Goal: Information Seeking & Learning: Learn about a topic

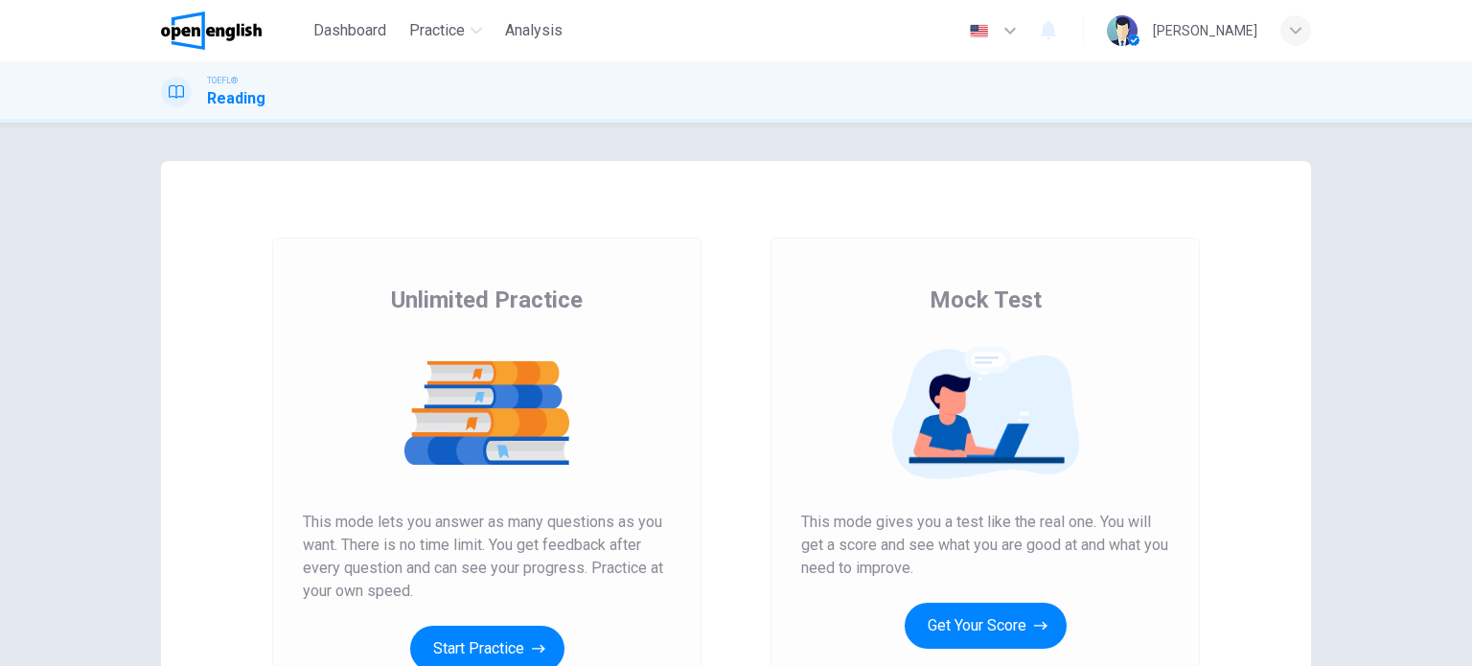
click at [40, 389] on div "Unlimited Practice Mock Test Unlimited Practice This mode lets you answer as ma…" at bounding box center [736, 394] width 1472 height 543
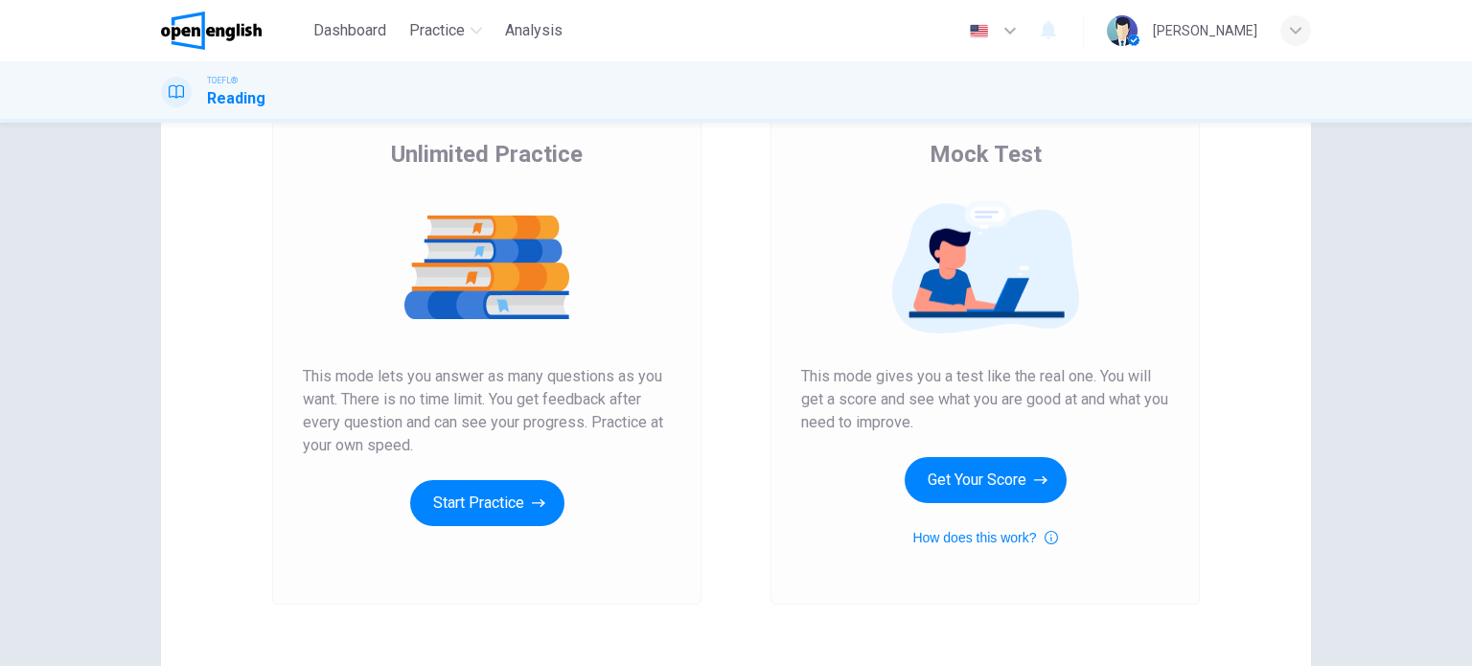
scroll to position [107, 0]
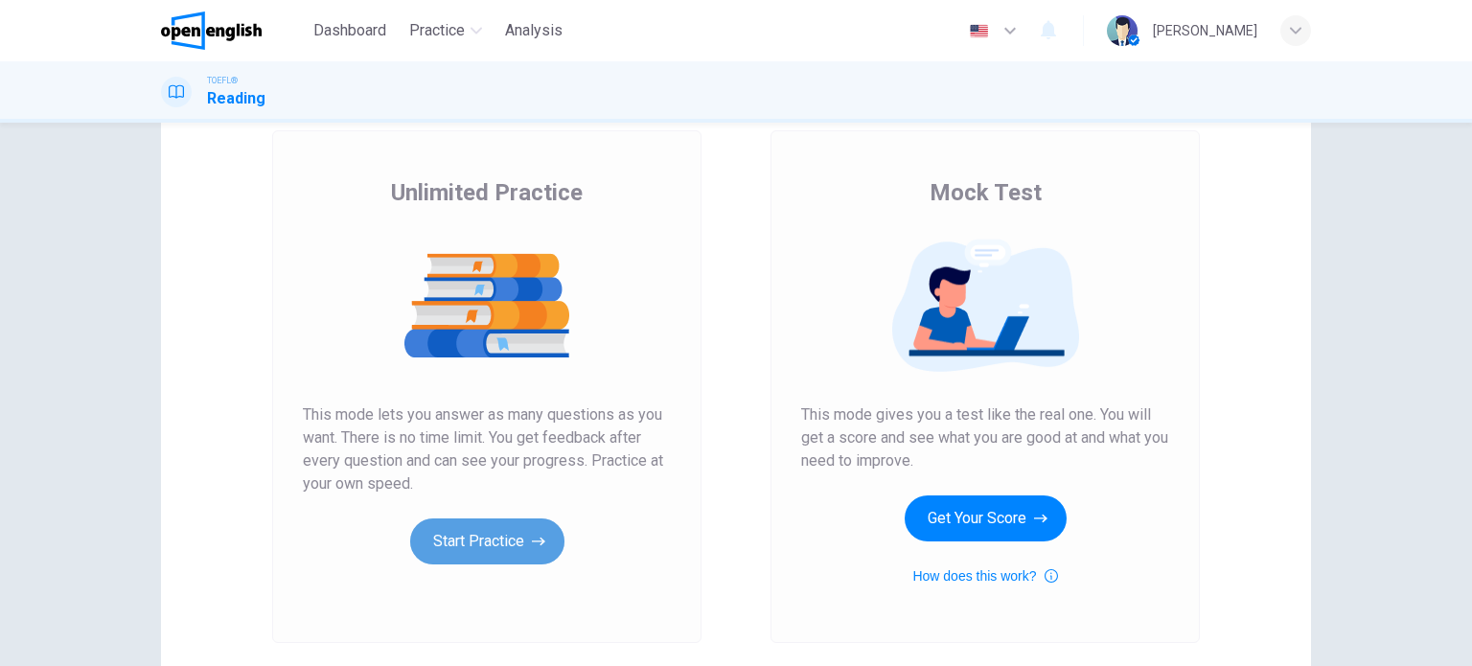
click at [499, 539] on button "Start Practice" at bounding box center [487, 541] width 154 height 46
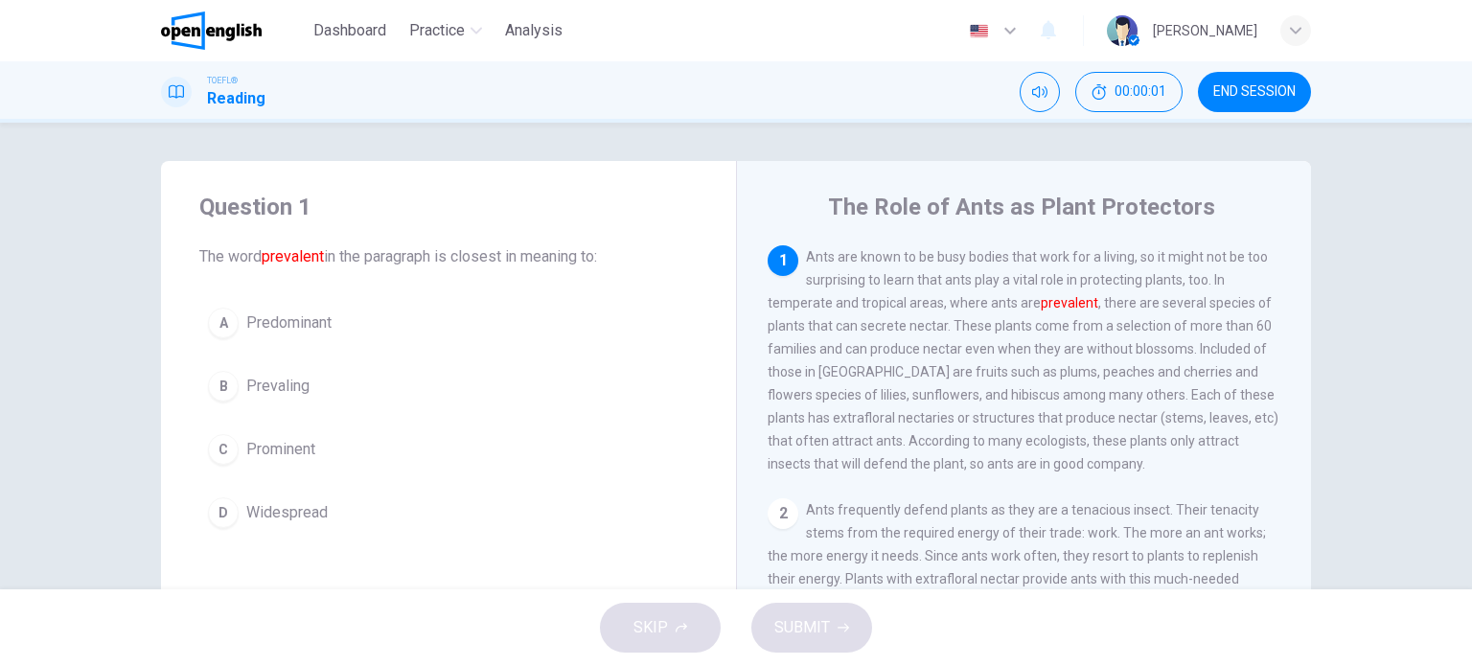
click at [596, 187] on div "Question 1 The word prevalent in the paragraph is closest in meaning to: A Pred…" at bounding box center [448, 364] width 575 height 406
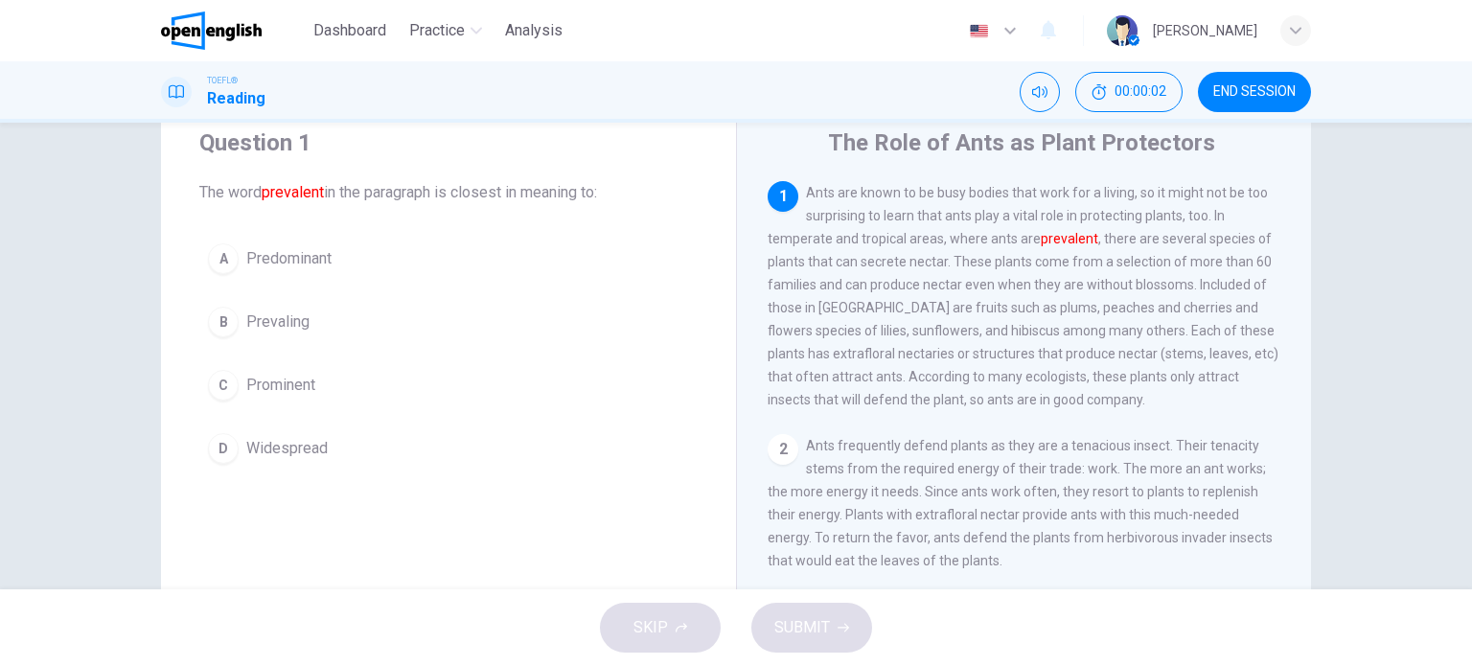
scroll to position [77, 0]
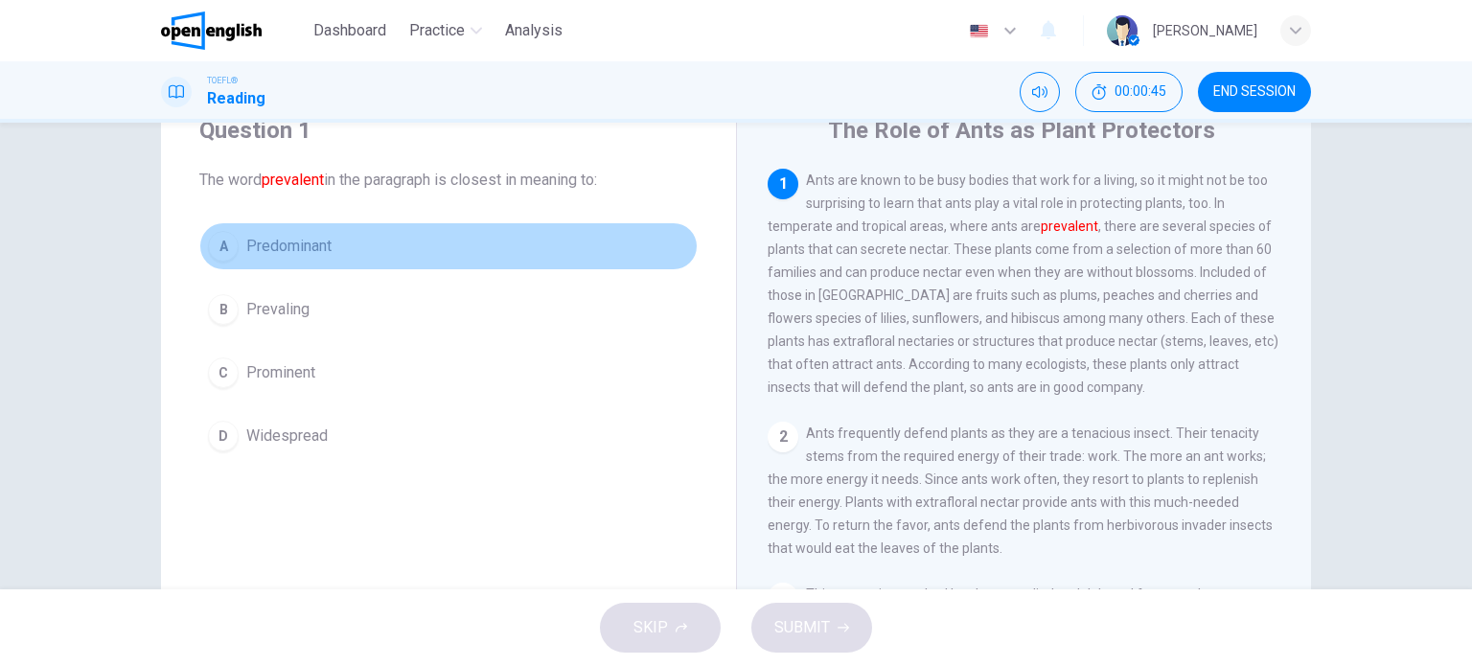
click at [219, 240] on div "A" at bounding box center [223, 246] width 31 height 31
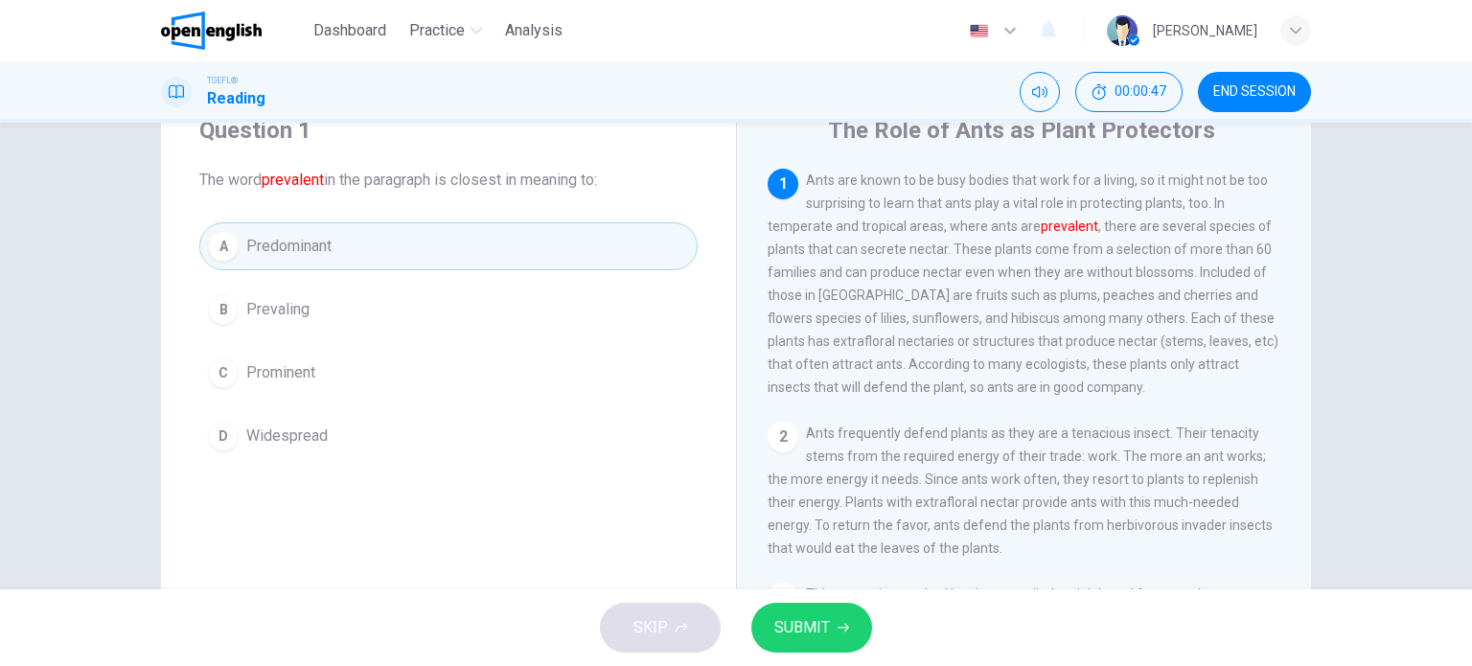
click at [808, 608] on button "SUBMIT" at bounding box center [811, 628] width 121 height 50
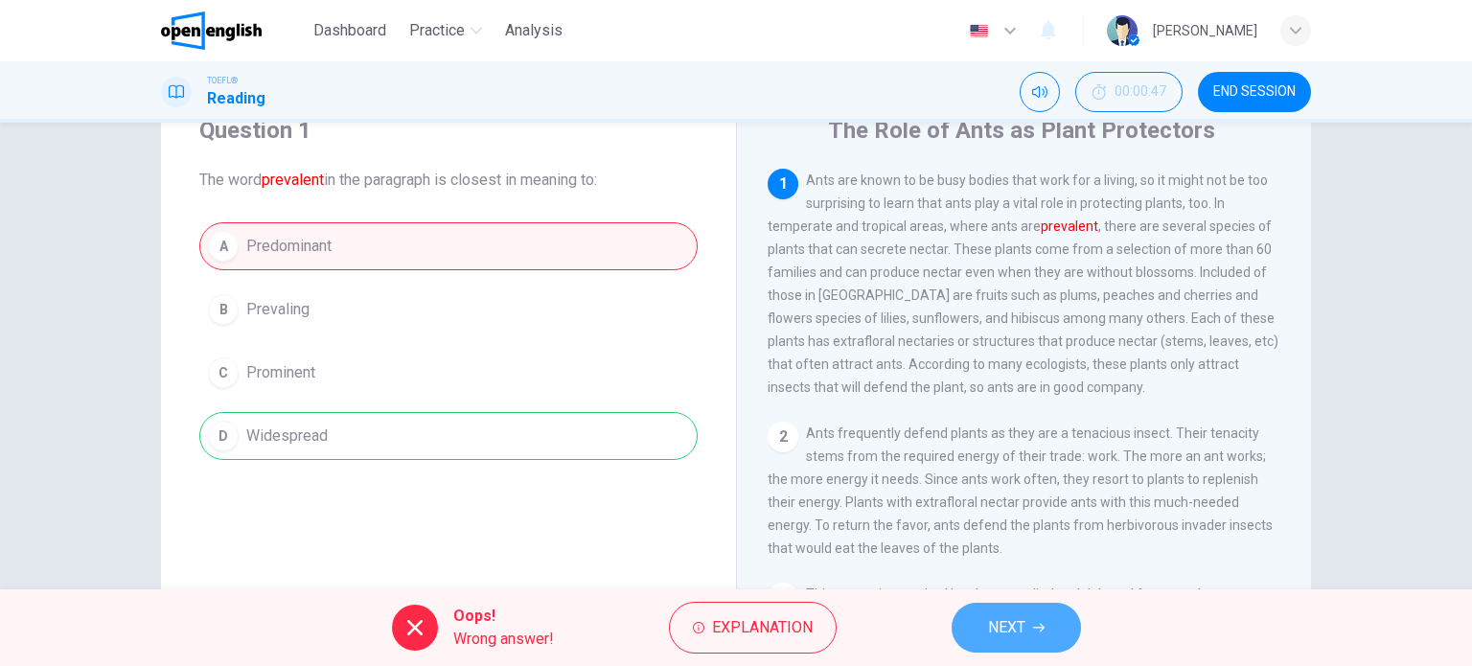
click at [1003, 628] on span "NEXT" at bounding box center [1006, 627] width 37 height 27
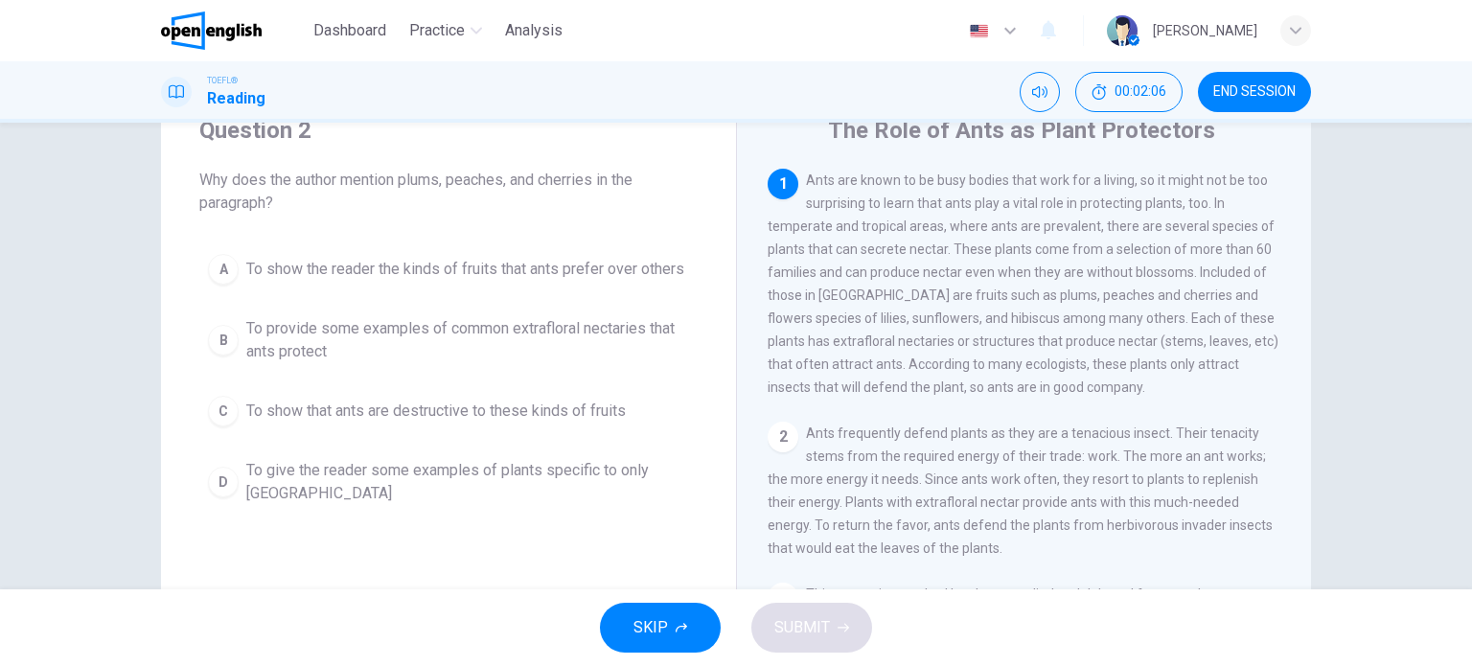
click at [219, 332] on div "B" at bounding box center [223, 340] width 31 height 31
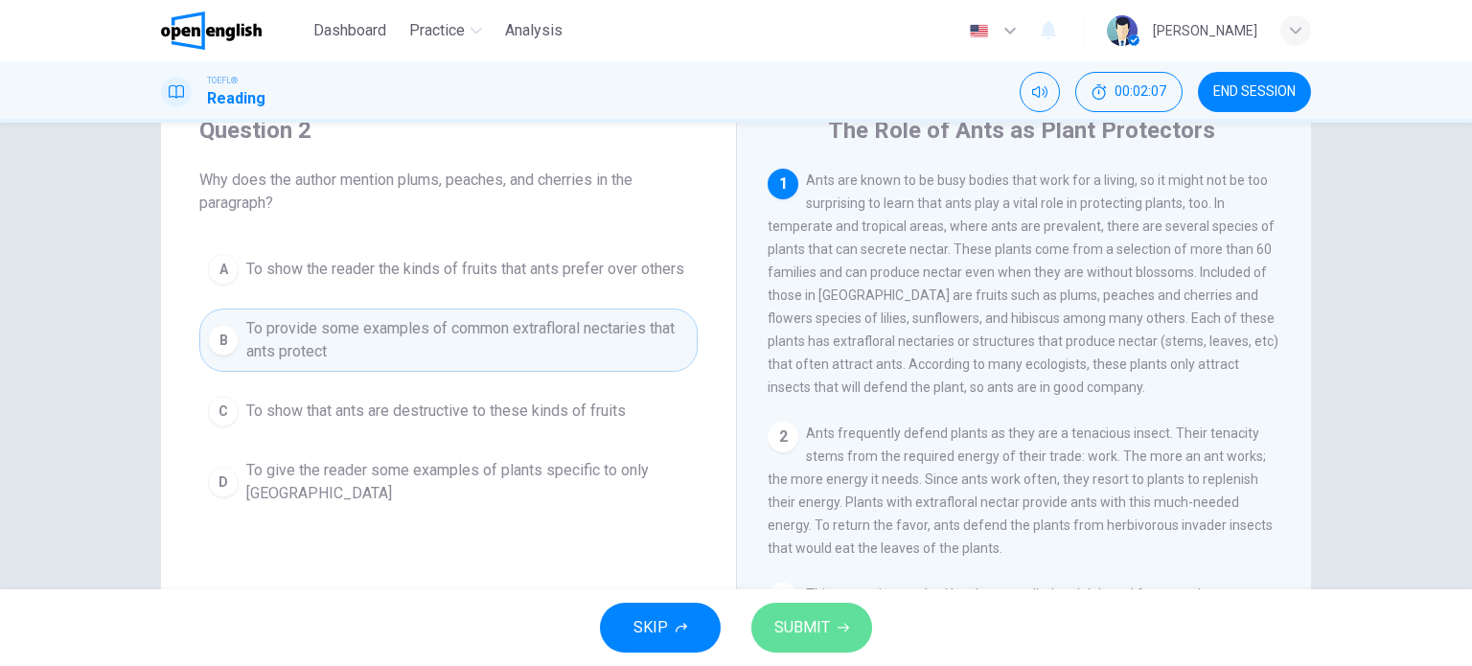
click at [818, 614] on span "SUBMIT" at bounding box center [802, 627] width 56 height 27
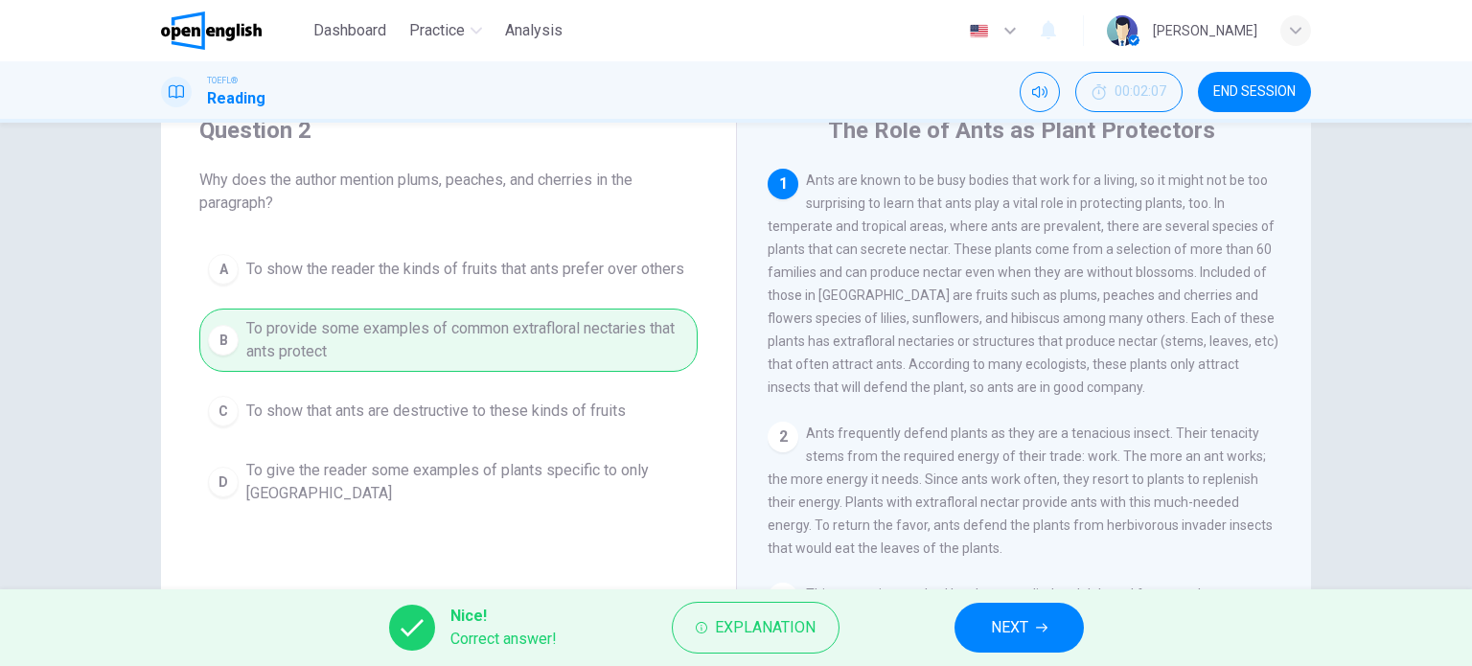
click at [1004, 635] on span "NEXT" at bounding box center [1009, 627] width 37 height 27
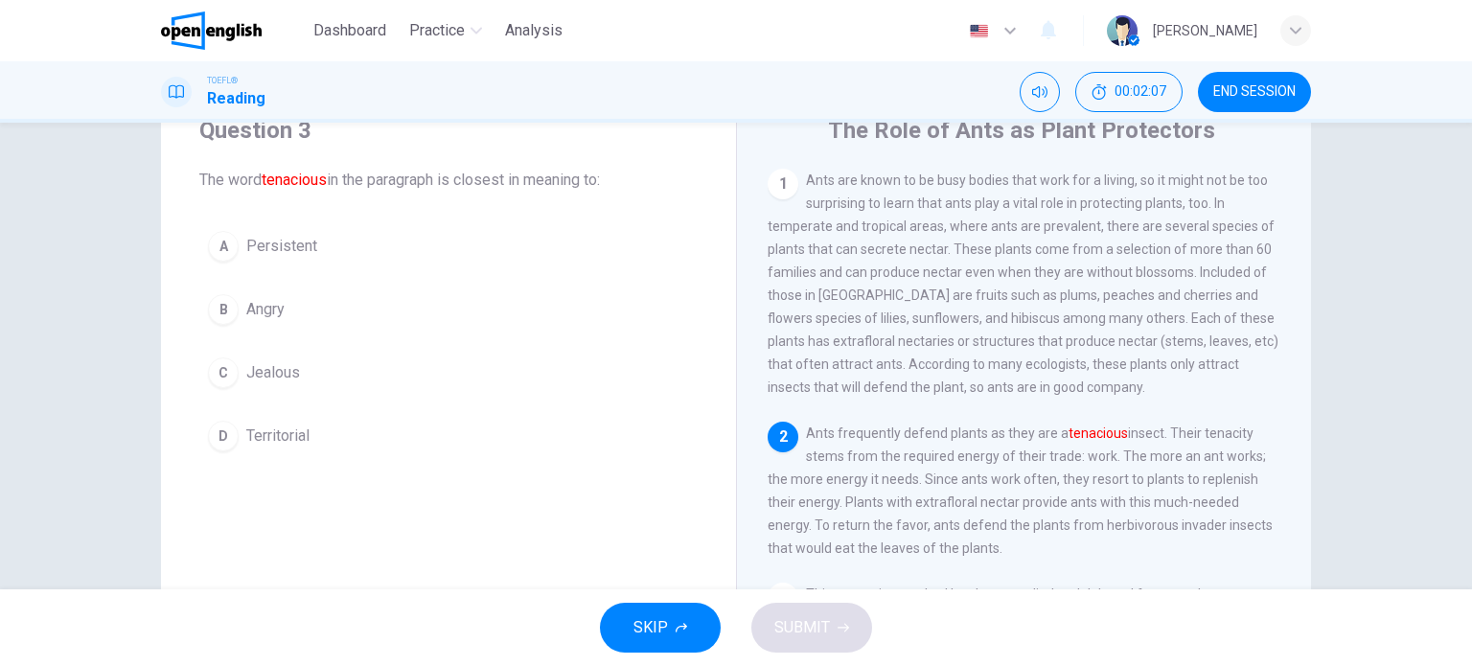
scroll to position [43, 0]
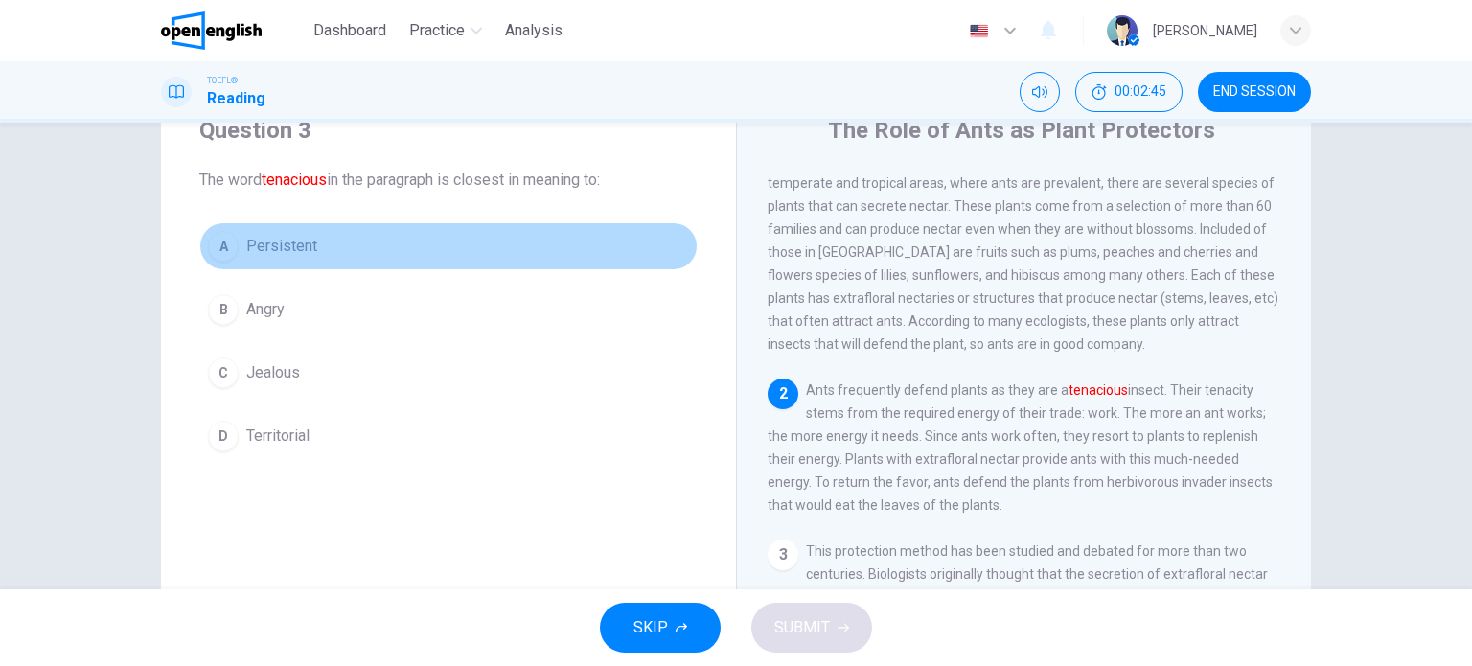
click at [203, 253] on button "A Persistent" at bounding box center [448, 246] width 498 height 48
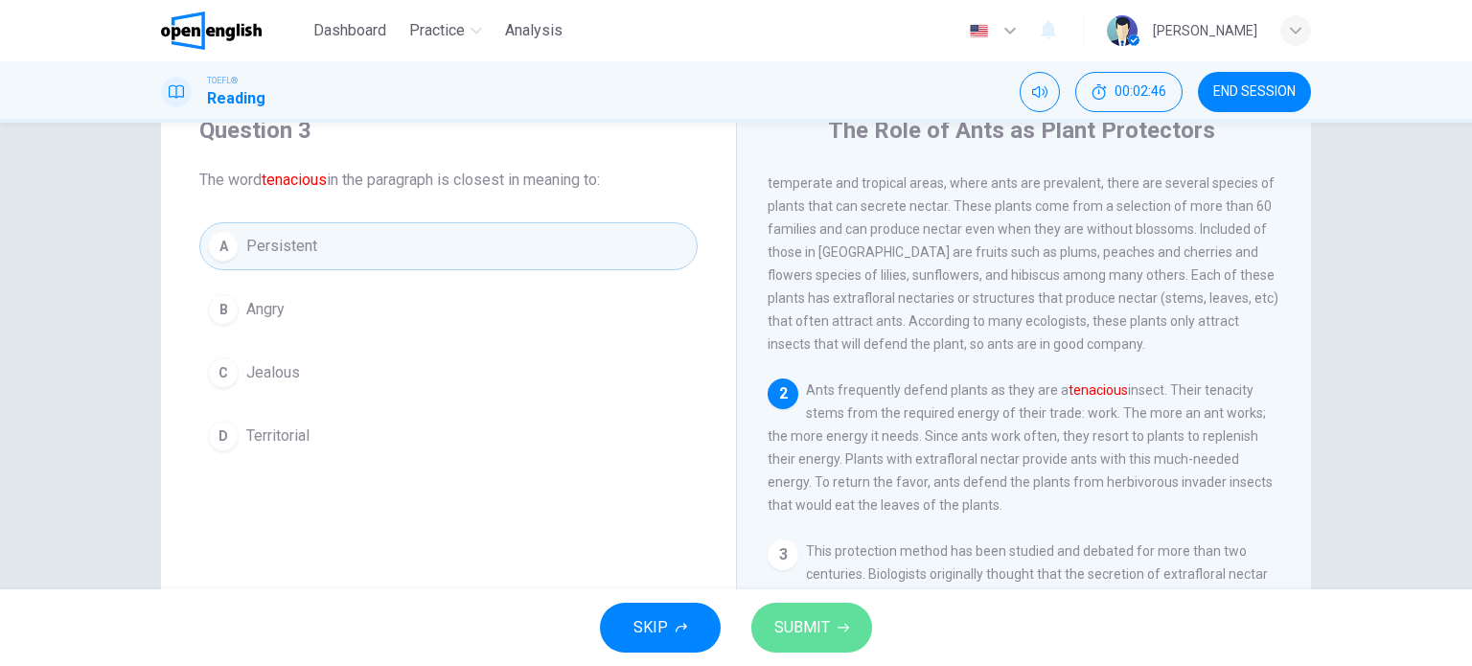
click at [792, 631] on span "SUBMIT" at bounding box center [802, 627] width 56 height 27
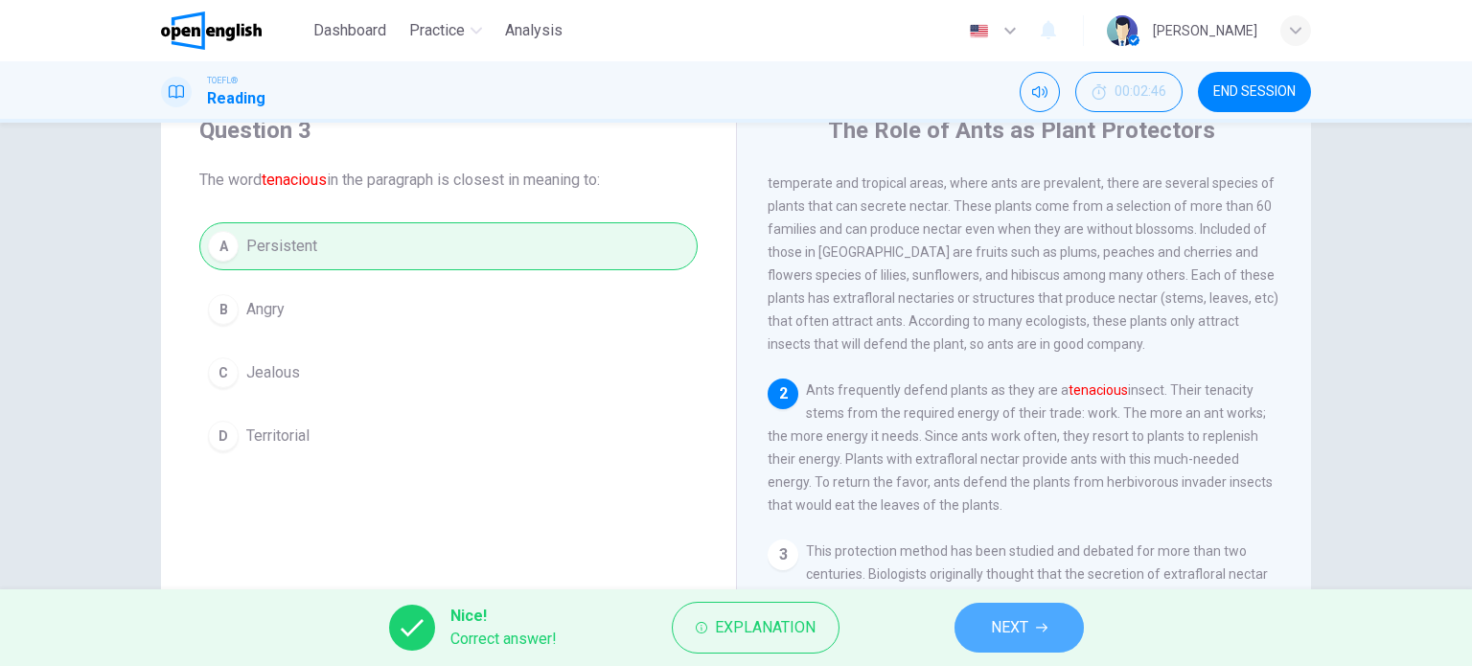
click at [1035, 625] on button "NEXT" at bounding box center [1018, 628] width 129 height 50
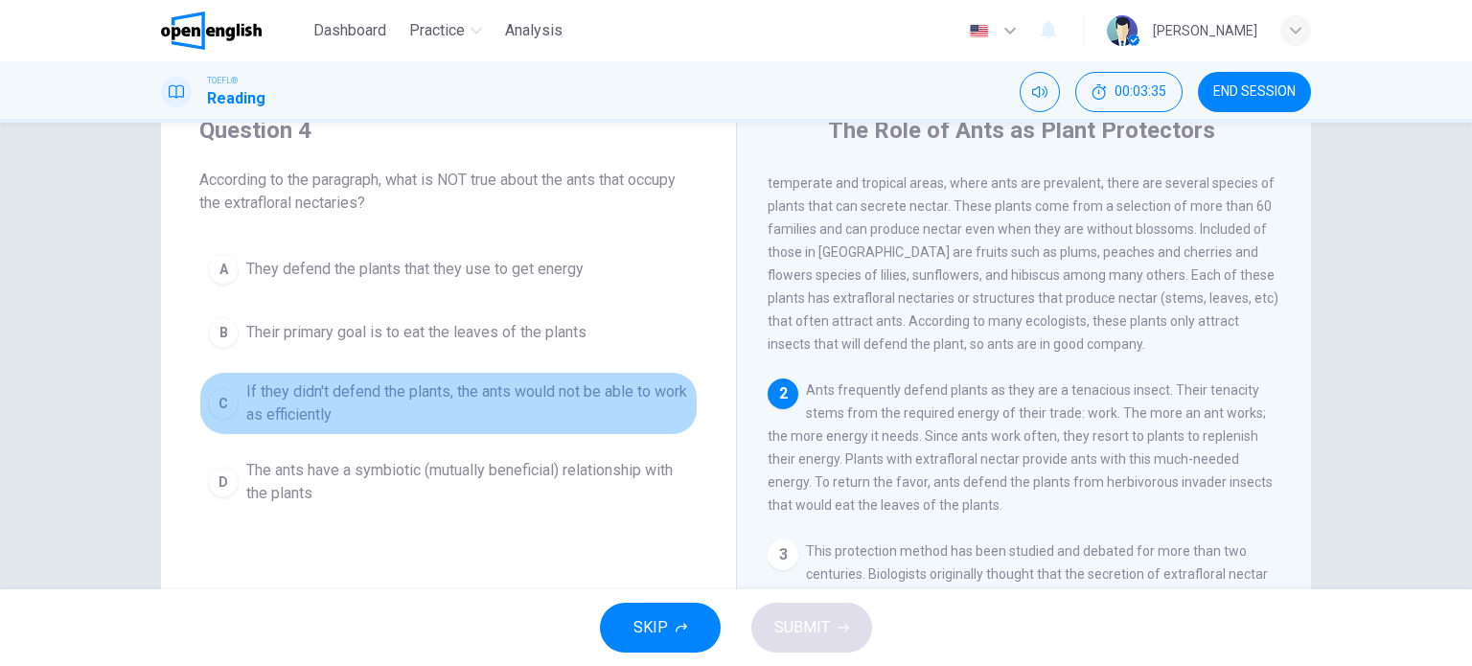
click at [235, 400] on button "C If they didn't defend the plants, the ants would not be able to work as effic…" at bounding box center [448, 403] width 498 height 63
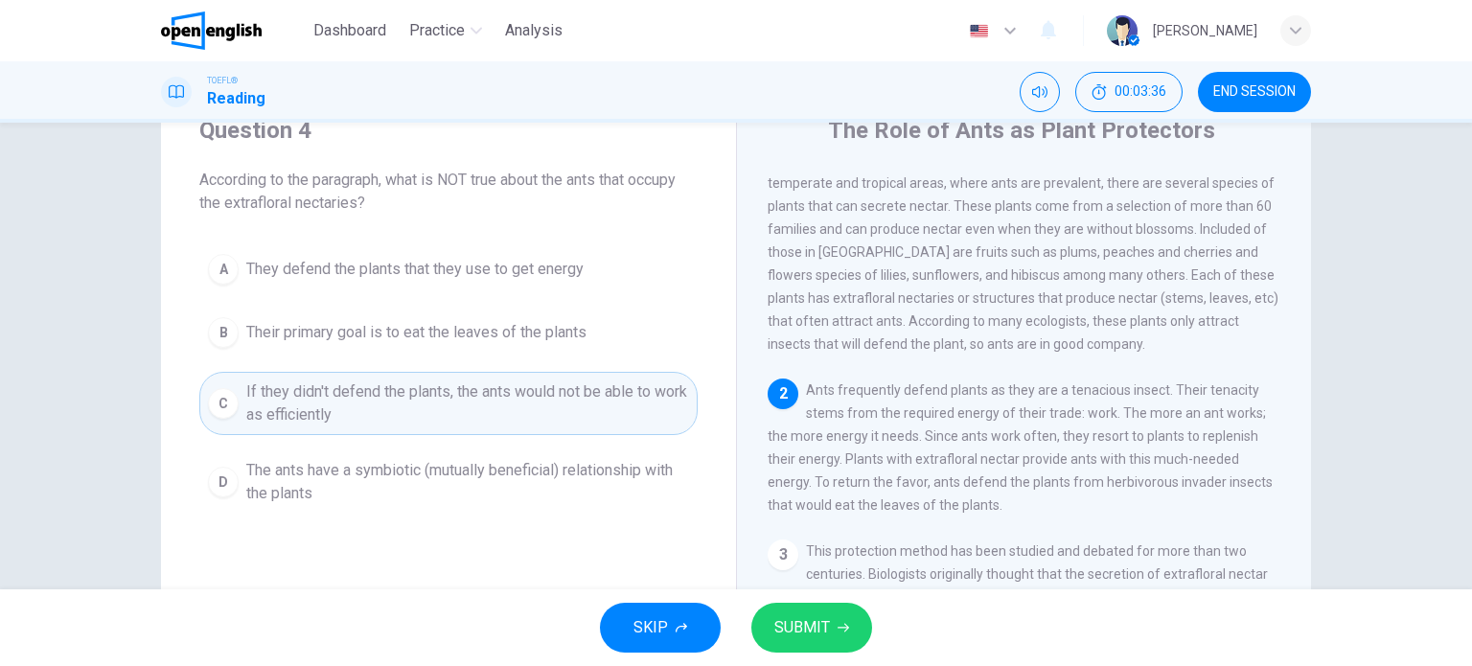
click at [812, 619] on span "SUBMIT" at bounding box center [802, 627] width 56 height 27
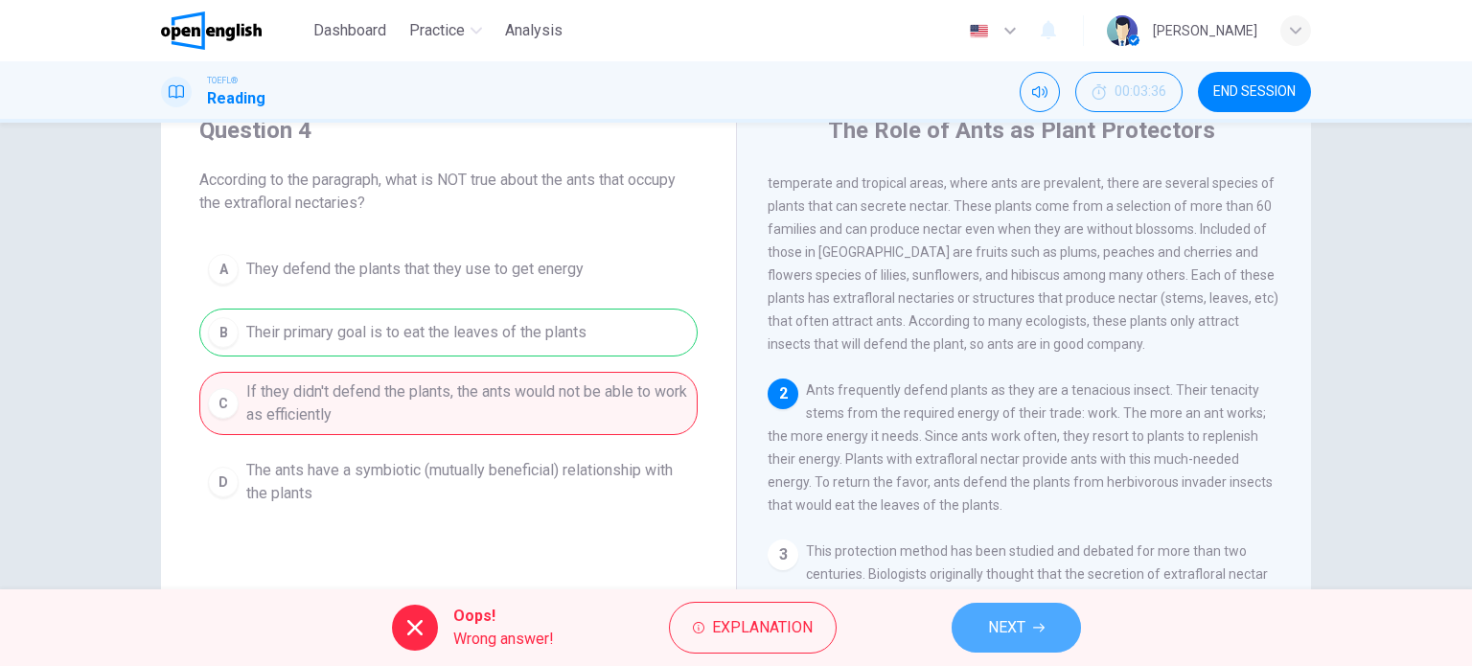
click at [1012, 624] on span "NEXT" at bounding box center [1006, 627] width 37 height 27
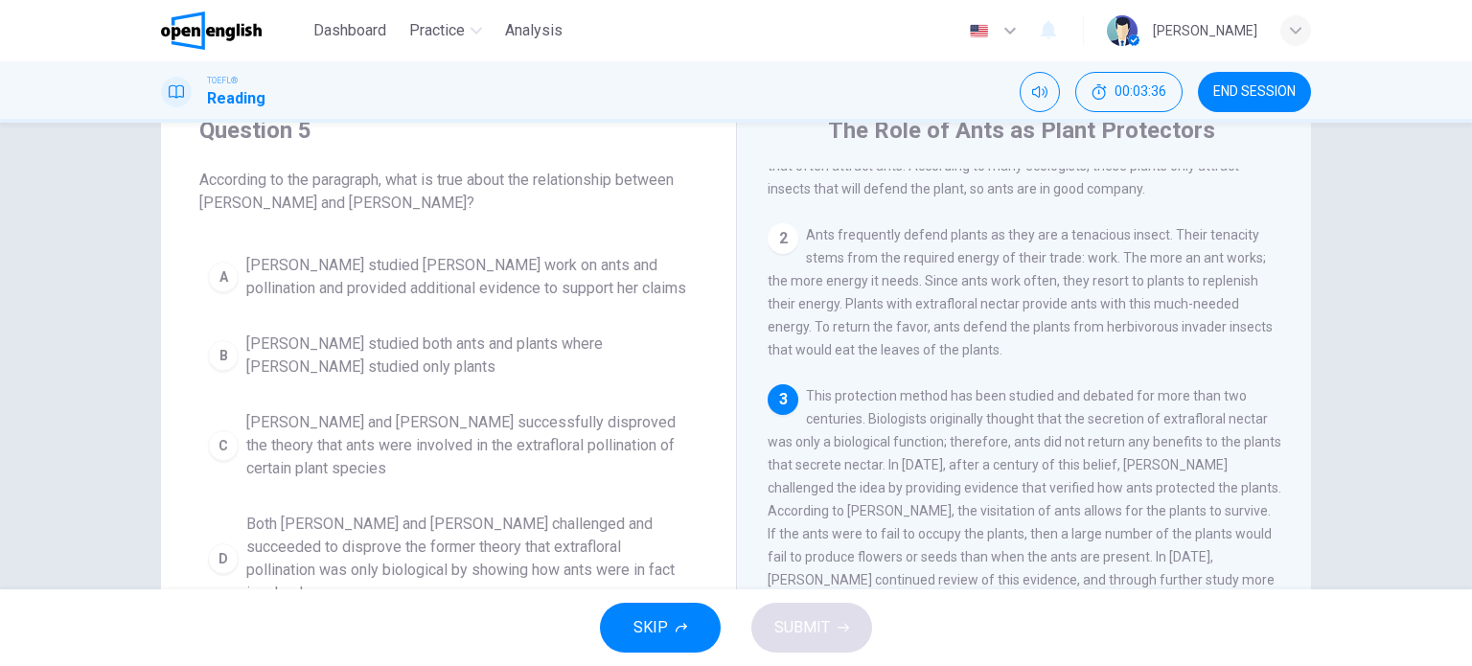
scroll to position [352, 0]
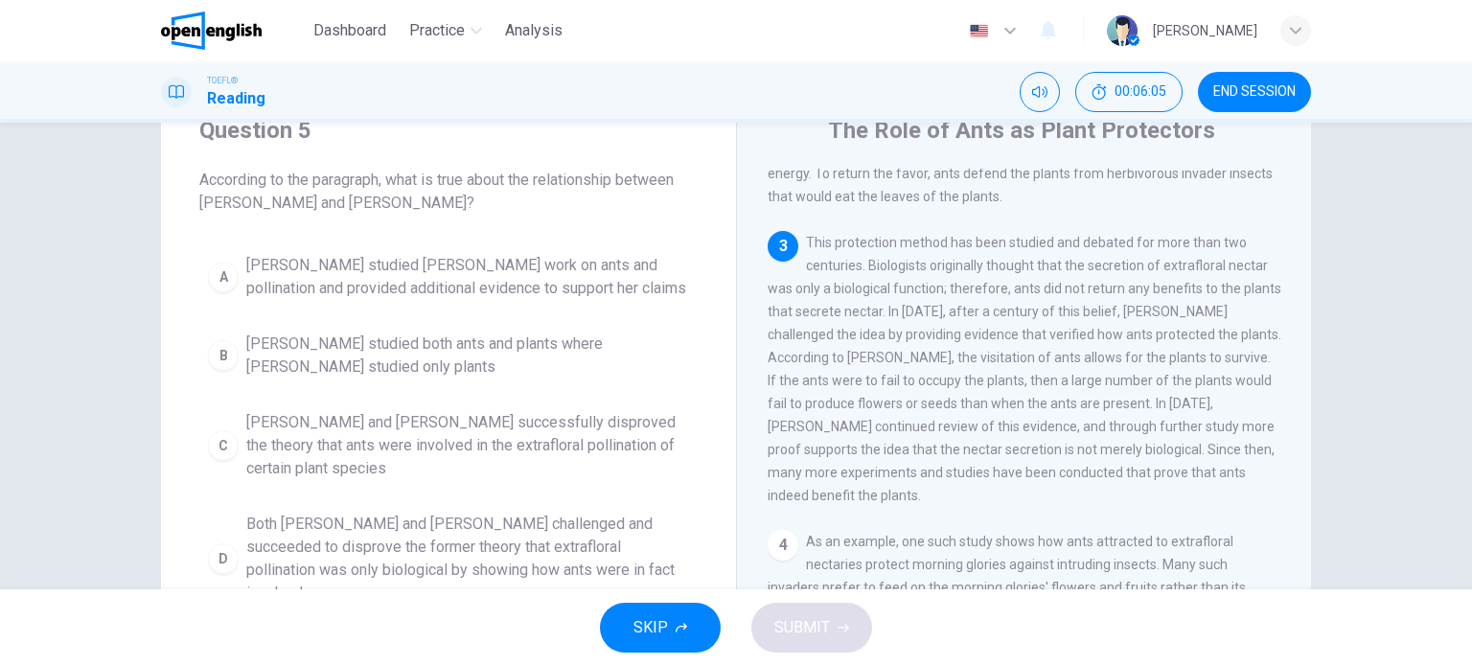
click at [368, 536] on span "Both Wheeler and Bentley challenged and succeeded to disprove the former theory…" at bounding box center [467, 559] width 443 height 92
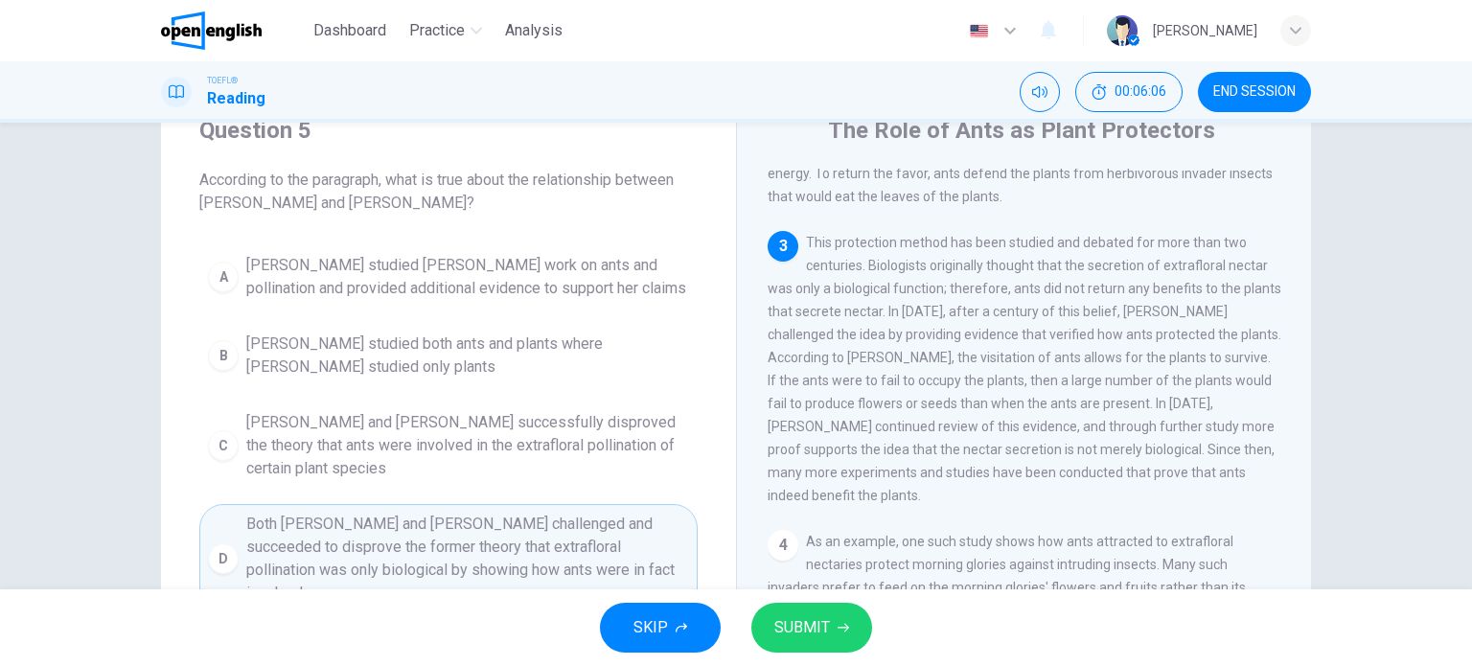
click at [779, 652] on div "SKIP SUBMIT" at bounding box center [736, 627] width 1472 height 77
click at [783, 620] on span "SUBMIT" at bounding box center [802, 627] width 56 height 27
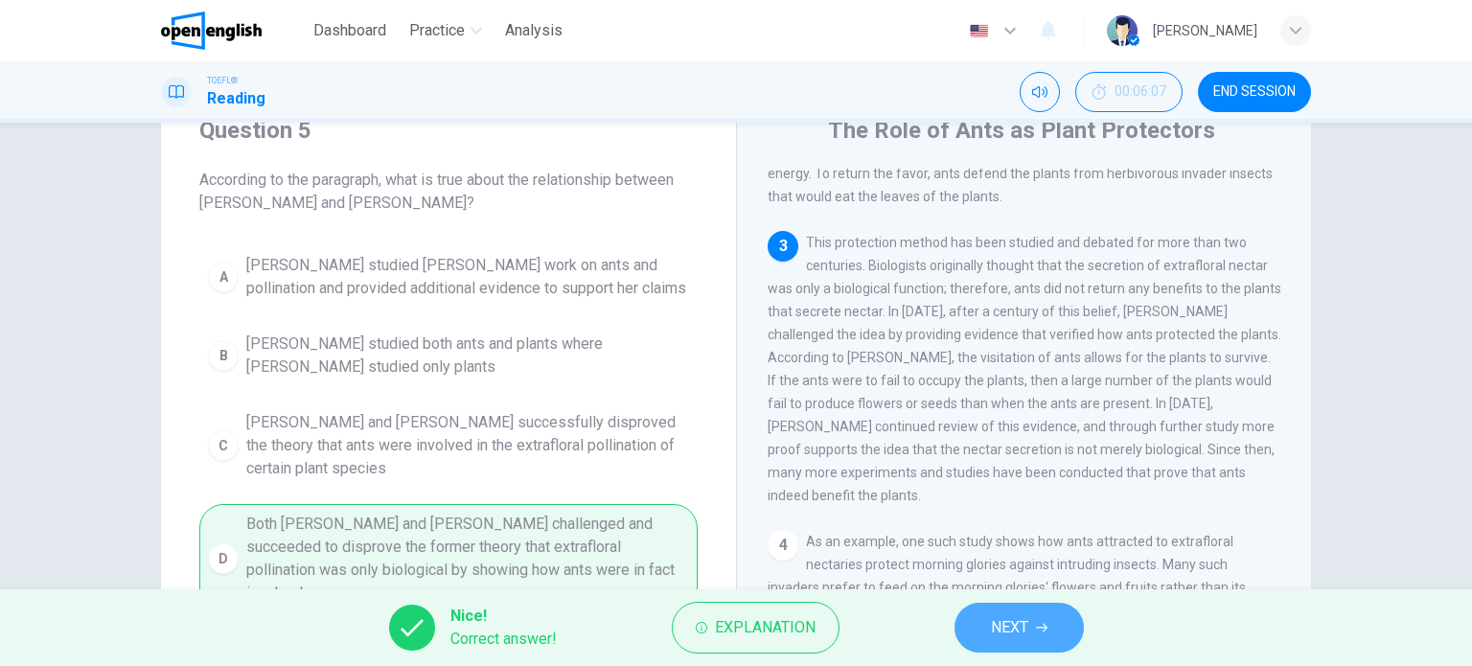
click at [1012, 623] on span "NEXT" at bounding box center [1009, 627] width 37 height 27
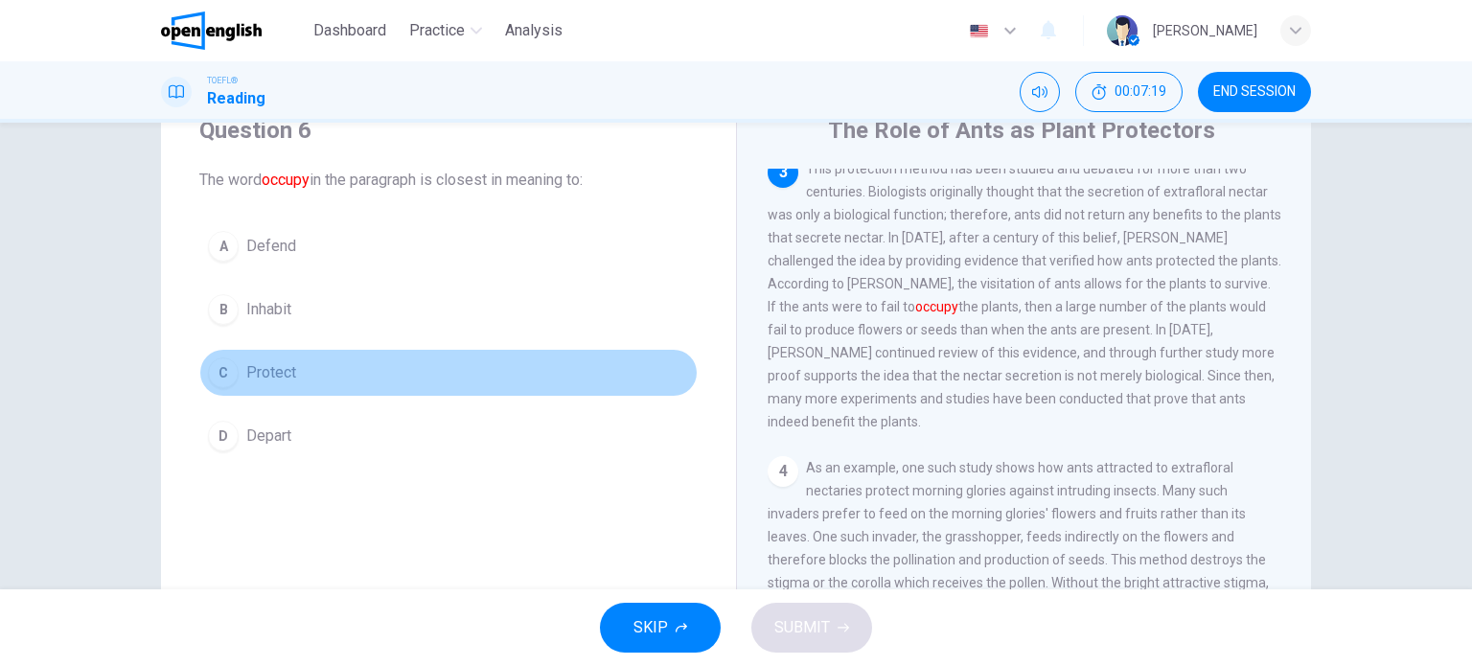
click at [221, 380] on div "C" at bounding box center [223, 372] width 31 height 31
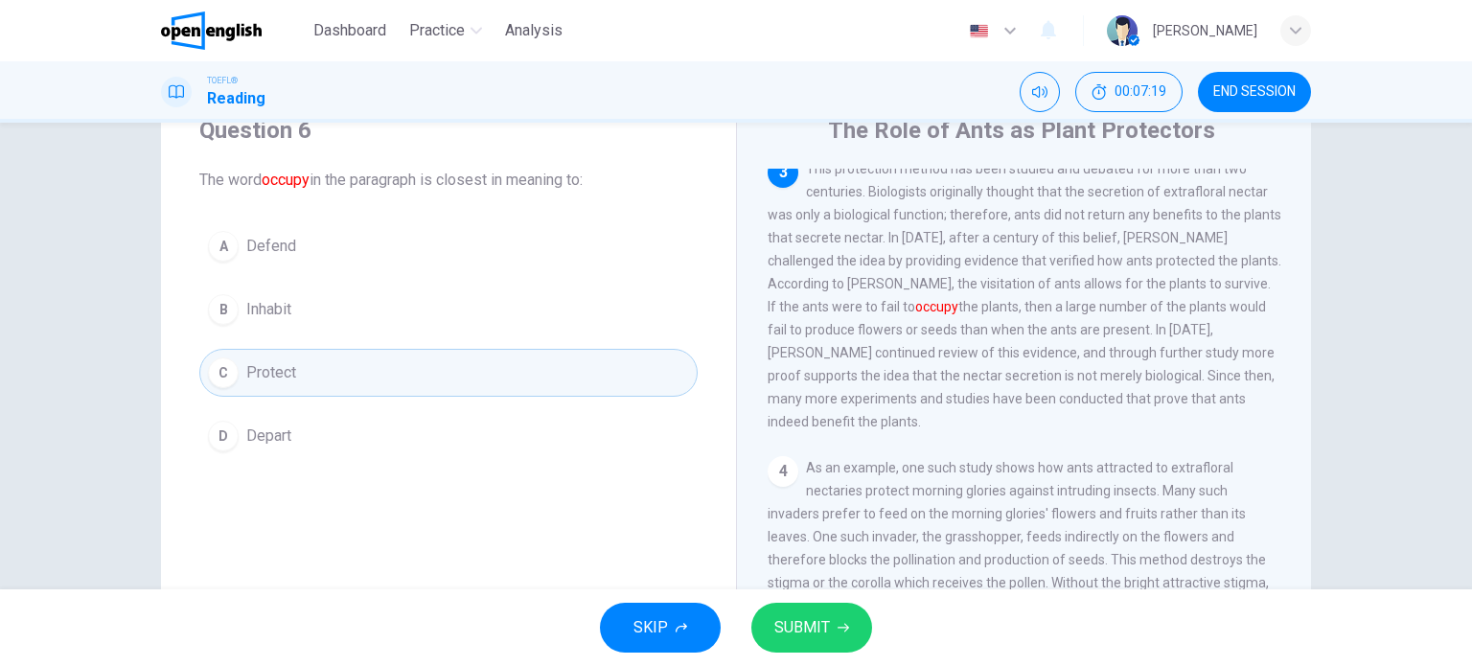
click at [784, 622] on span "SUBMIT" at bounding box center [802, 627] width 56 height 27
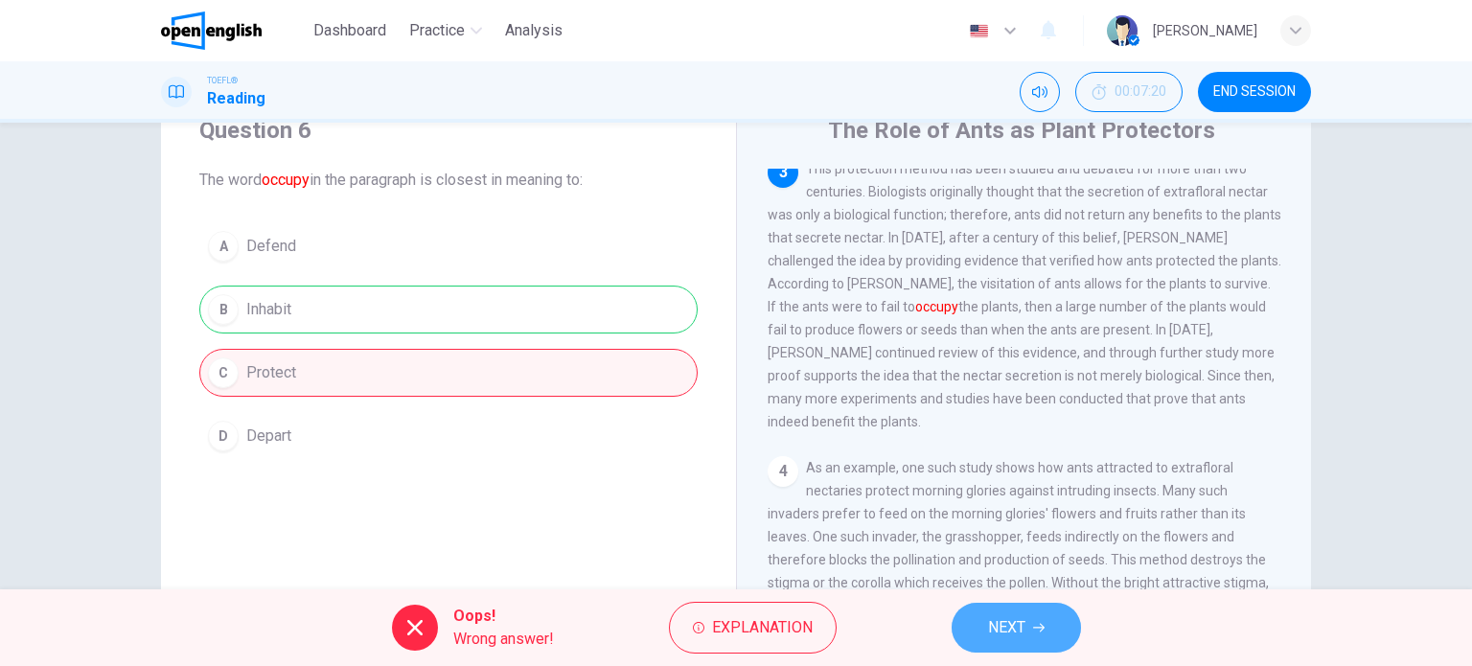
click at [1023, 624] on span "NEXT" at bounding box center [1006, 627] width 37 height 27
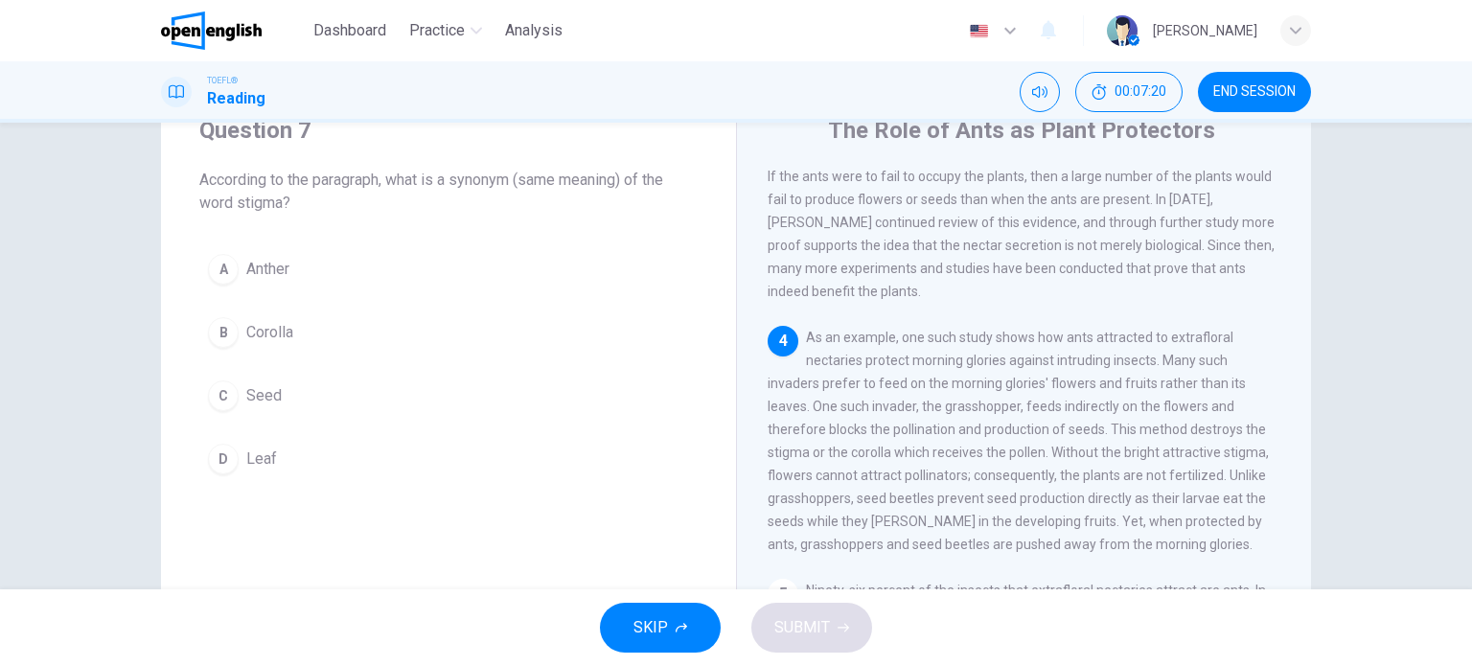
scroll to position [612, 0]
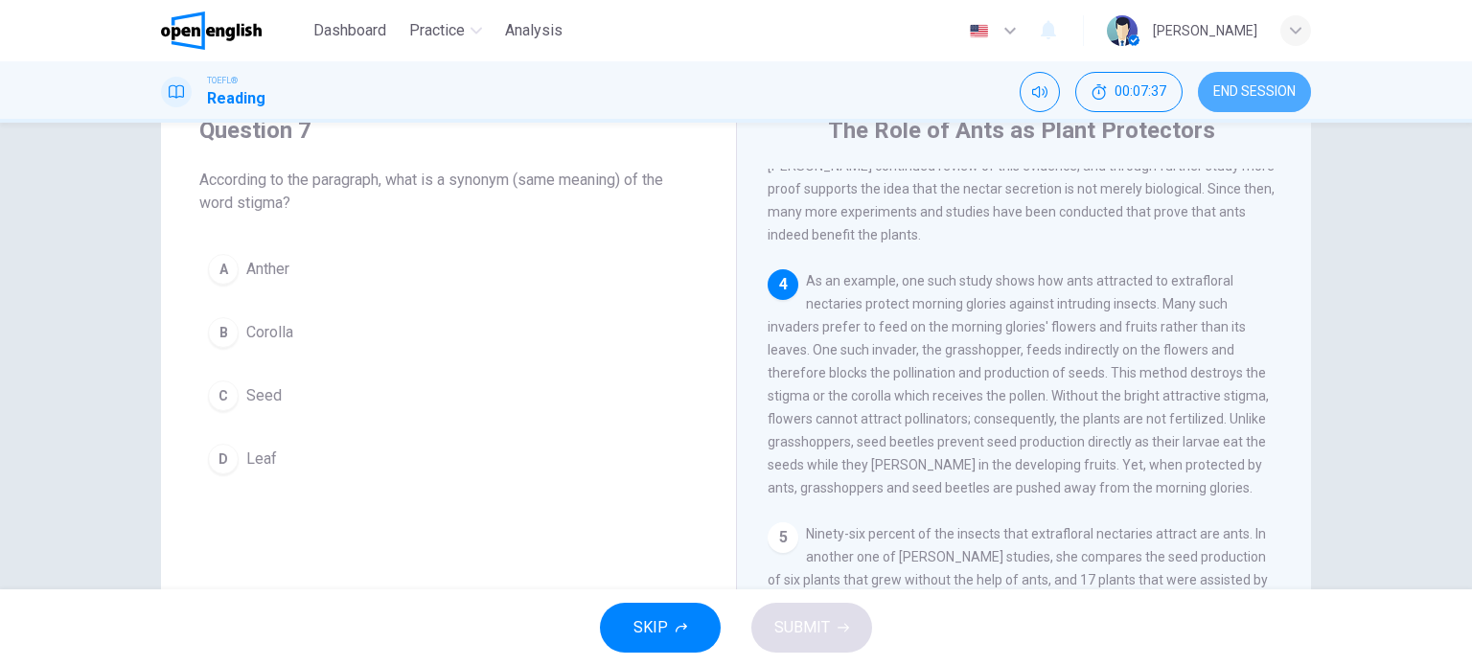
click at [1214, 92] on span "END SESSION" at bounding box center [1254, 91] width 82 height 15
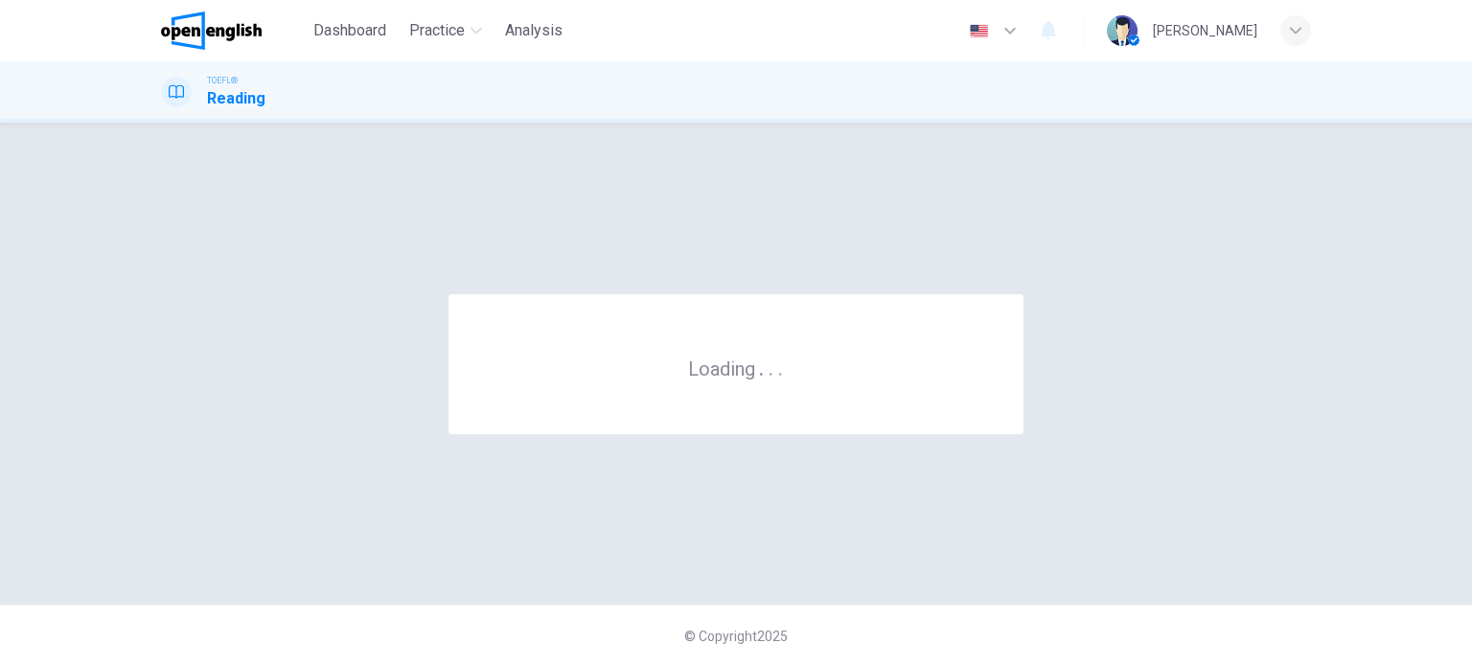
scroll to position [0, 0]
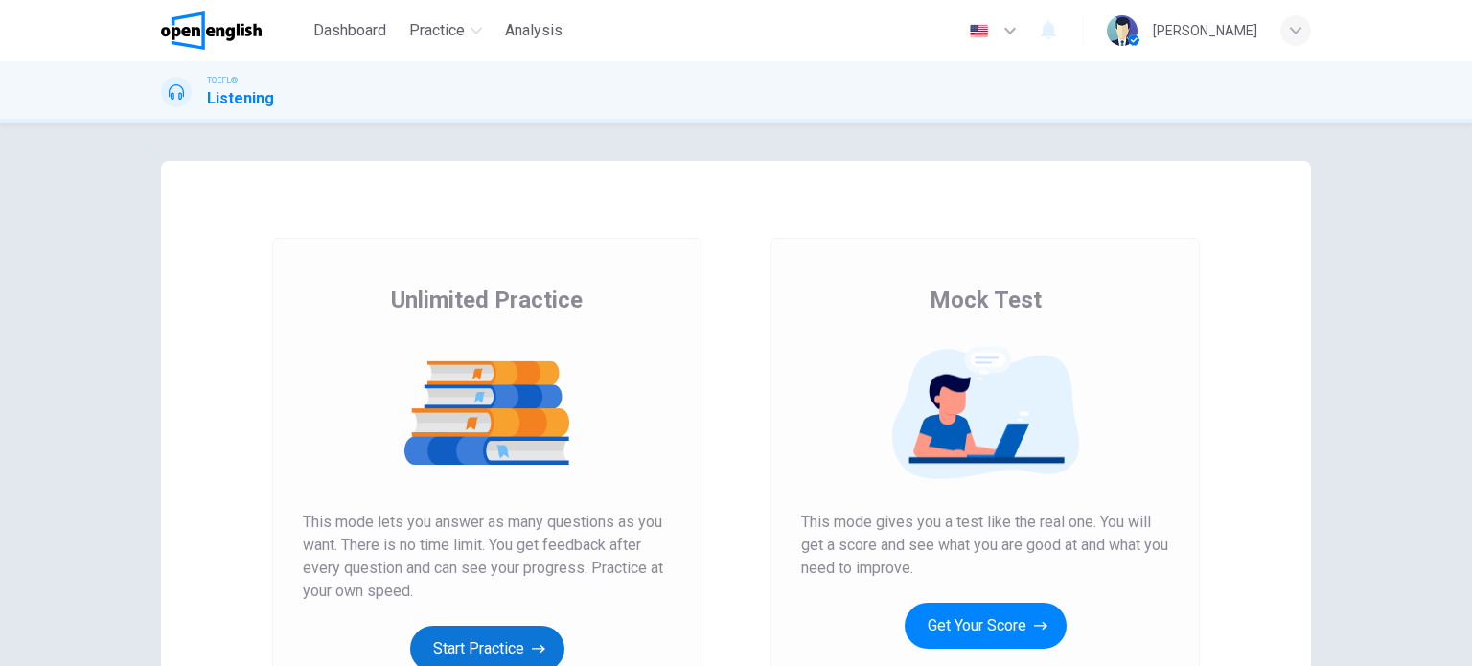
click at [509, 642] on button "Start Practice" at bounding box center [487, 649] width 154 height 46
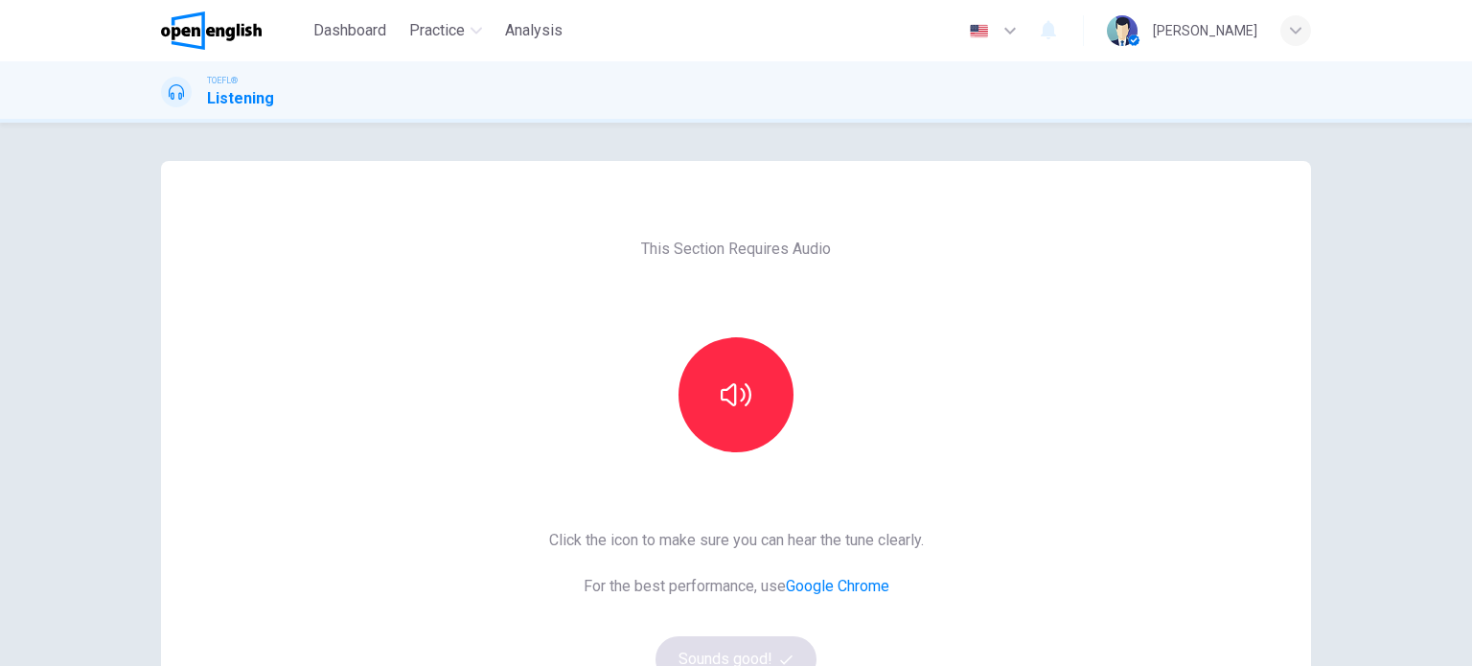
click at [534, 421] on div "This Section Requires Audio Click the icon to make sure you can hear the tune c…" at bounding box center [736, 494] width 405 height 666
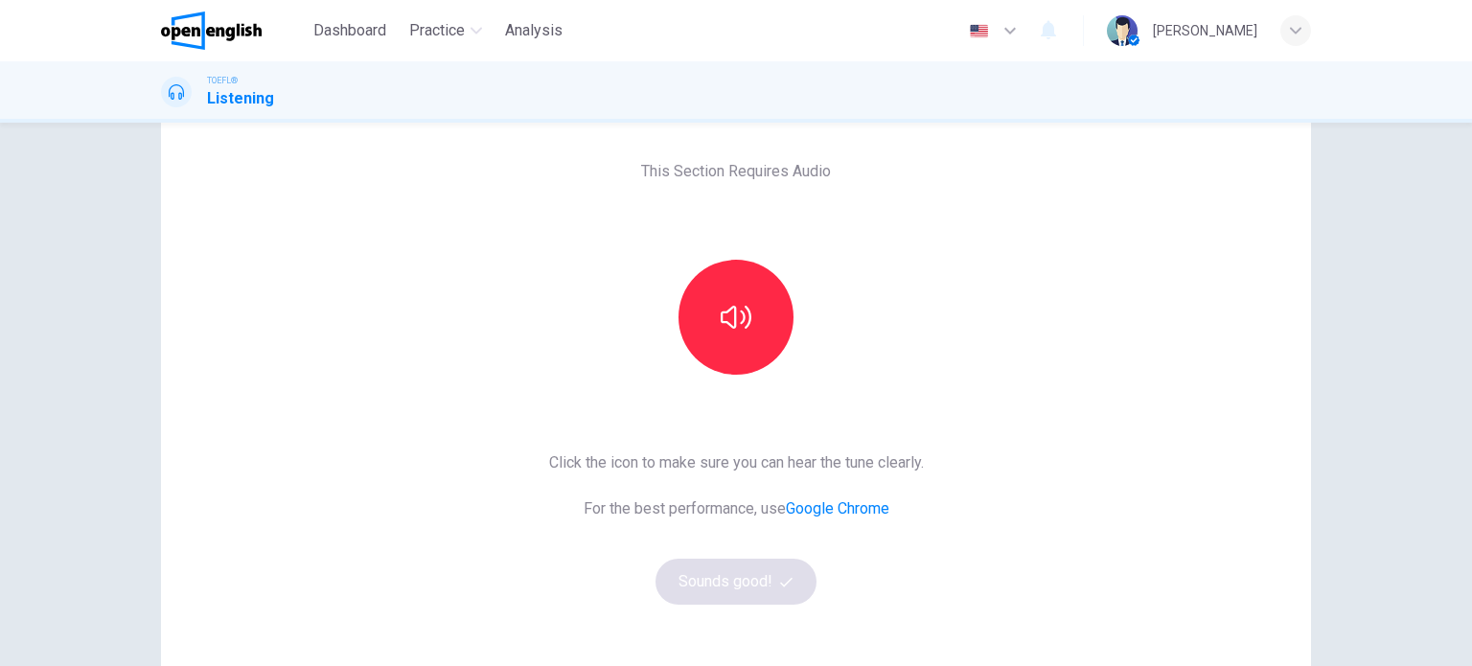
scroll to position [115, 0]
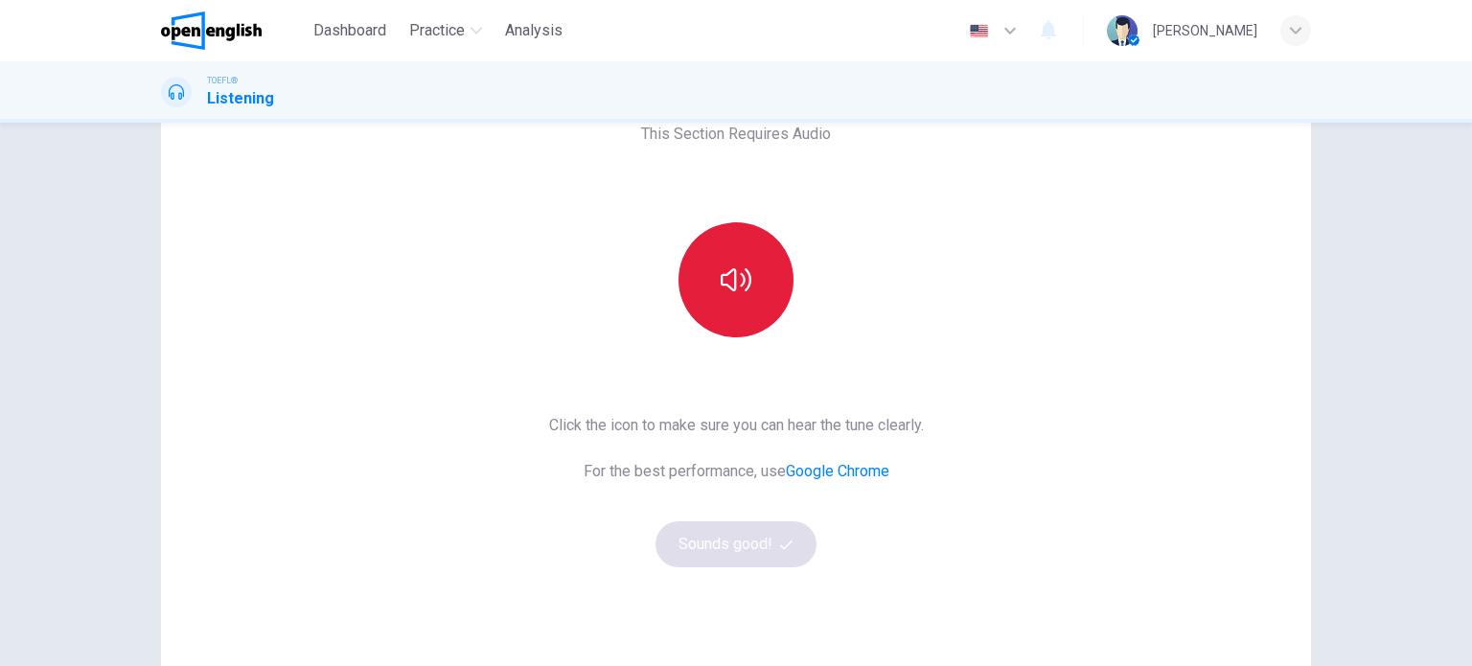
click at [727, 292] on icon "button" at bounding box center [735, 279] width 31 height 31
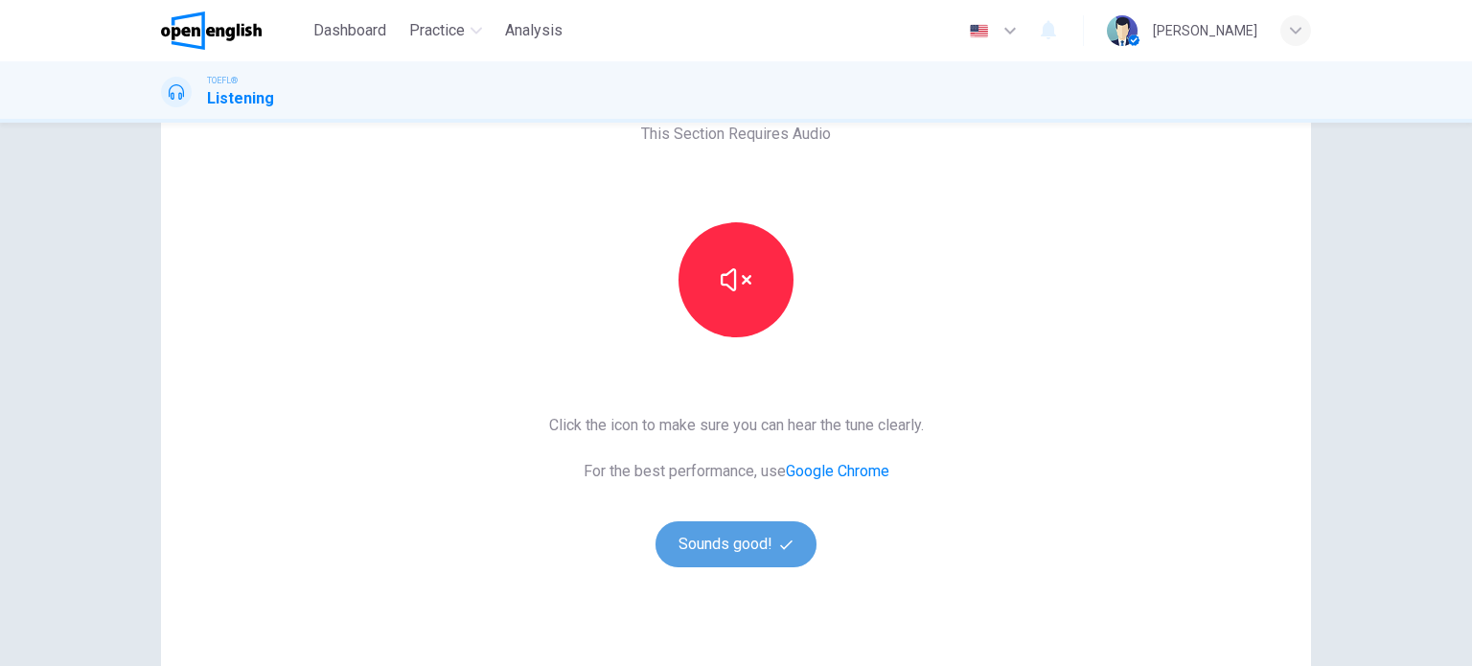
click at [718, 554] on button "Sounds good!" at bounding box center [735, 544] width 161 height 46
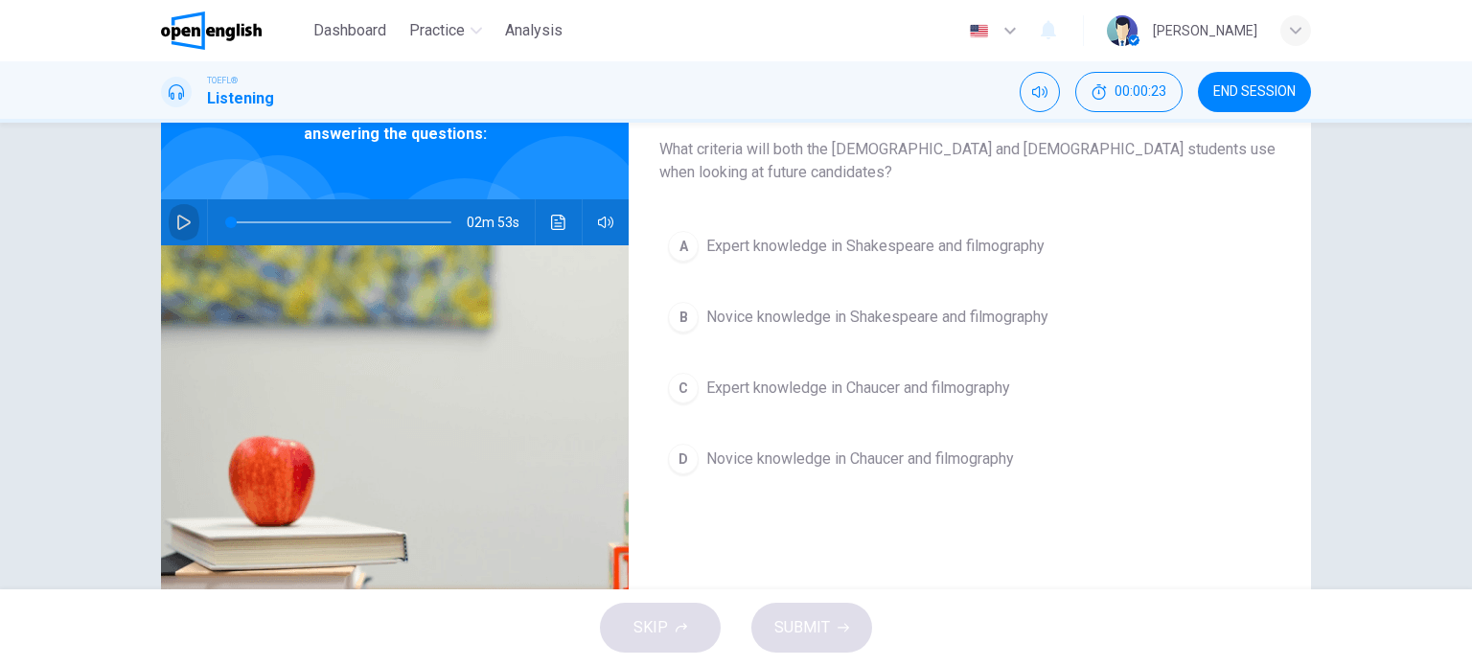
click at [177, 215] on icon "button" at bounding box center [183, 222] width 13 height 15
type input "*"
click at [184, 213] on button "button" at bounding box center [184, 222] width 31 height 46
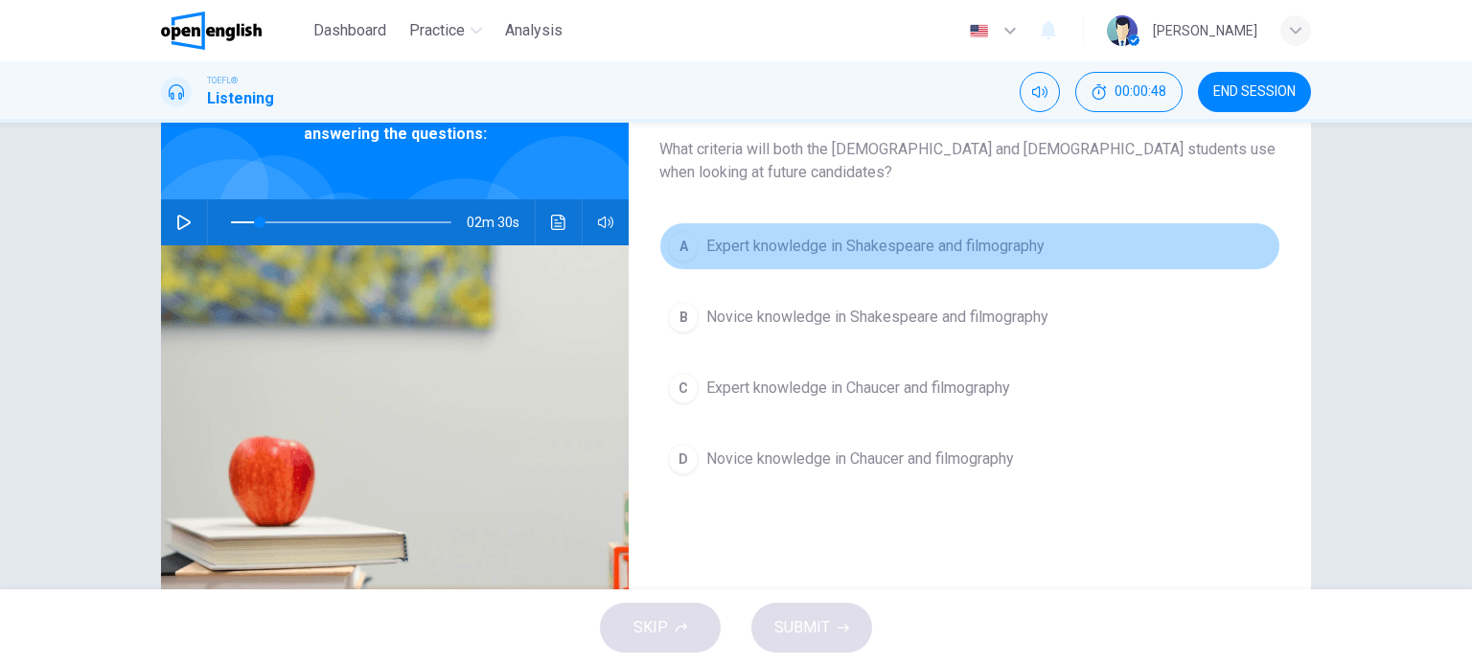
click at [697, 253] on button "A Expert knowledge in Shakespeare and filmography" at bounding box center [969, 246] width 621 height 48
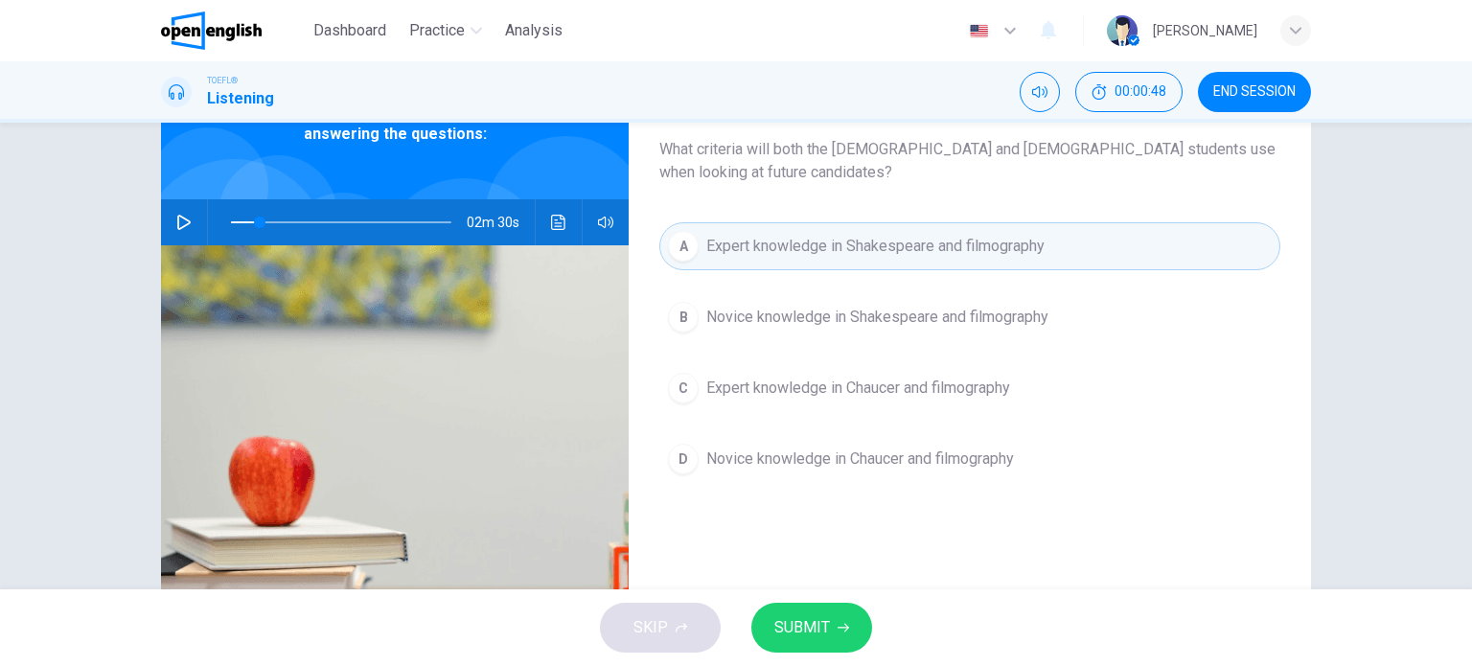
click at [805, 616] on span "SUBMIT" at bounding box center [802, 627] width 56 height 27
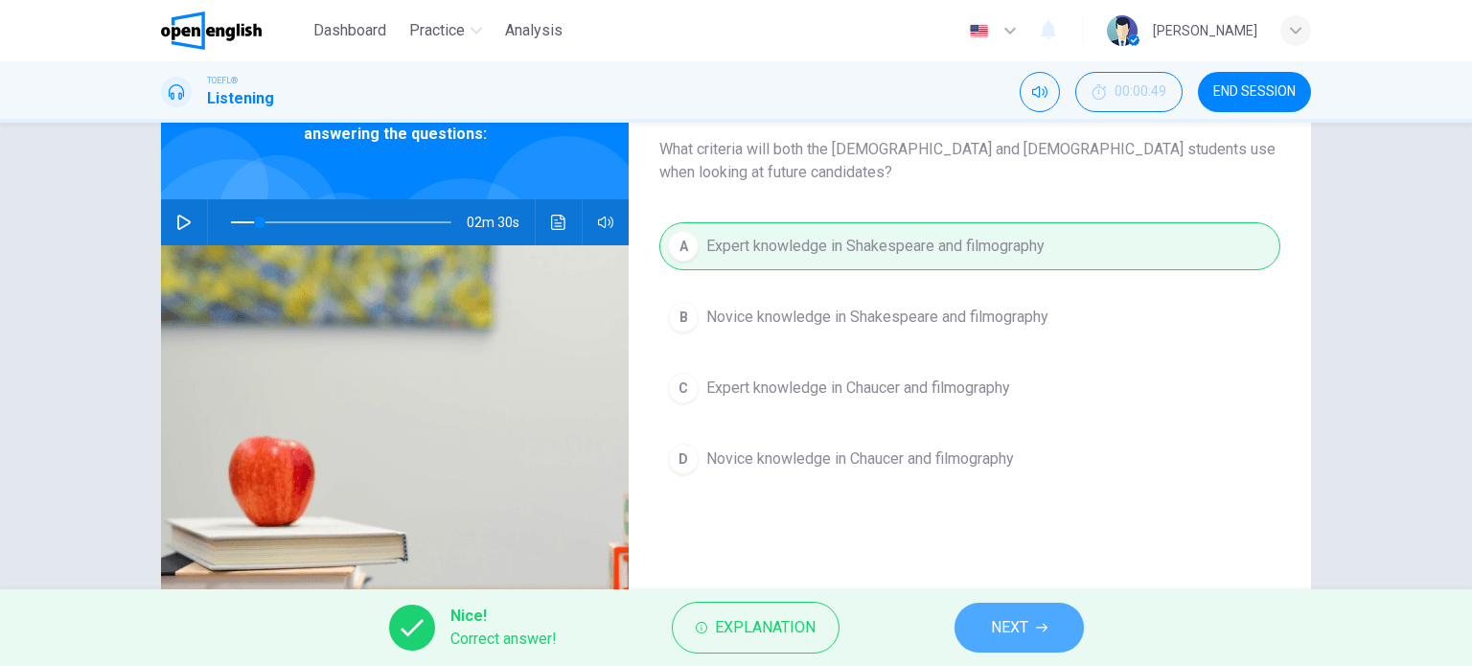
click at [1010, 624] on span "NEXT" at bounding box center [1009, 627] width 37 height 27
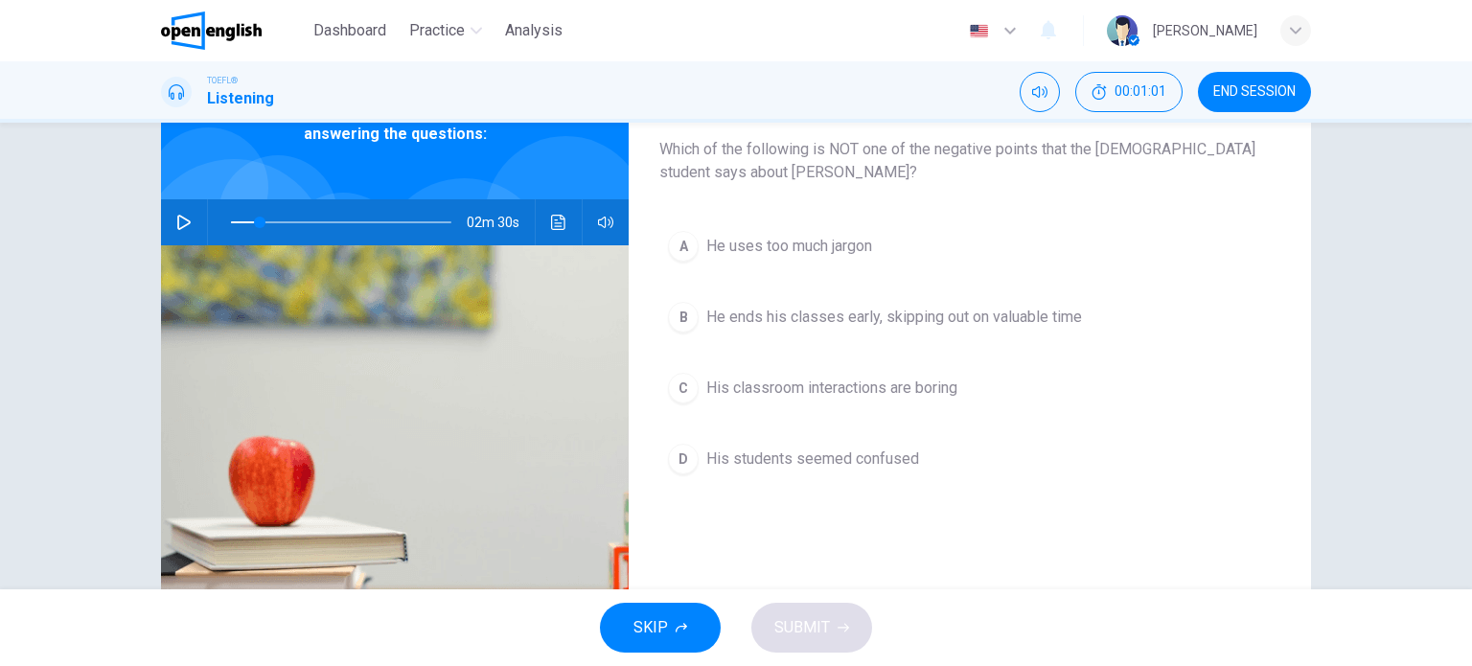
click at [189, 217] on button "button" at bounding box center [184, 222] width 31 height 46
click at [1373, 79] on div "TOEFL® Listening 00:01:49 END SESSION" at bounding box center [736, 91] width 1472 height 61
click at [188, 220] on button "button" at bounding box center [184, 222] width 31 height 46
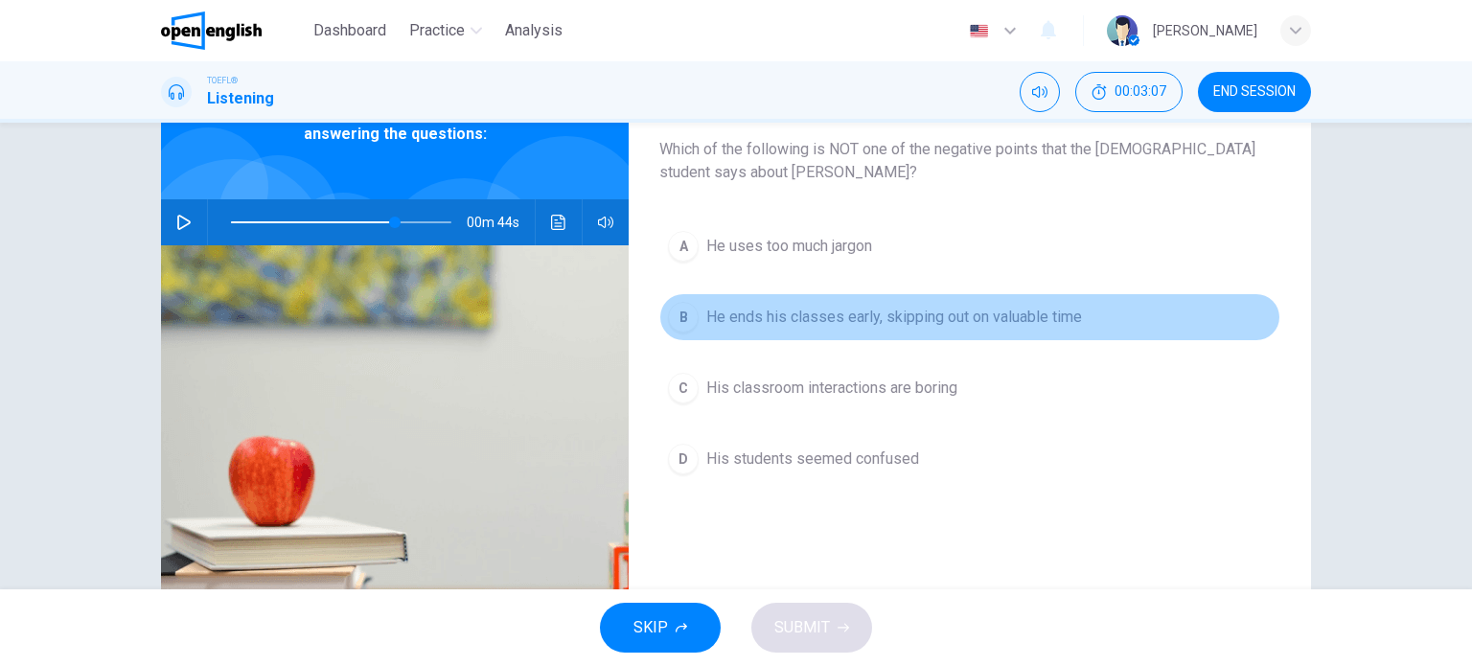
click at [791, 315] on span "He ends his classes early, skipping out on valuable time" at bounding box center [894, 317] width 376 height 23
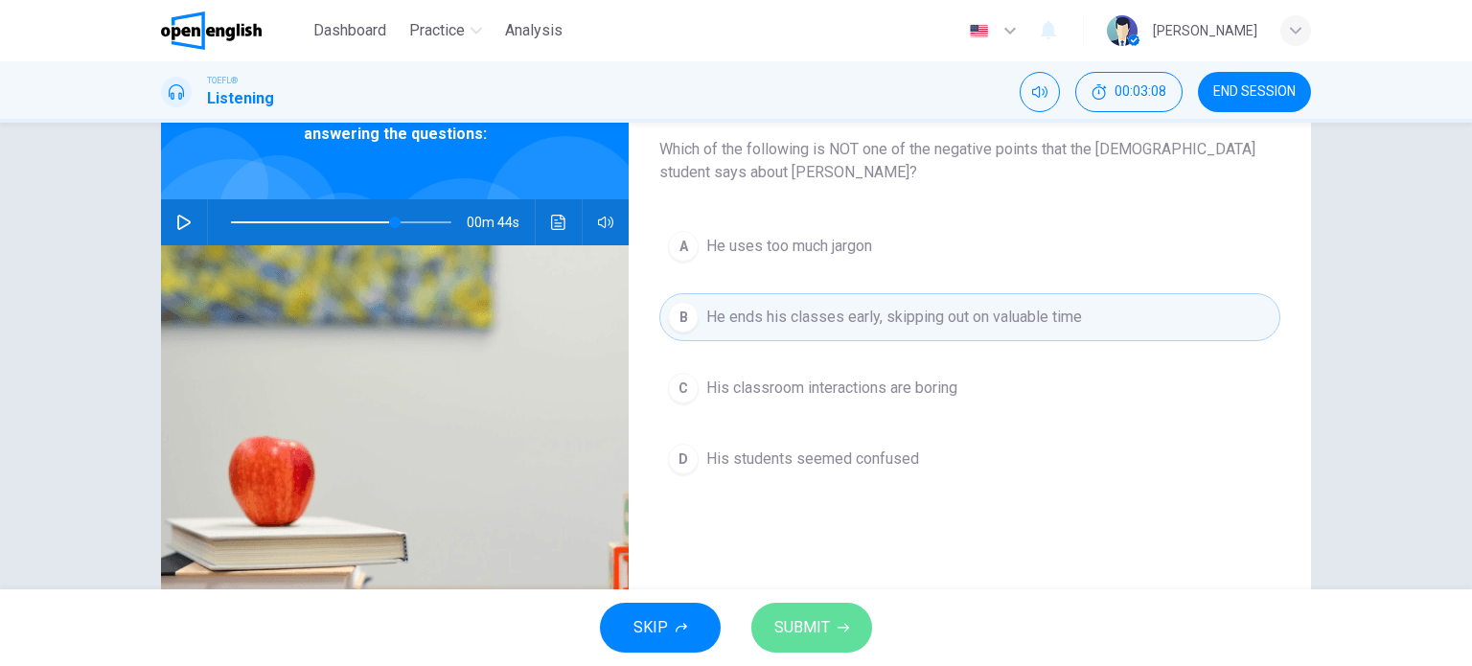
click at [828, 620] on button "SUBMIT" at bounding box center [811, 628] width 121 height 50
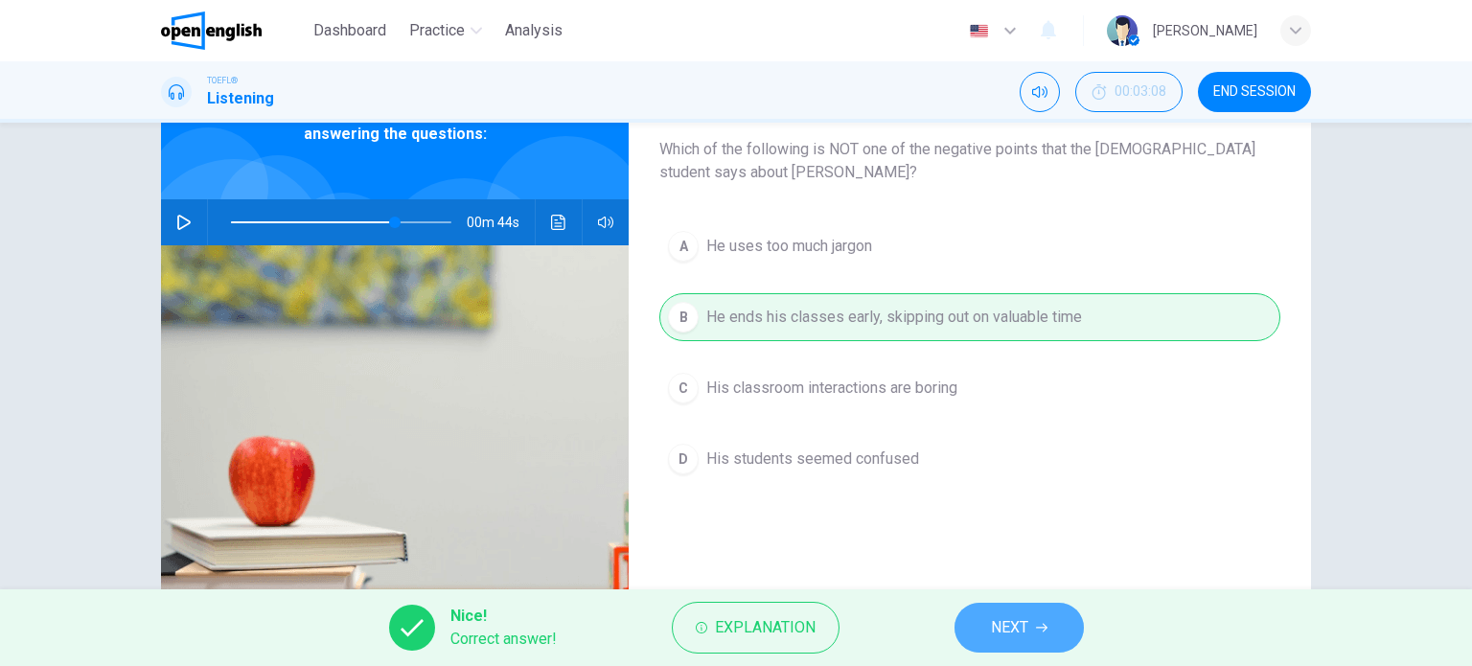
click at [1024, 619] on span "NEXT" at bounding box center [1009, 627] width 37 height 27
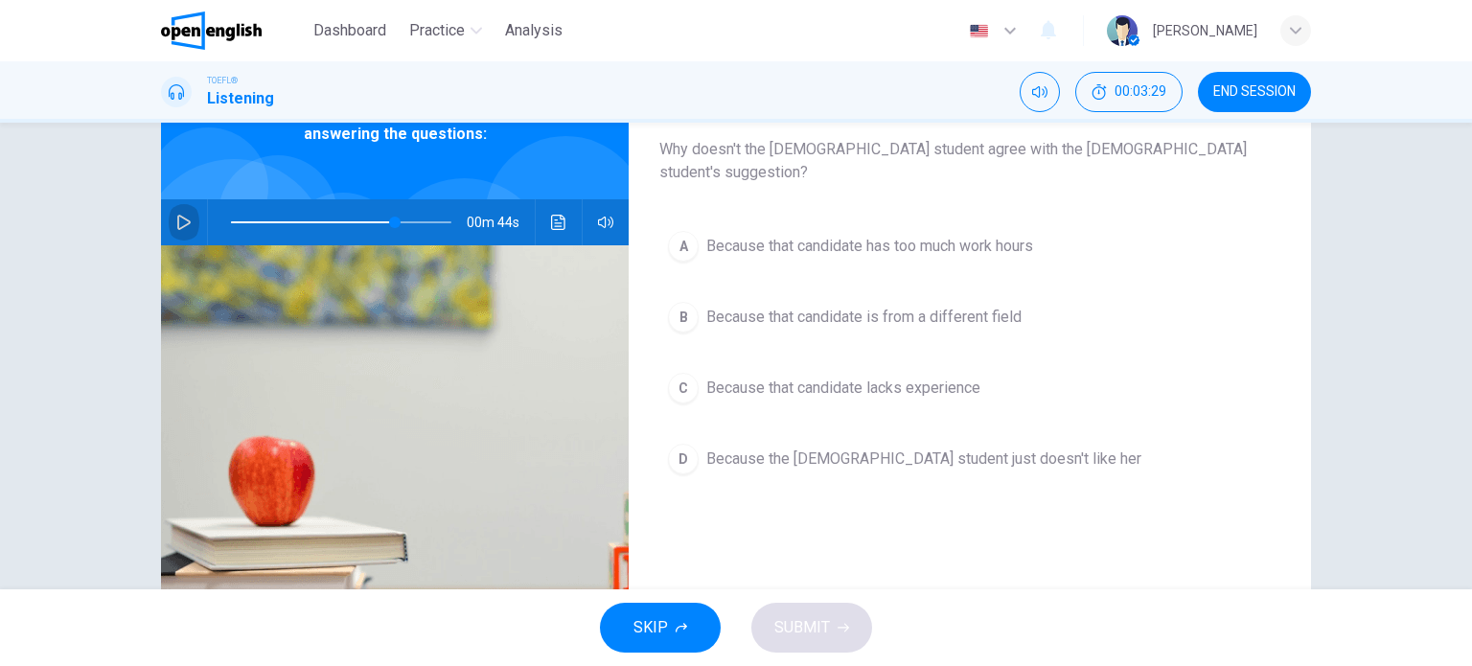
click at [186, 214] on button "button" at bounding box center [184, 222] width 31 height 46
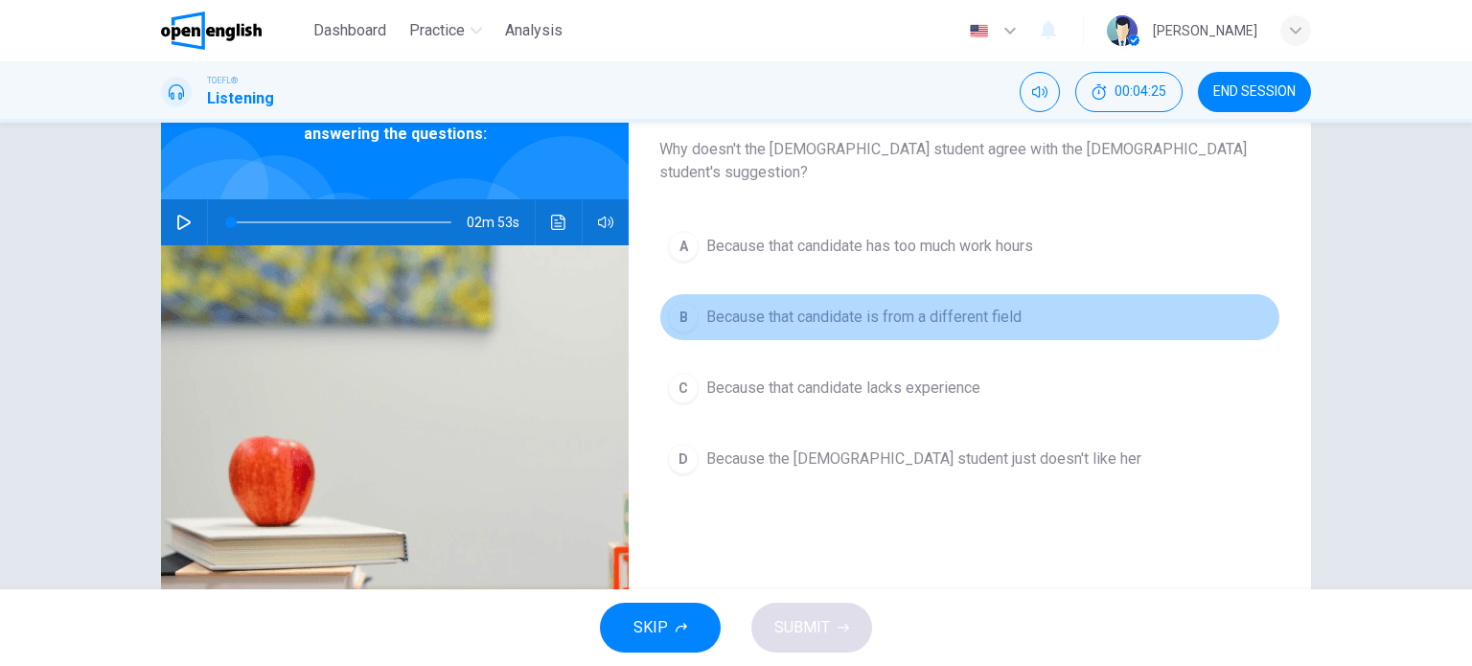
click at [676, 308] on div "B" at bounding box center [683, 317] width 31 height 31
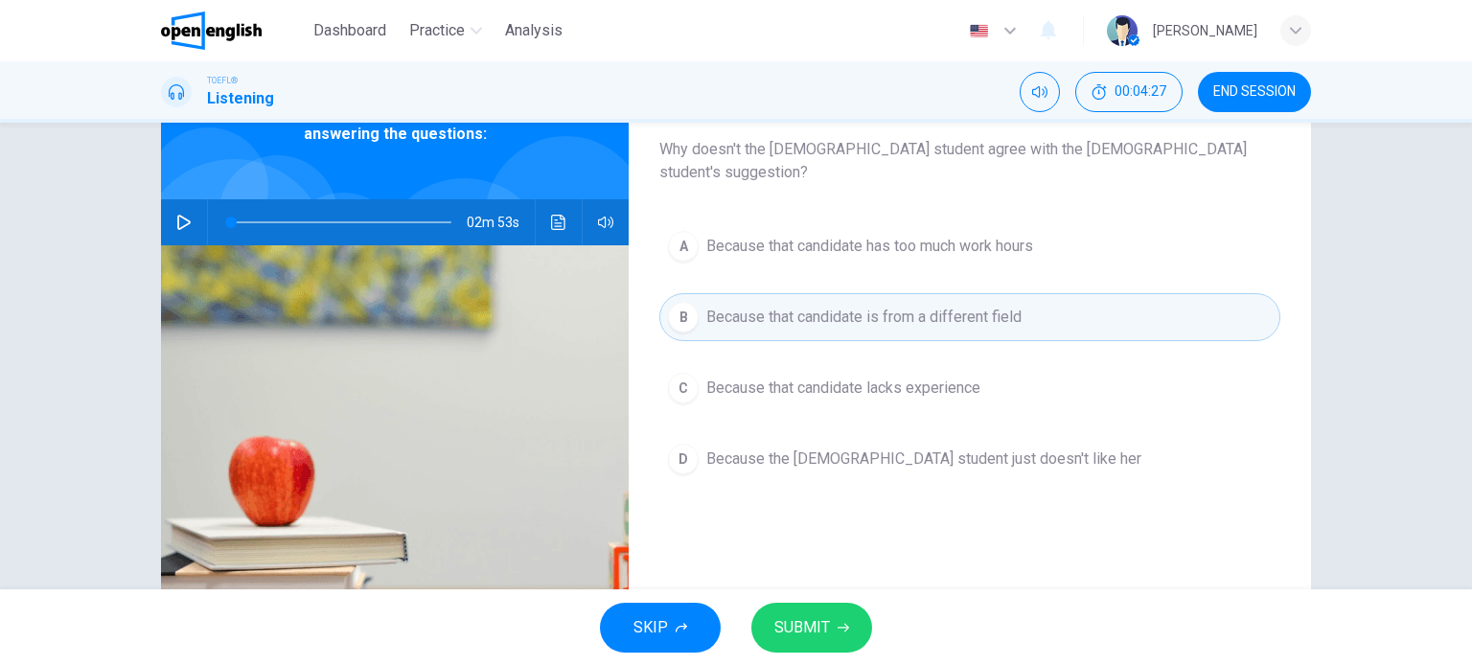
click at [822, 616] on span "SUBMIT" at bounding box center [802, 627] width 56 height 27
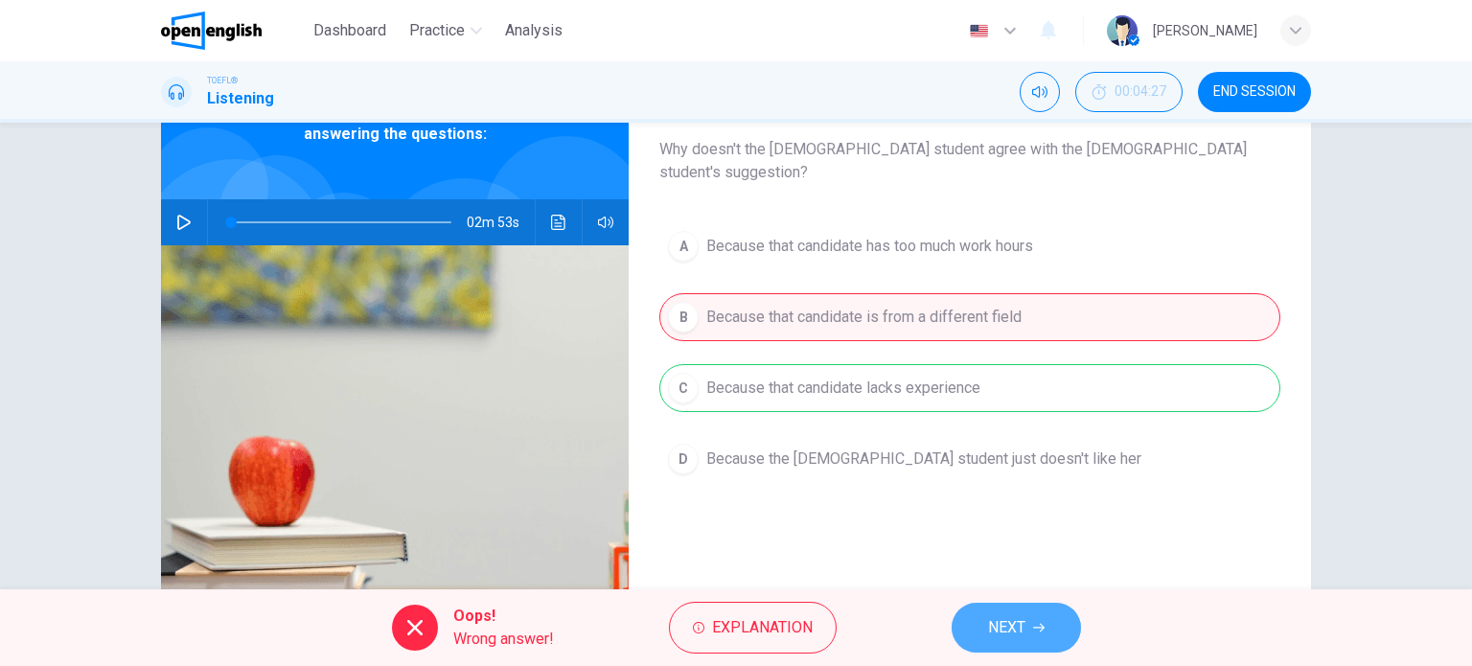
click at [1042, 629] on icon "button" at bounding box center [1038, 628] width 11 height 9
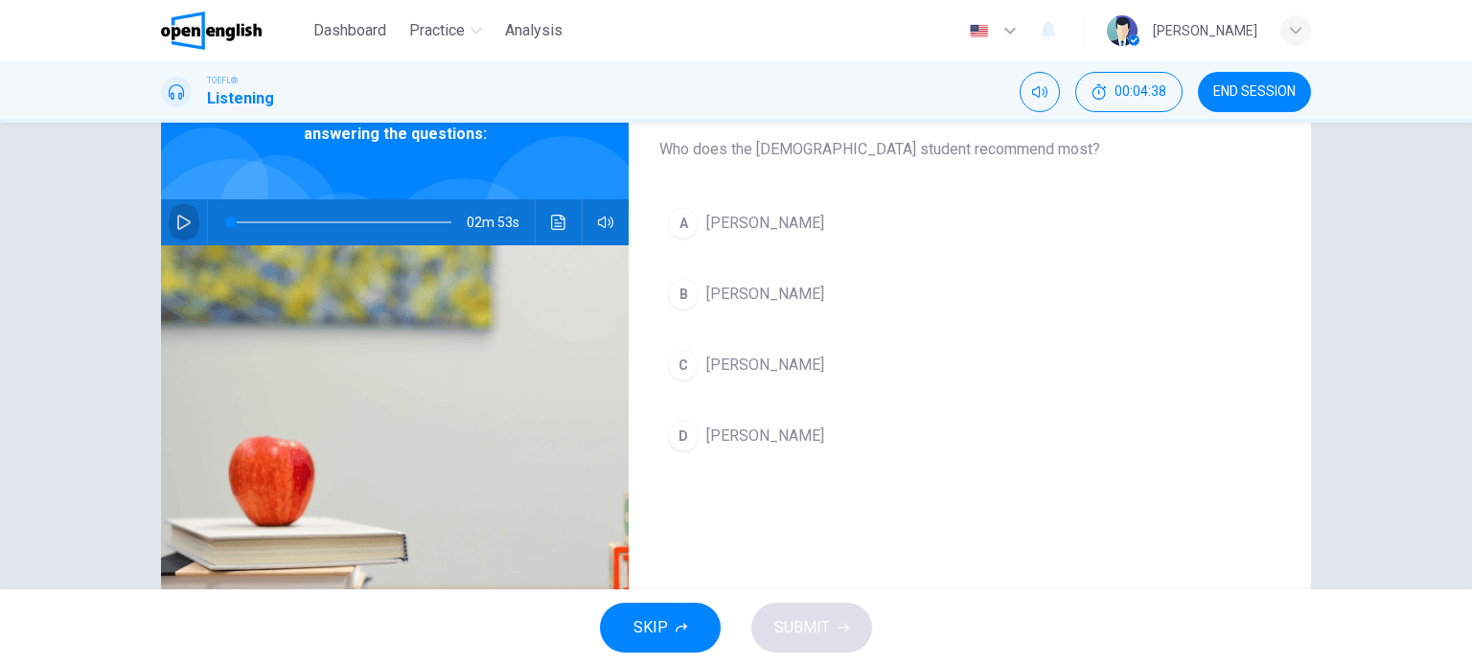
click at [185, 217] on icon "button" at bounding box center [183, 222] width 15 height 15
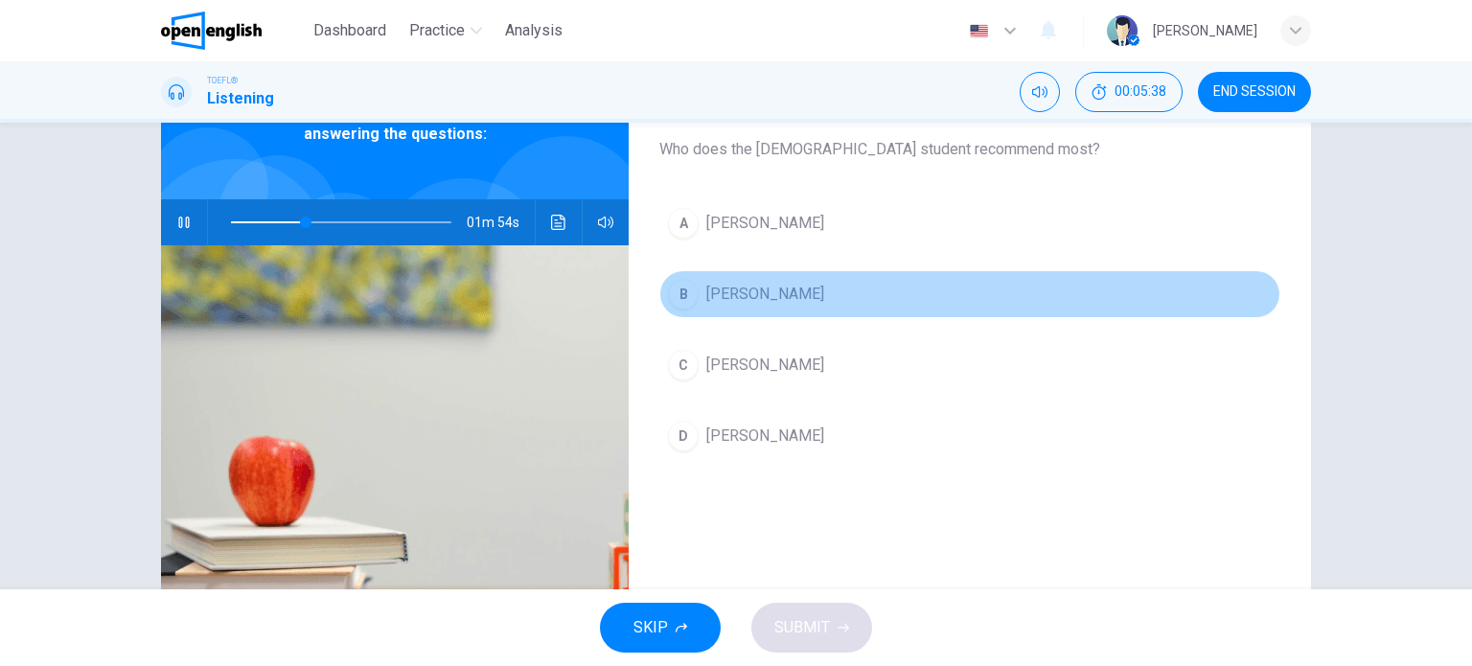
click at [678, 302] on div "B" at bounding box center [683, 294] width 31 height 31
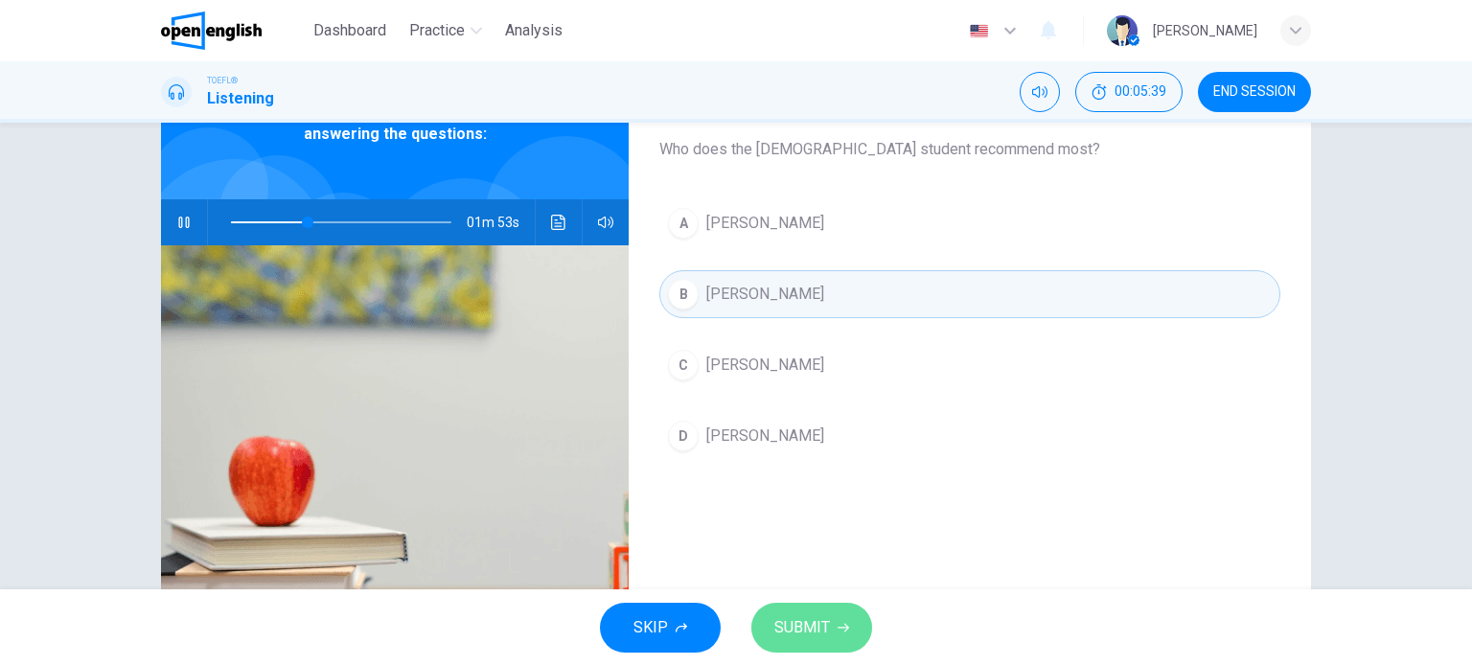
click at [826, 617] on span "SUBMIT" at bounding box center [802, 627] width 56 height 27
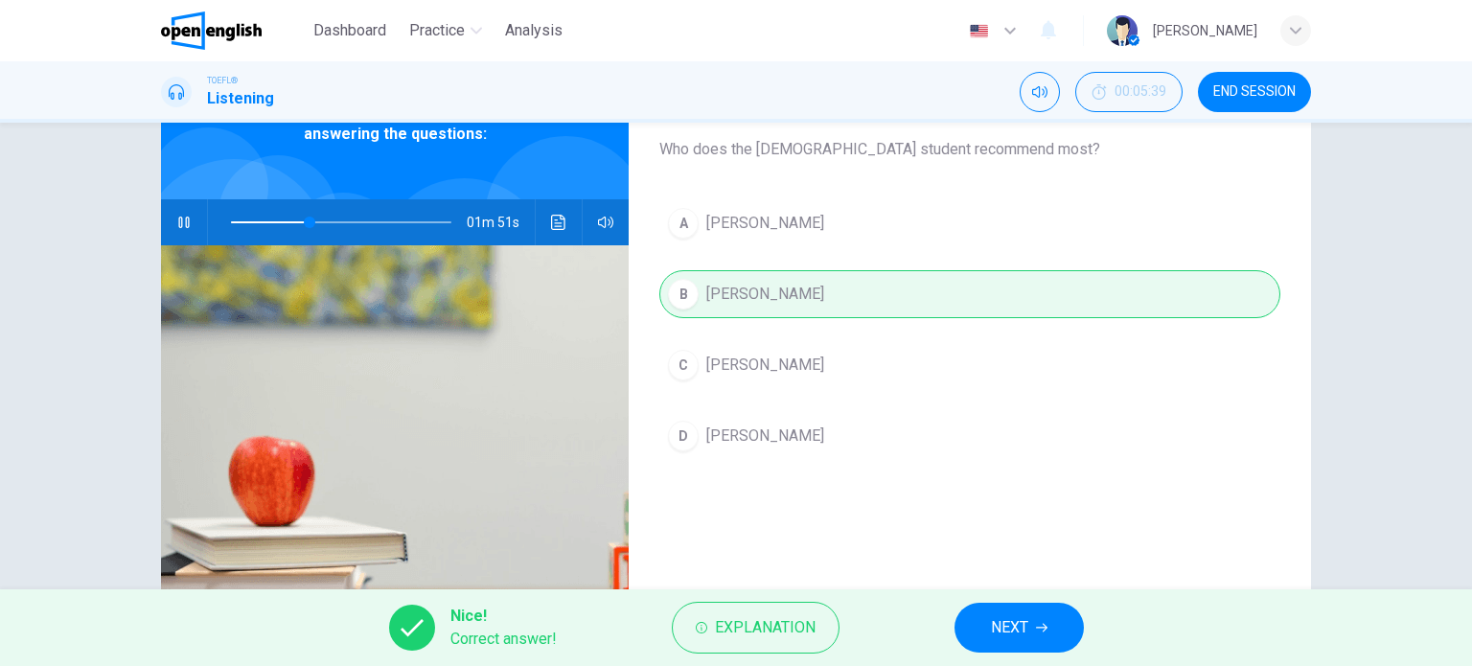
click at [1006, 637] on span "NEXT" at bounding box center [1009, 627] width 37 height 27
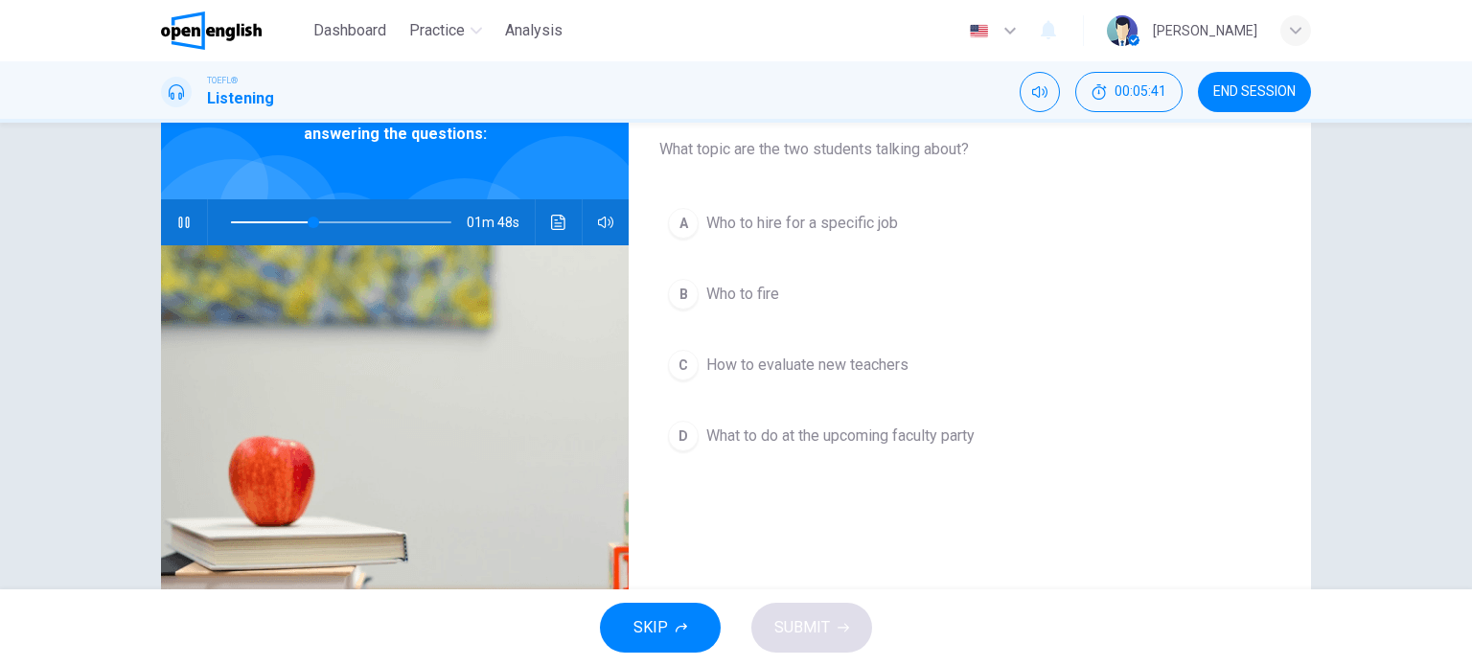
click at [171, 214] on button "button" at bounding box center [184, 222] width 31 height 46
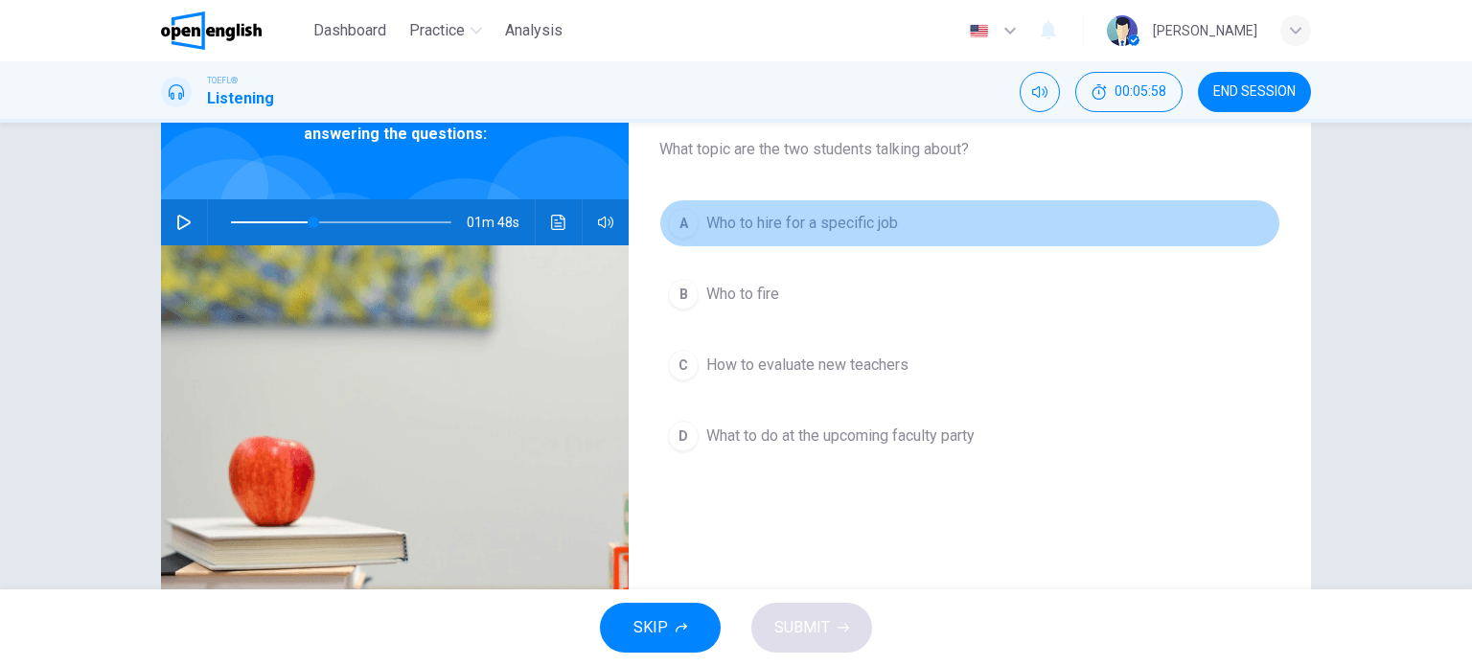
click at [674, 240] on button "A Who to hire for a specific job" at bounding box center [969, 223] width 621 height 48
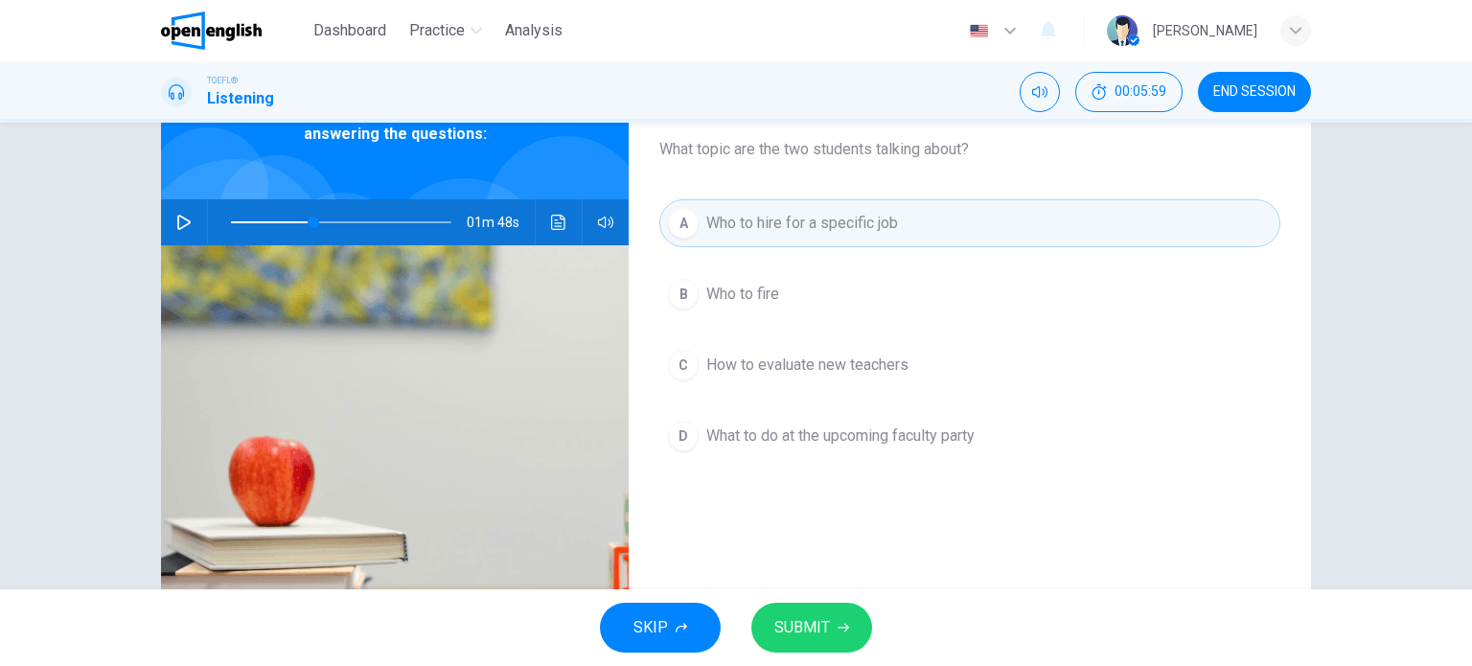
click at [823, 628] on span "SUBMIT" at bounding box center [802, 627] width 56 height 27
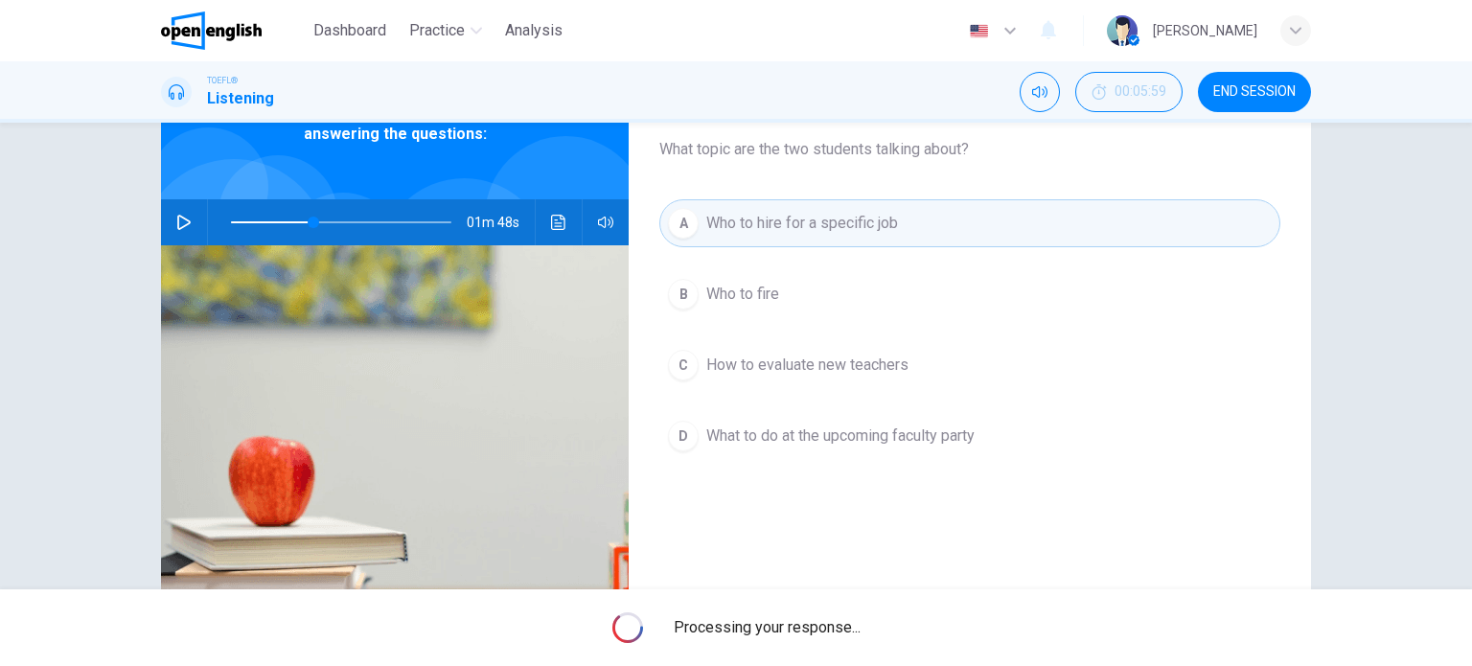
type input "**"
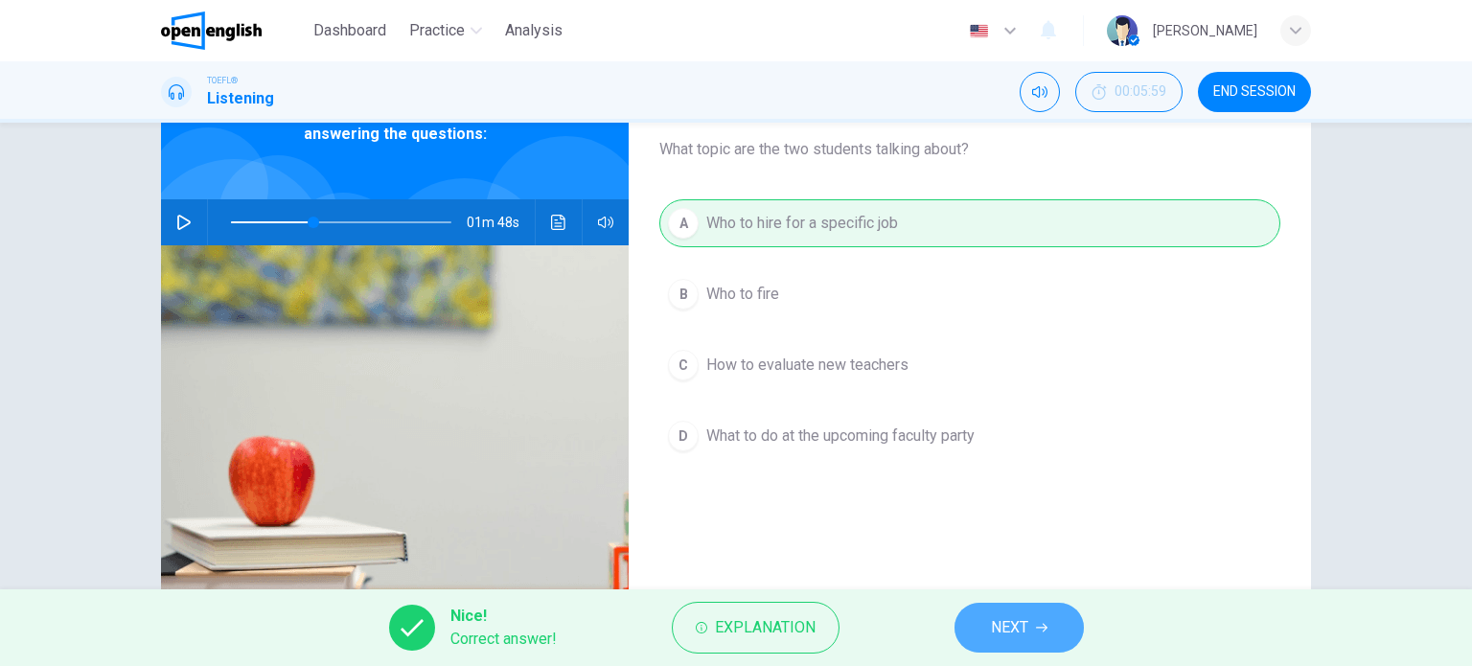
click at [1037, 632] on icon "button" at bounding box center [1041, 627] width 11 height 11
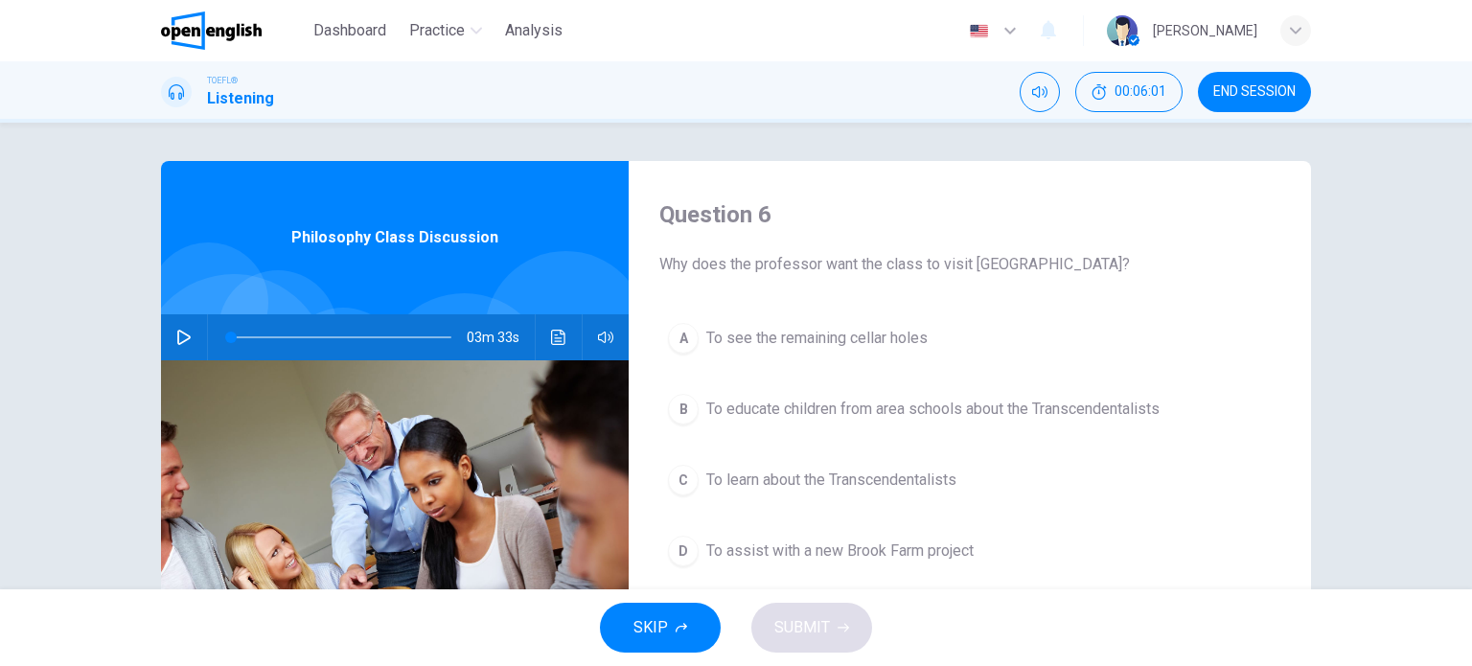
click at [0, 306] on div "Question 6 Why does the professor want the class to visit [GEOGRAPHIC_DATA]? A …" at bounding box center [736, 356] width 1472 height 467
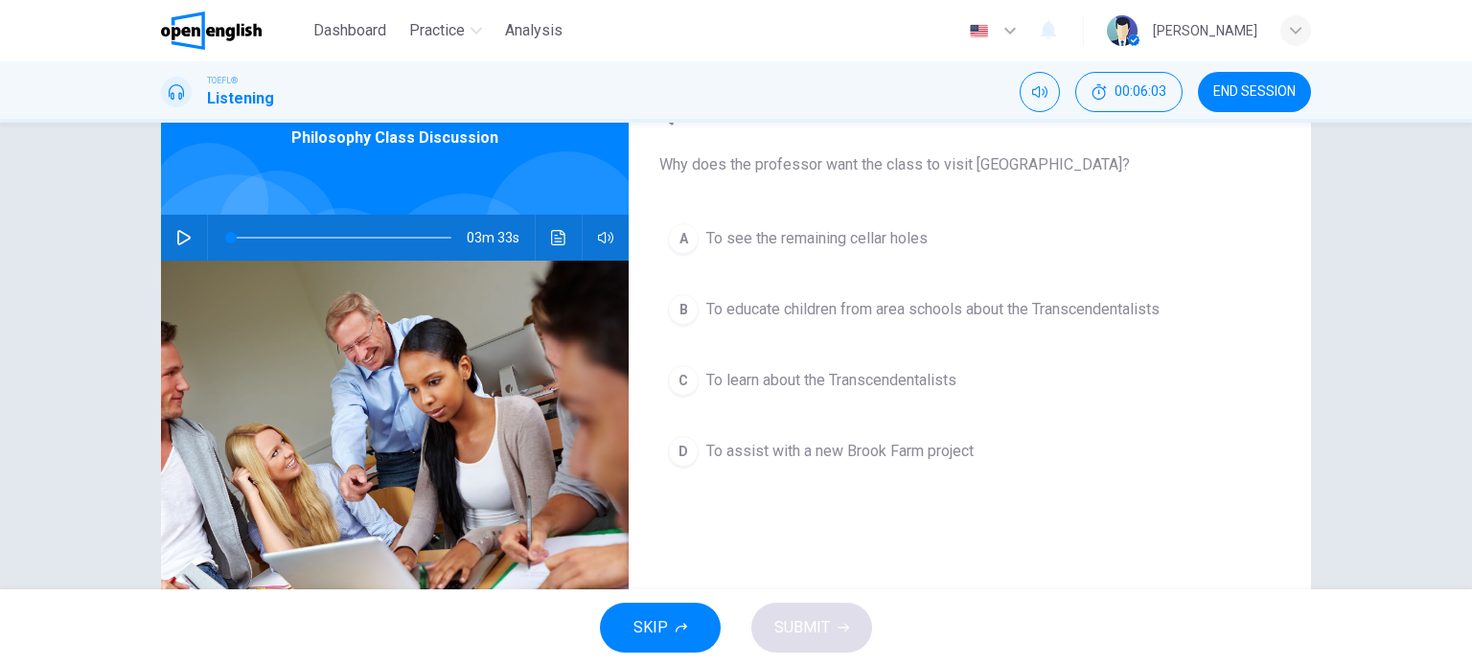
scroll to position [115, 0]
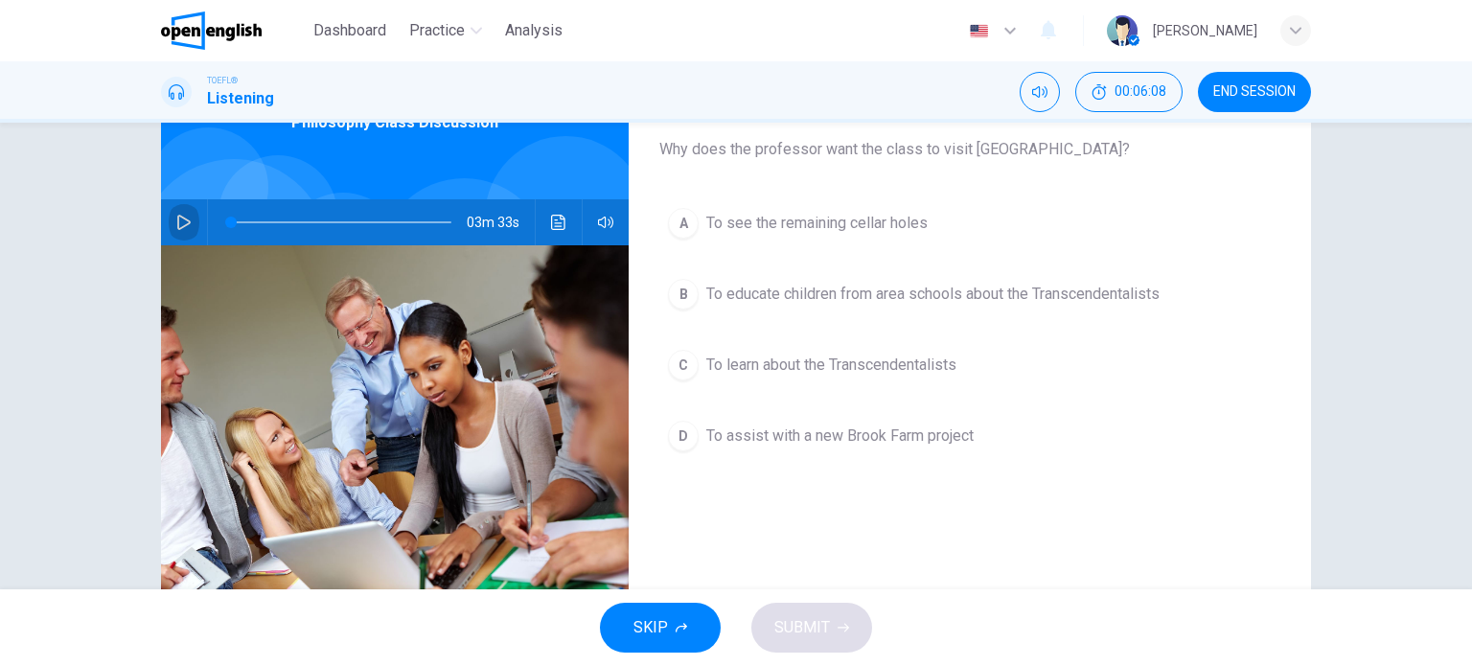
click at [178, 212] on button "button" at bounding box center [184, 222] width 31 height 46
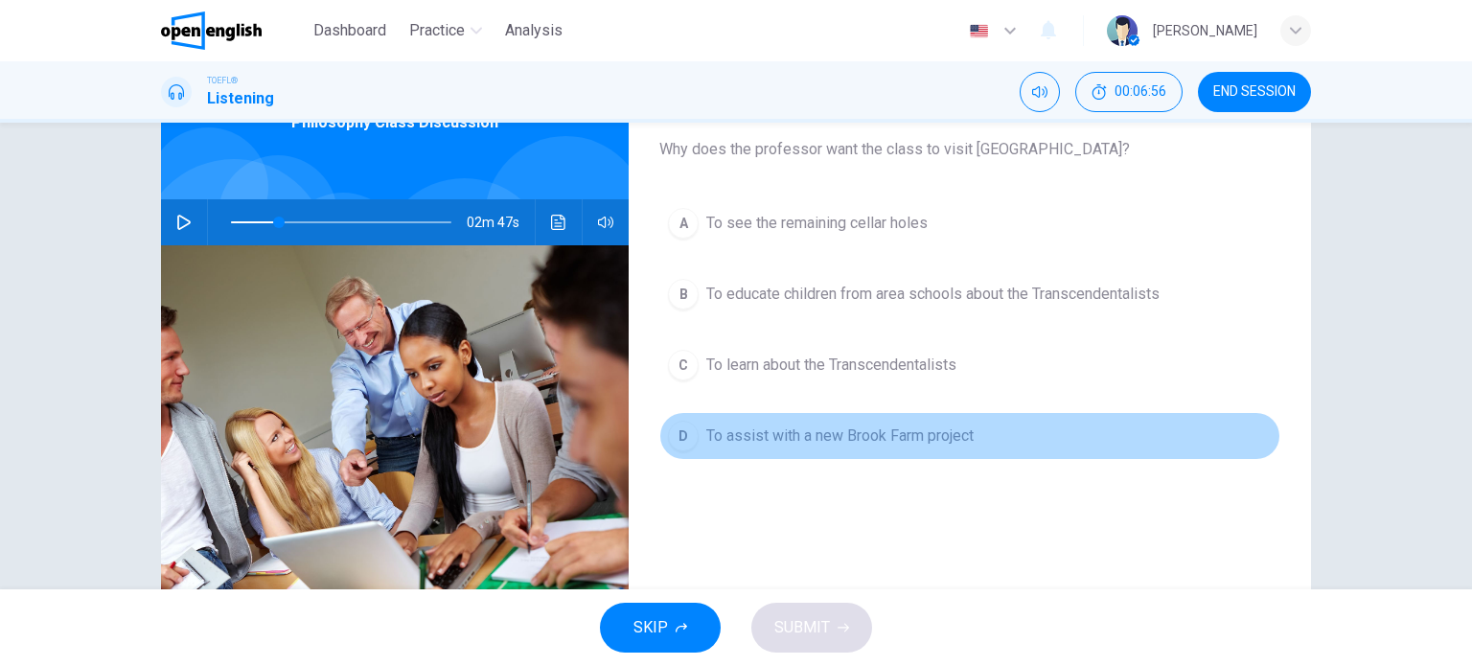
click at [755, 424] on span "To assist with a new Brook Farm project" at bounding box center [839, 435] width 267 height 23
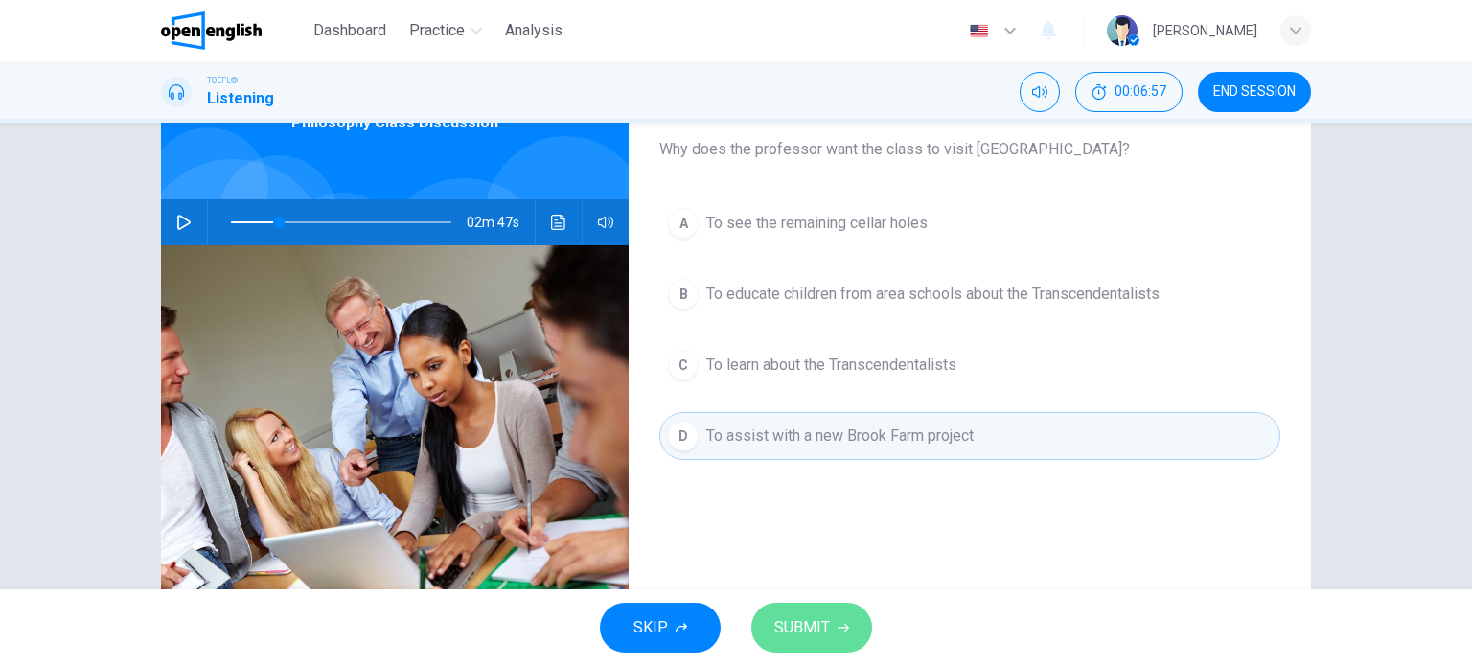
click at [802, 625] on span "SUBMIT" at bounding box center [802, 627] width 56 height 27
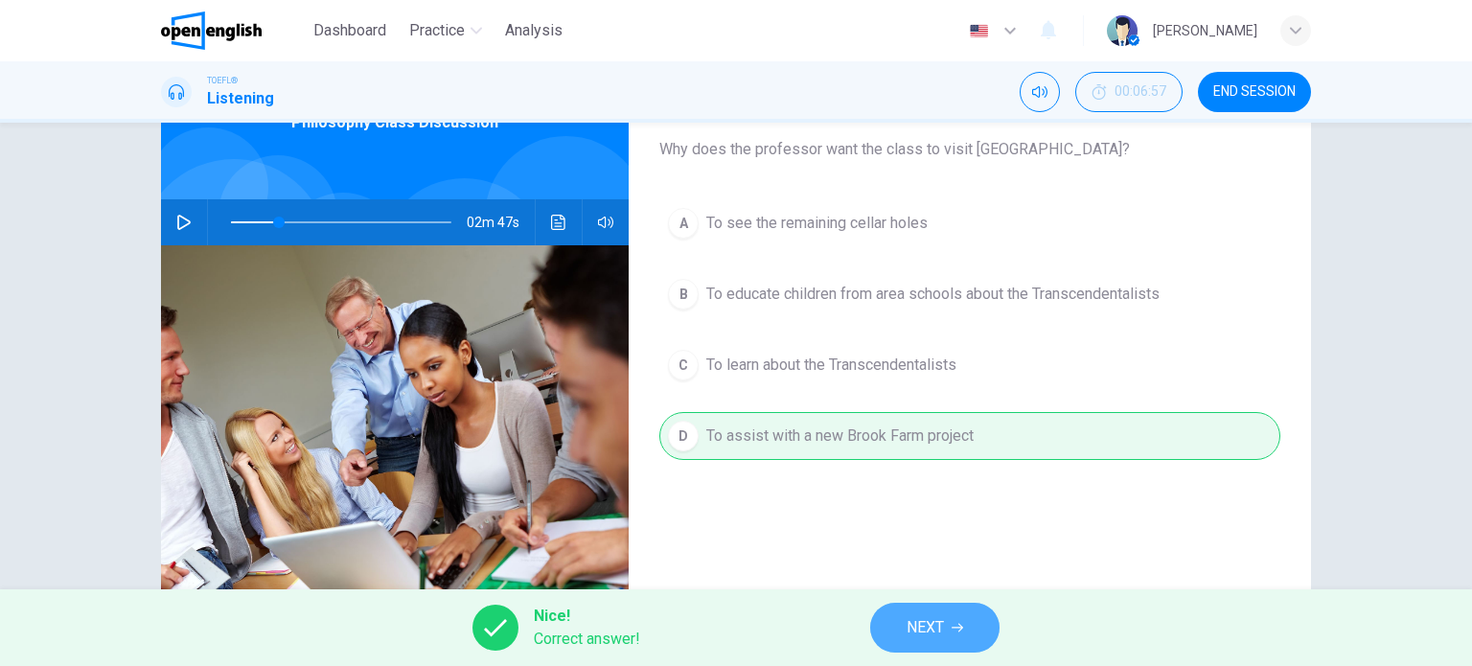
click at [935, 622] on span "NEXT" at bounding box center [924, 627] width 37 height 27
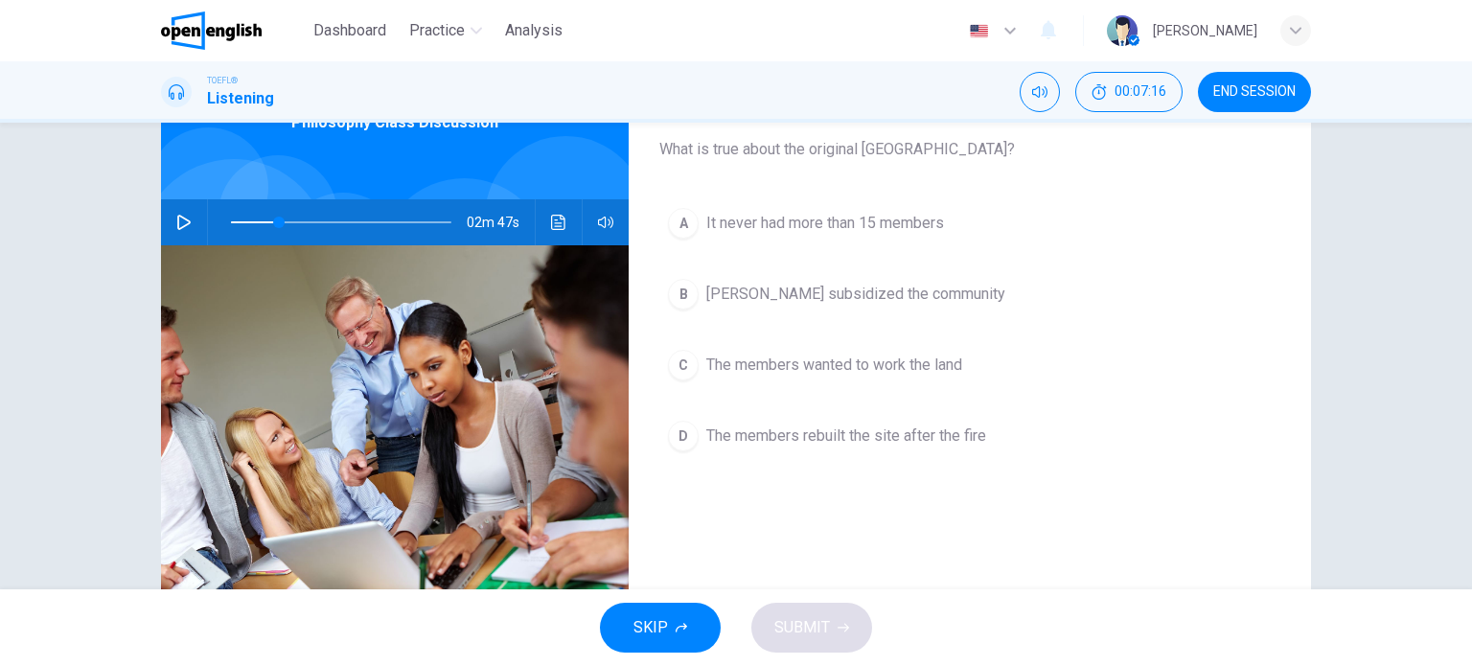
click at [176, 219] on icon "button" at bounding box center [183, 222] width 15 height 15
click at [169, 219] on button "button" at bounding box center [184, 222] width 31 height 46
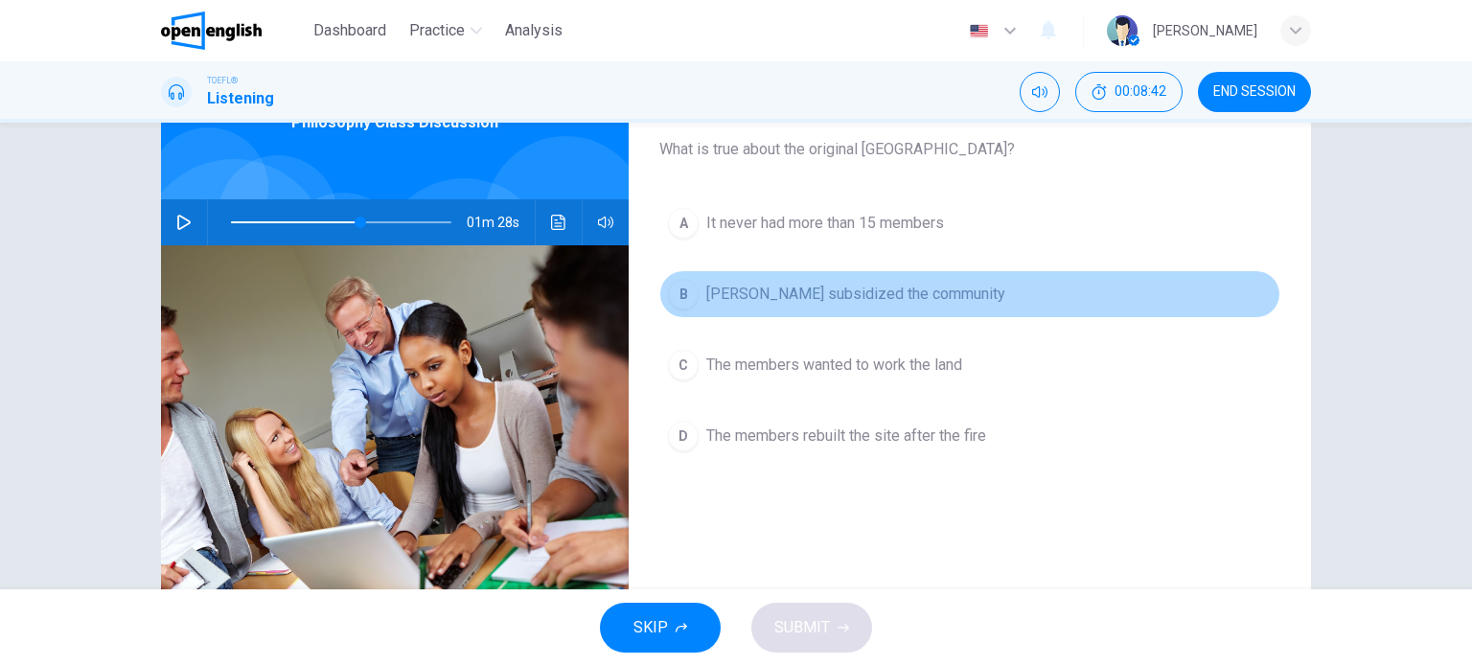
click at [680, 295] on div "B" at bounding box center [683, 294] width 31 height 31
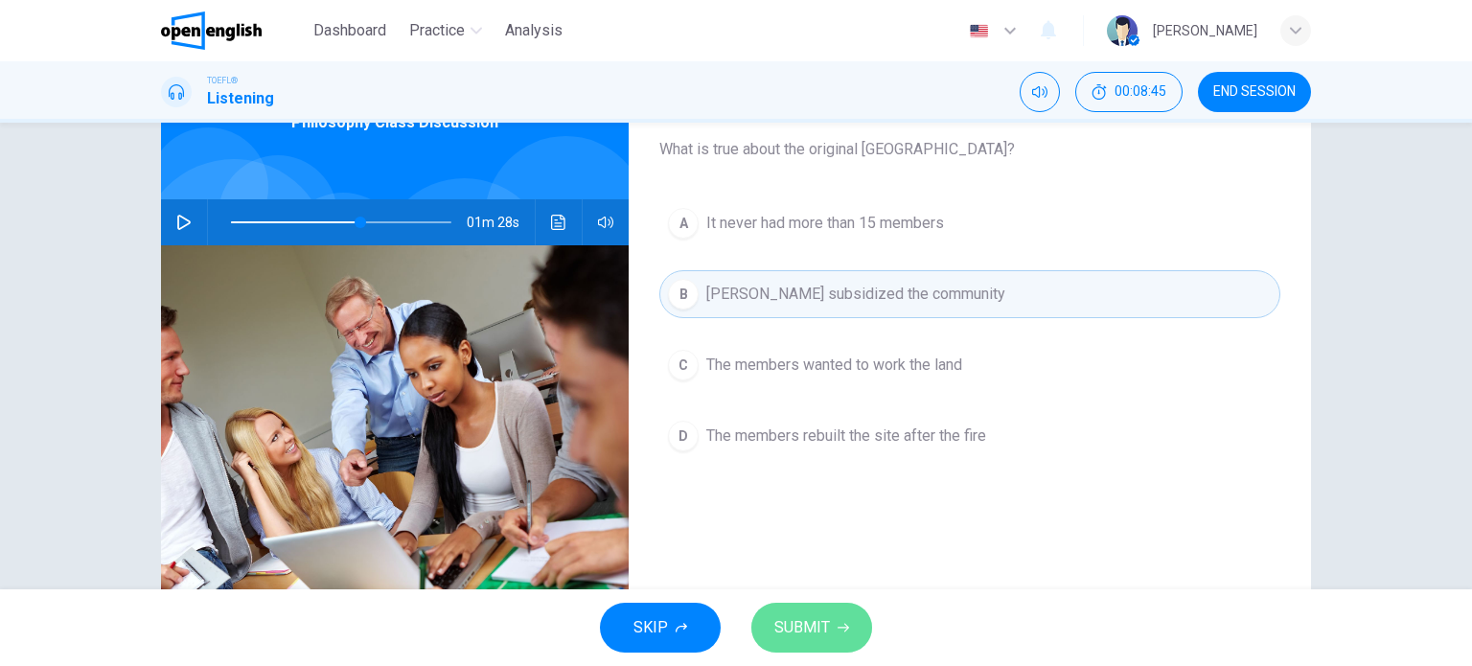
click at [810, 624] on span "SUBMIT" at bounding box center [802, 627] width 56 height 27
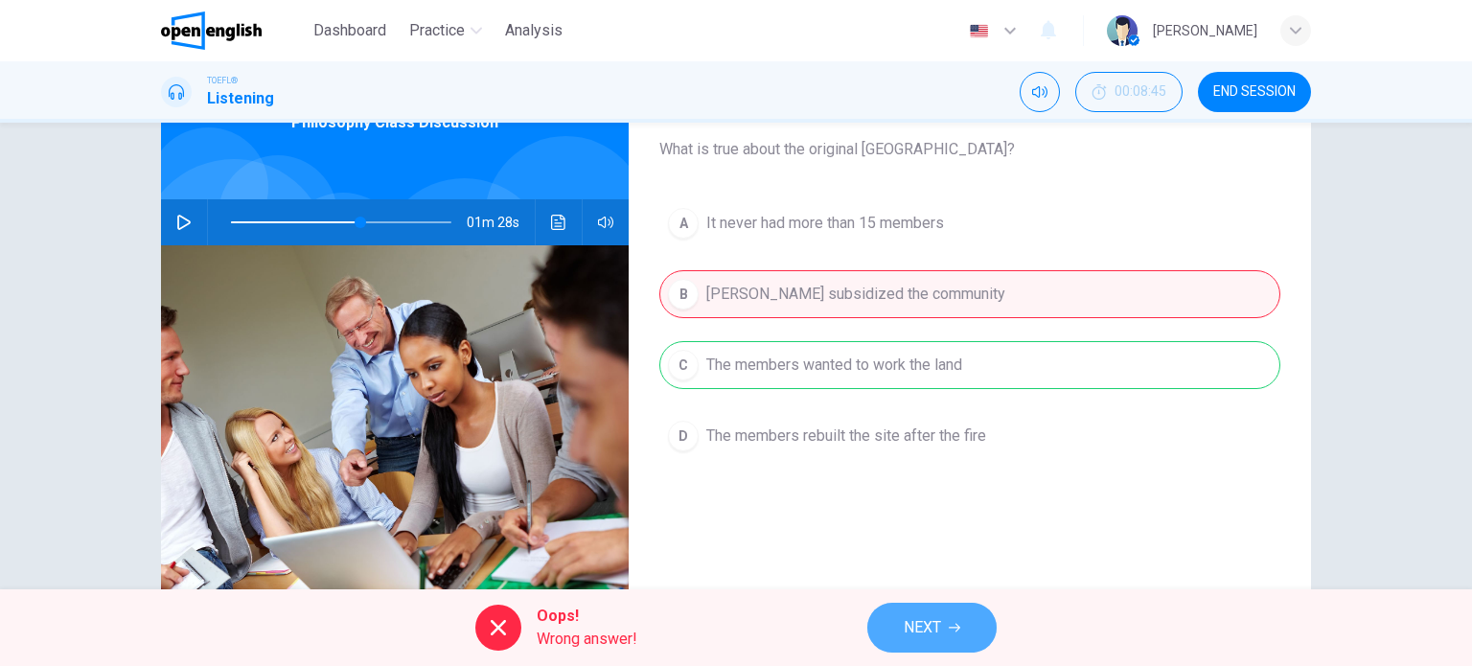
click at [928, 633] on span "NEXT" at bounding box center [921, 627] width 37 height 27
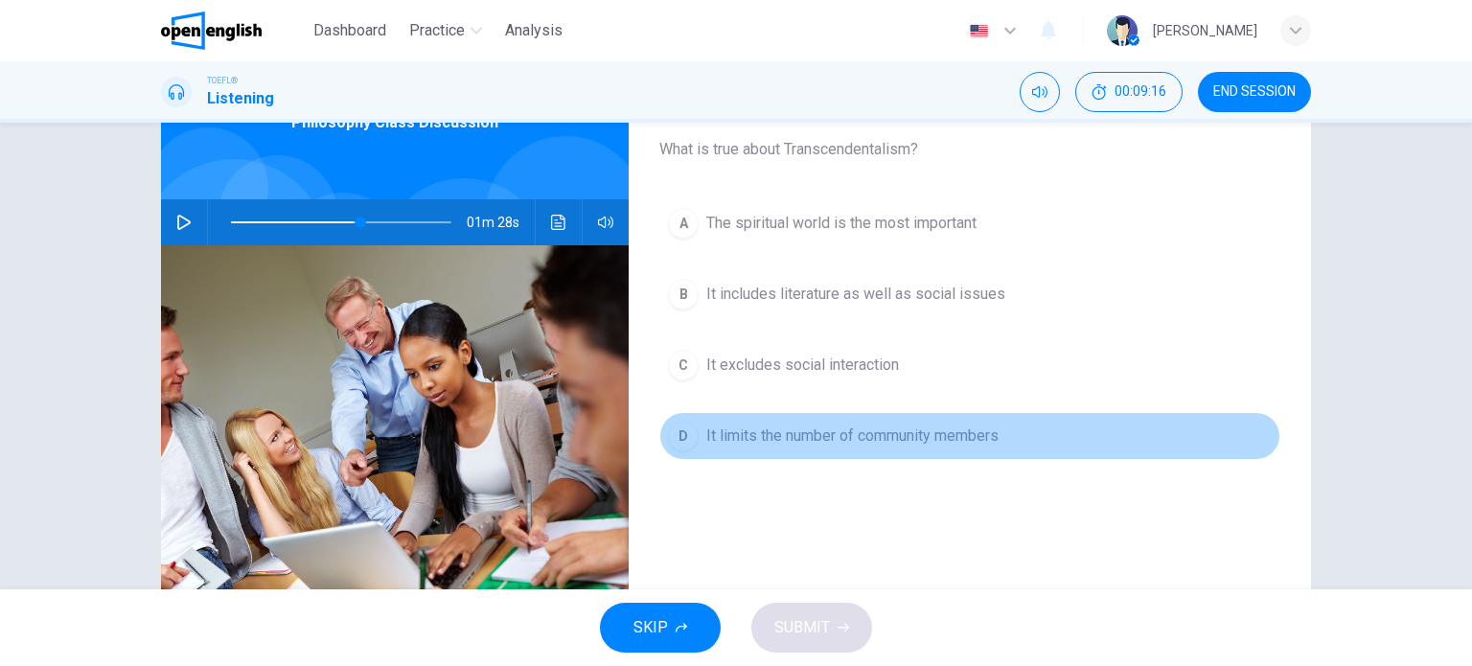
click at [679, 439] on div "D" at bounding box center [683, 436] width 31 height 31
click at [813, 440] on span "It limits the number of community members" at bounding box center [852, 435] width 292 height 23
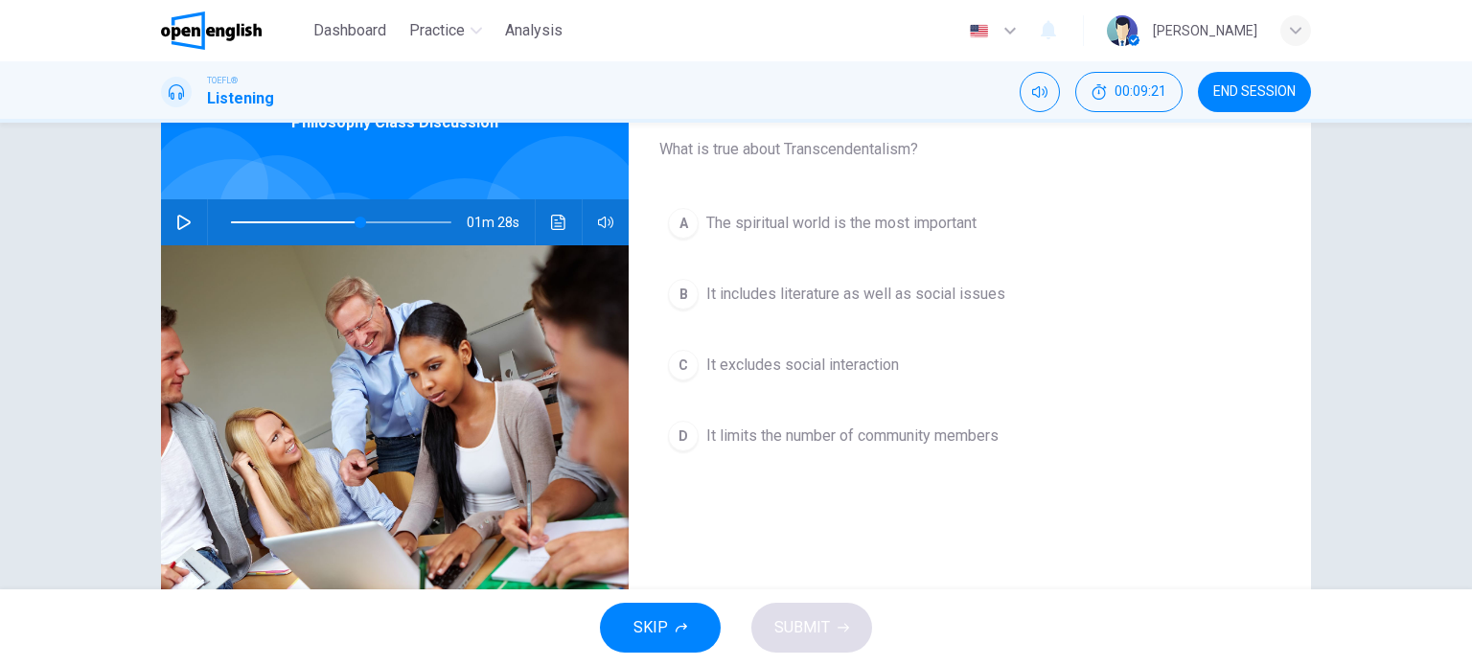
click at [772, 213] on span "The spiritual world is the most important" at bounding box center [841, 223] width 270 height 23
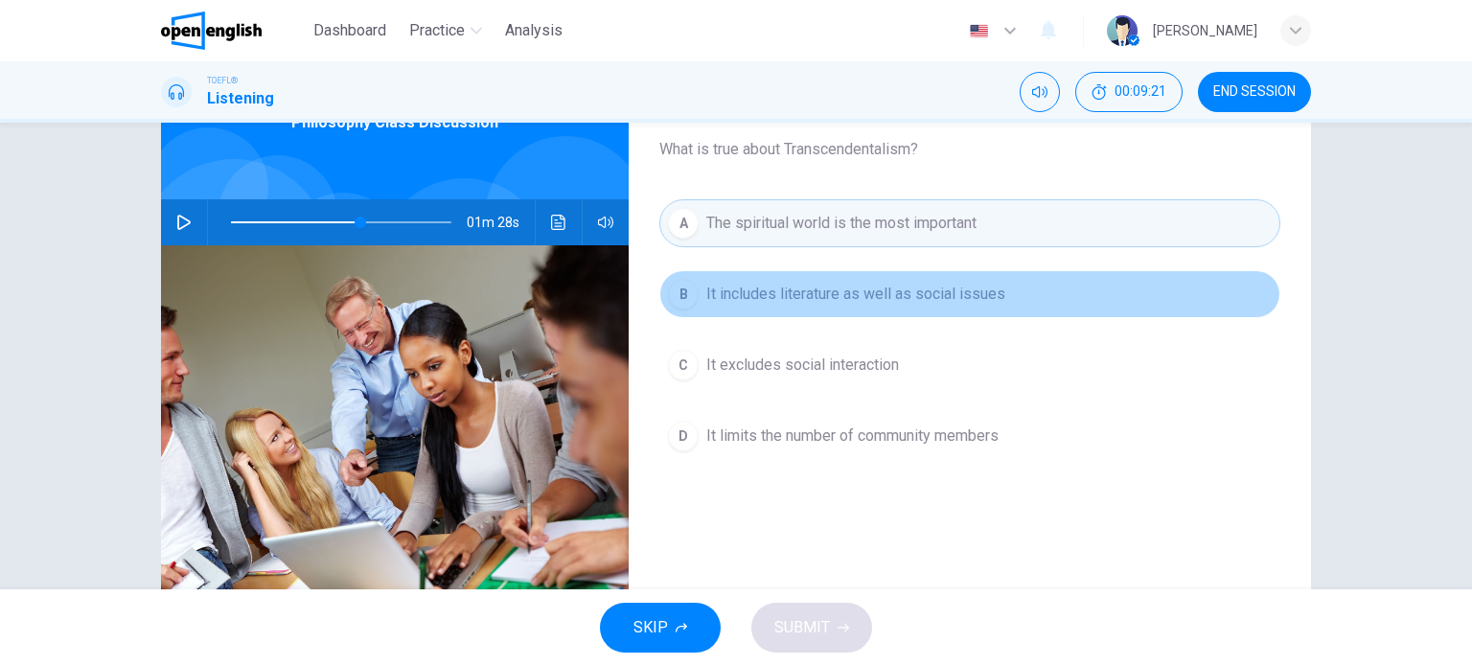
click at [758, 300] on span "It includes literature as well as social issues" at bounding box center [855, 294] width 299 height 23
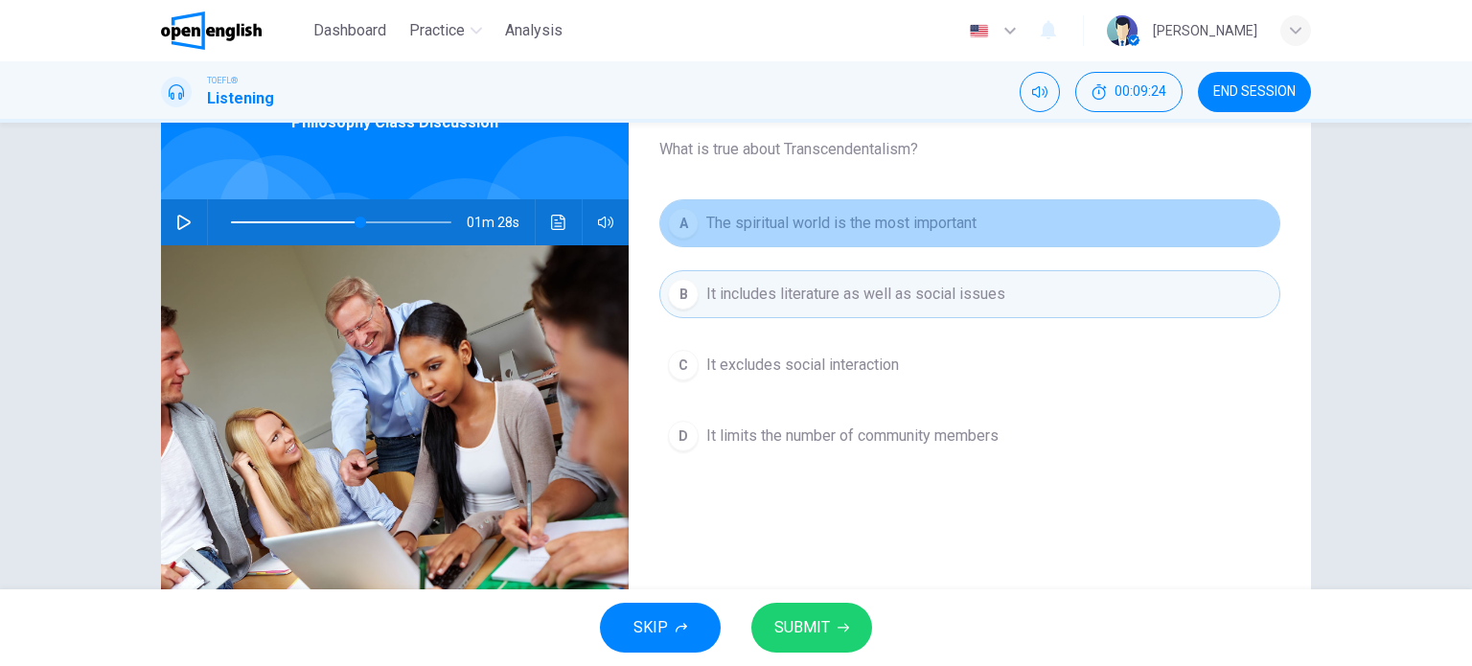
click at [839, 223] on span "The spiritual world is the most important" at bounding box center [841, 223] width 270 height 23
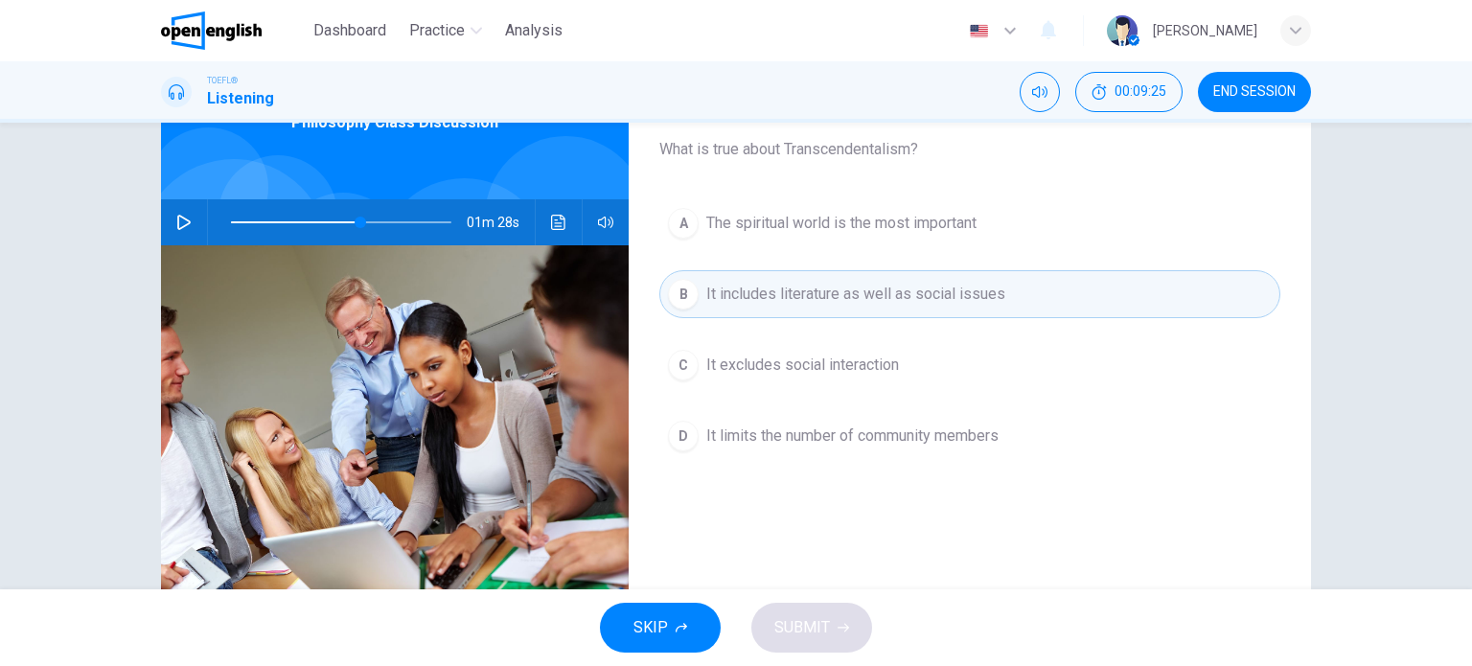
click at [788, 321] on div "A The spiritual world is the most important B It includes literature as well as…" at bounding box center [969, 348] width 621 height 299
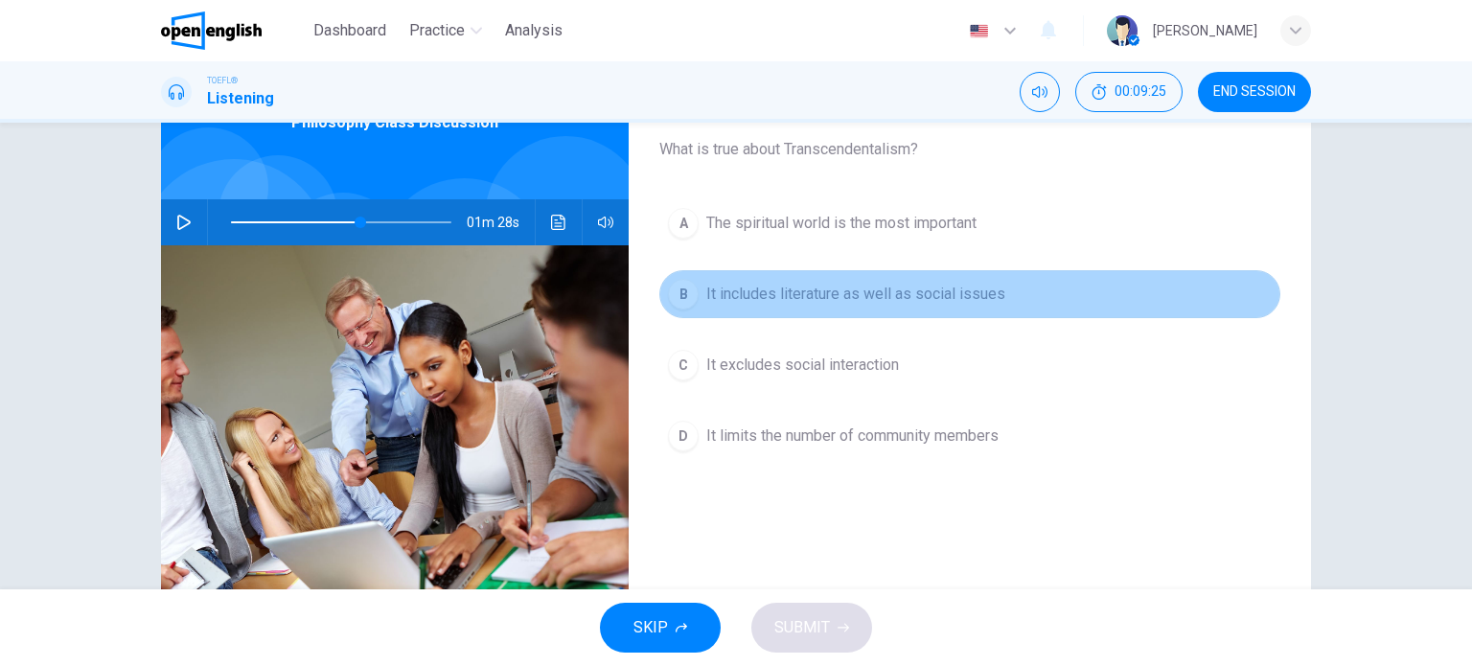
click at [797, 303] on span "It includes literature as well as social issues" at bounding box center [855, 294] width 299 height 23
click at [839, 300] on span "It includes literature as well as social issues" at bounding box center [855, 294] width 299 height 23
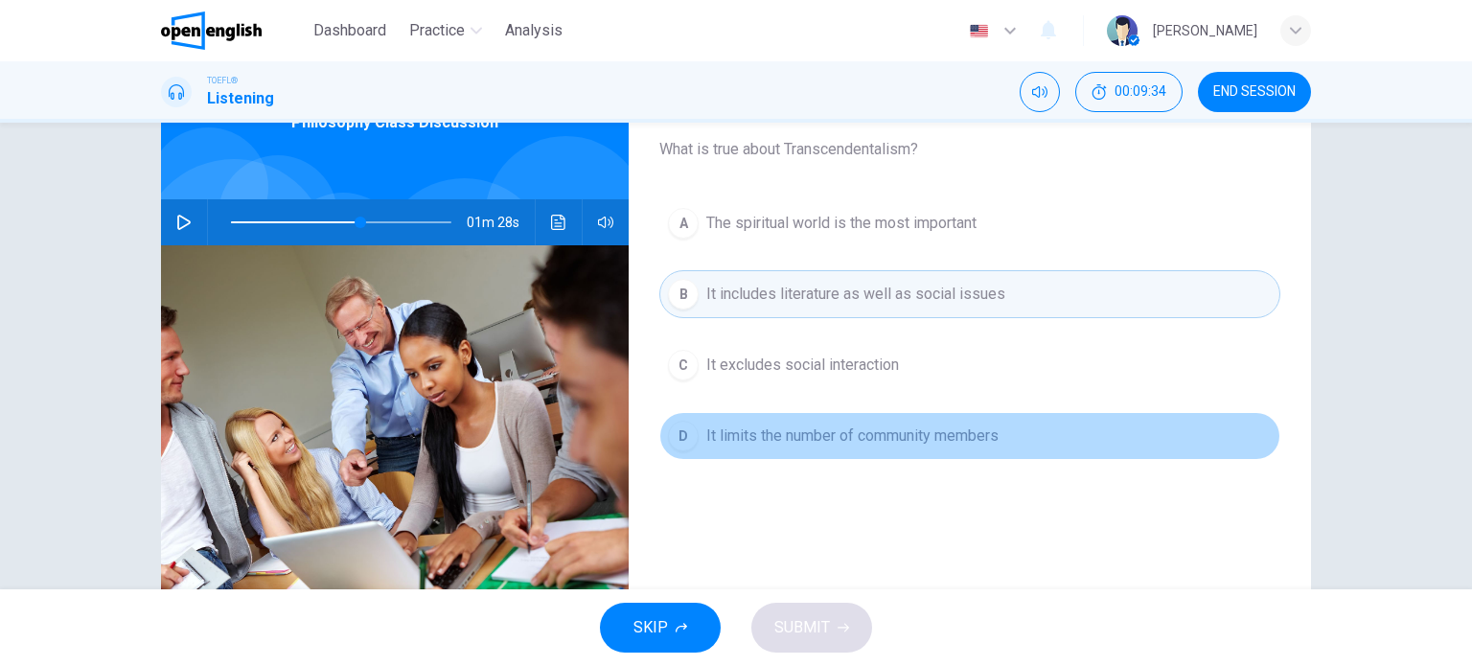
click at [851, 436] on span "It limits the number of community members" at bounding box center [852, 435] width 292 height 23
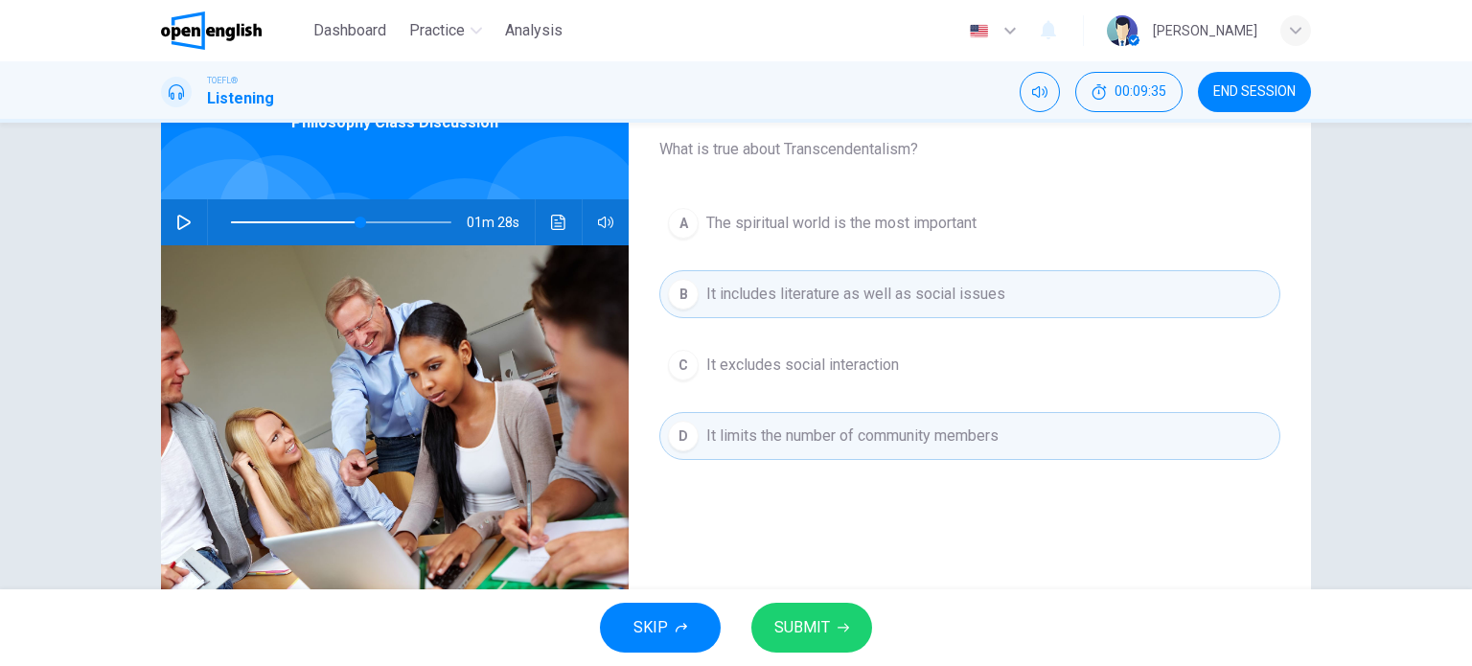
click at [831, 636] on button "SUBMIT" at bounding box center [811, 628] width 121 height 50
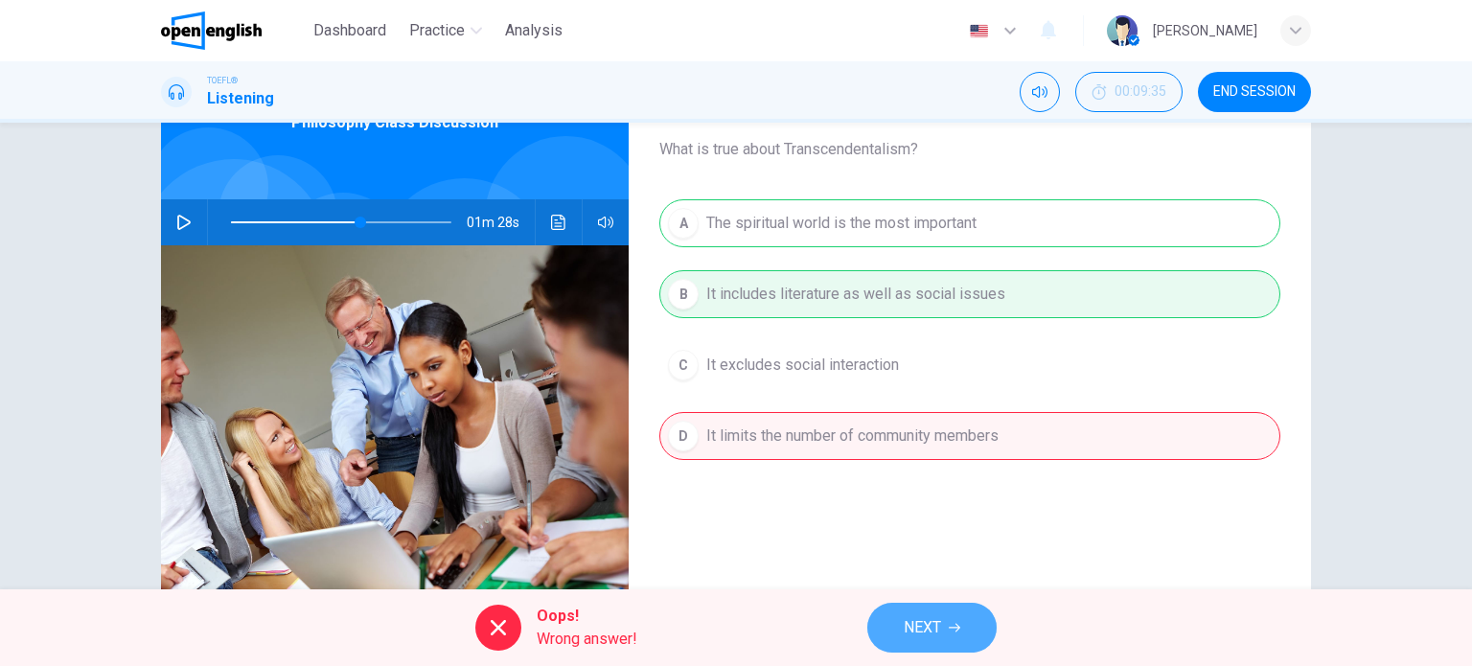
click at [941, 636] on span "NEXT" at bounding box center [921, 627] width 37 height 27
type input "**"
